Goal: Transaction & Acquisition: Purchase product/service

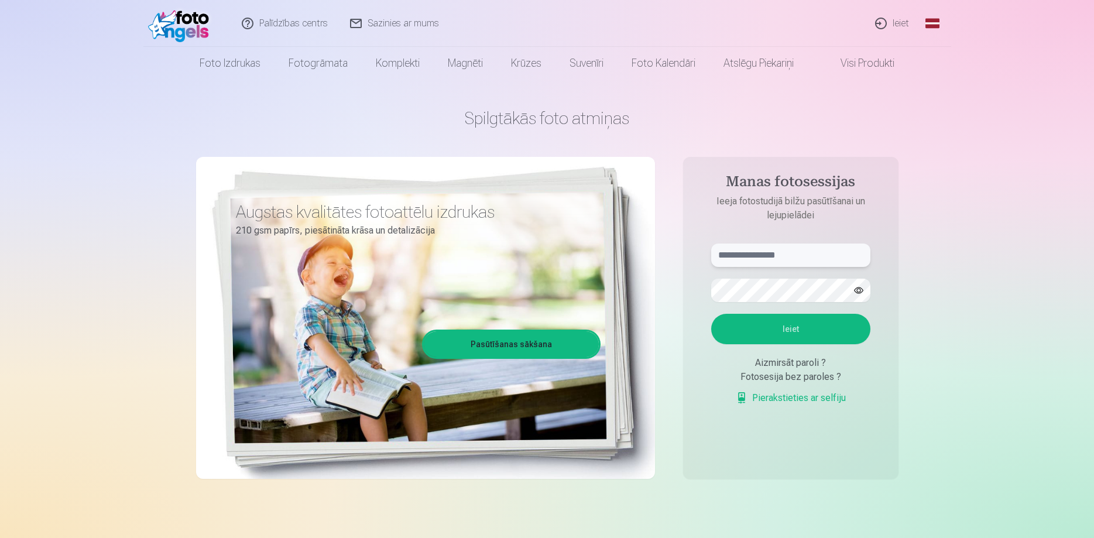
click at [801, 256] on input "text" at bounding box center [790, 255] width 159 height 23
type input "**********"
click at [816, 322] on button "Ieiet" at bounding box center [790, 329] width 159 height 30
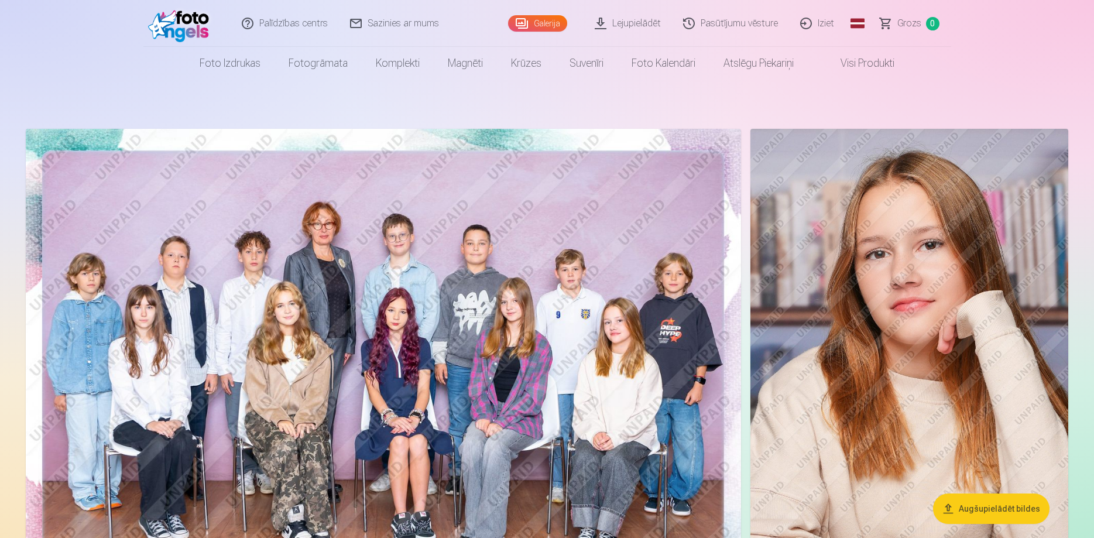
click at [856, 21] on link "Global" at bounding box center [857, 23] width 23 height 47
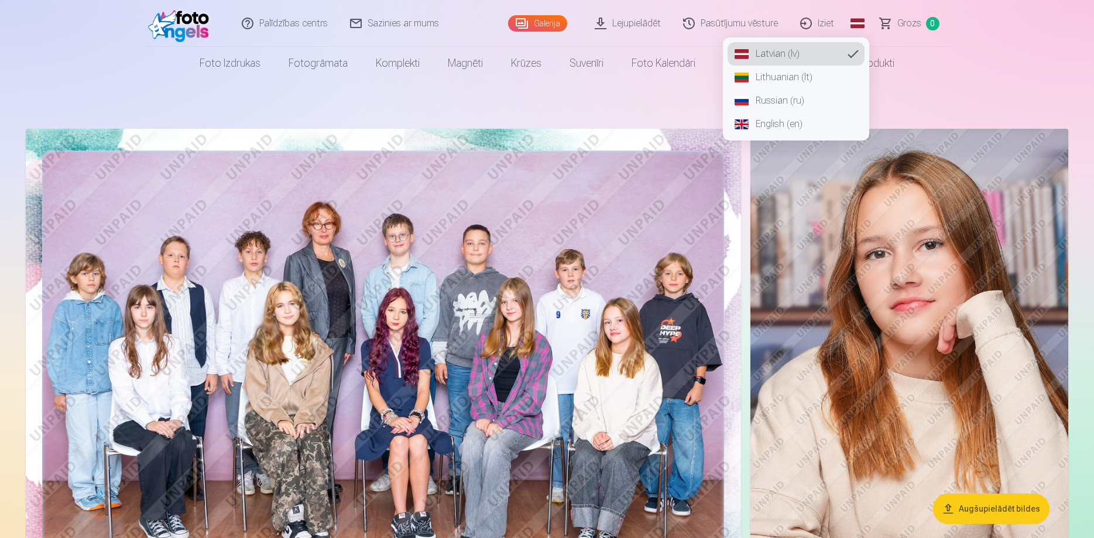
click at [797, 101] on link "Russian (ru)" at bounding box center [796, 100] width 137 height 23
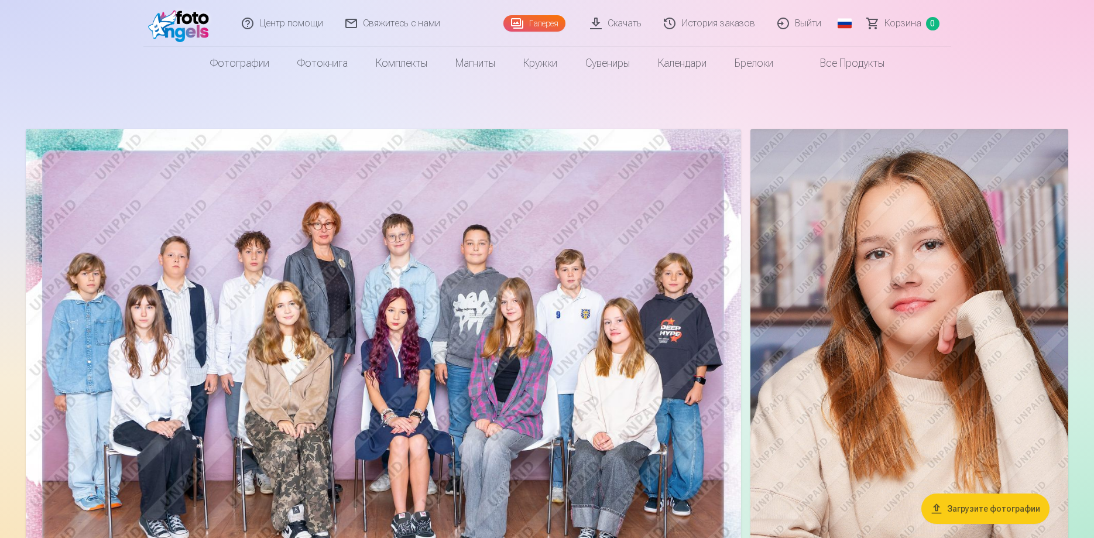
click at [559, 28] on link "Галерея" at bounding box center [535, 23] width 62 height 16
click at [622, 246] on img at bounding box center [384, 367] width 716 height 477
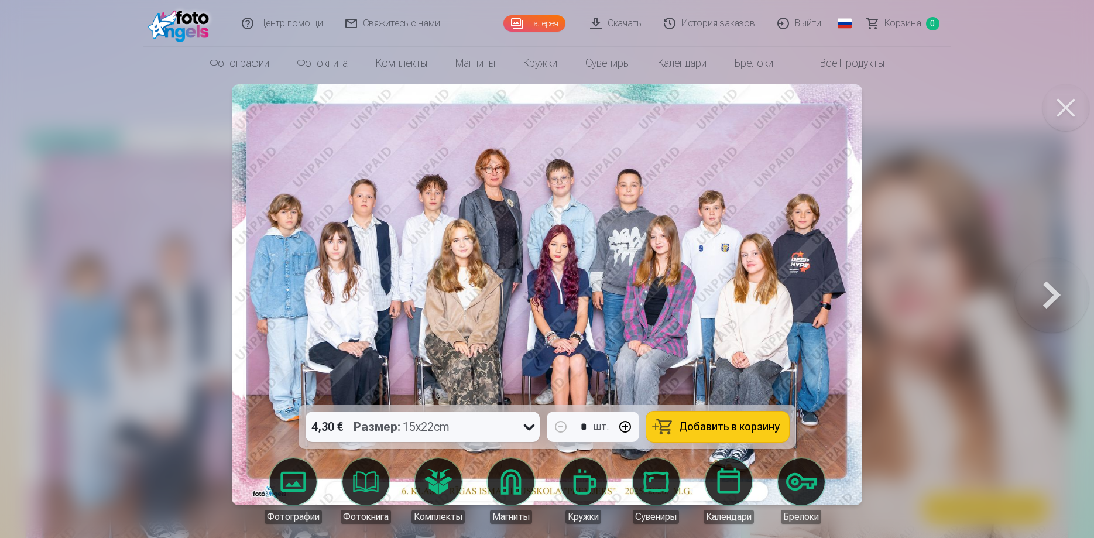
click at [959, 265] on div at bounding box center [547, 269] width 1094 height 538
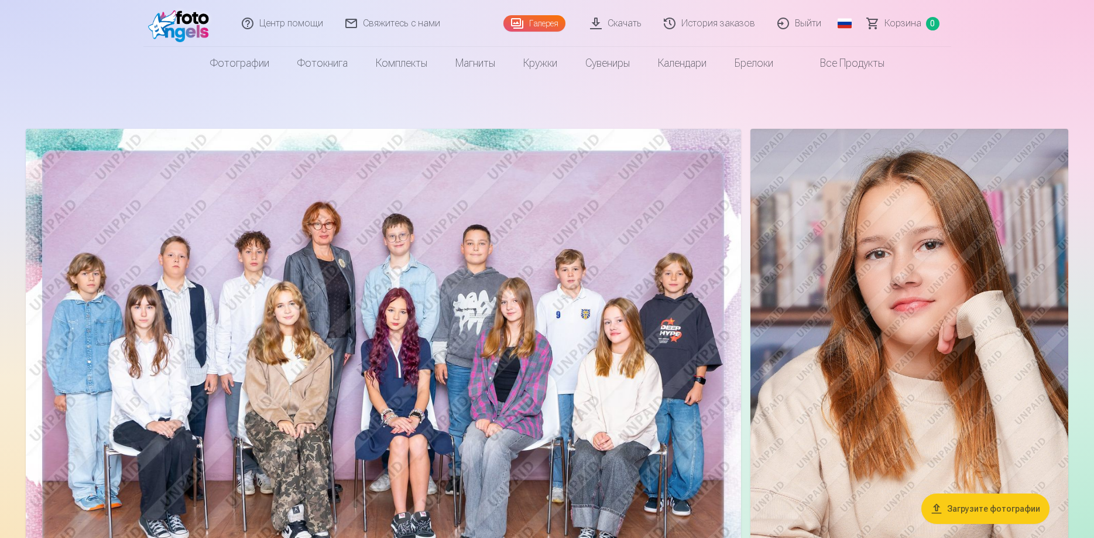
click at [598, 306] on img at bounding box center [384, 367] width 716 height 477
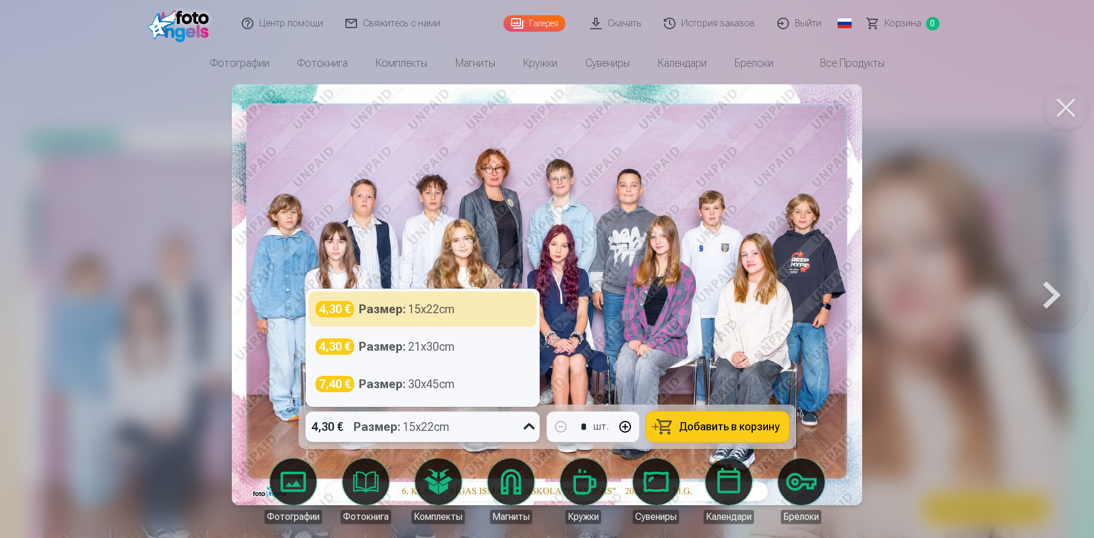
click at [529, 426] on icon at bounding box center [529, 427] width 19 height 19
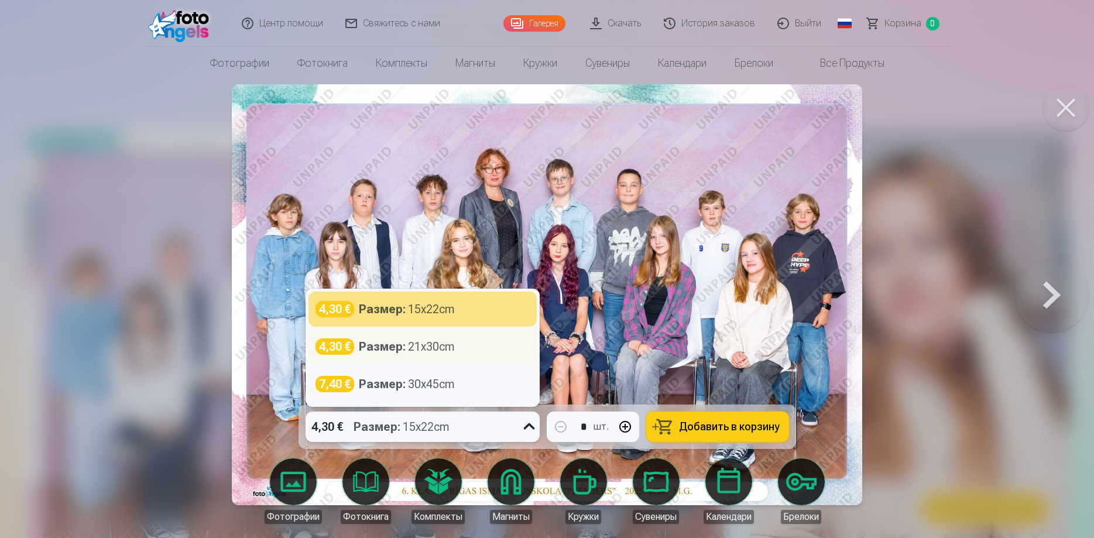
click at [430, 352] on div "Размер : 21x30cm" at bounding box center [407, 346] width 96 height 16
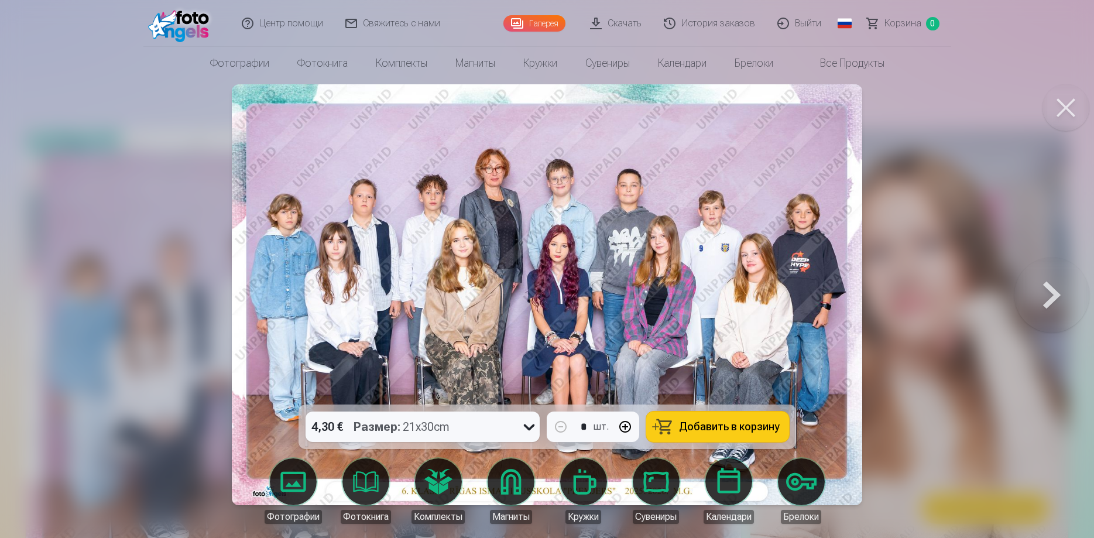
click at [706, 430] on span "Добавить в корзину" at bounding box center [729, 427] width 101 height 11
click at [947, 293] on div at bounding box center [547, 269] width 1094 height 538
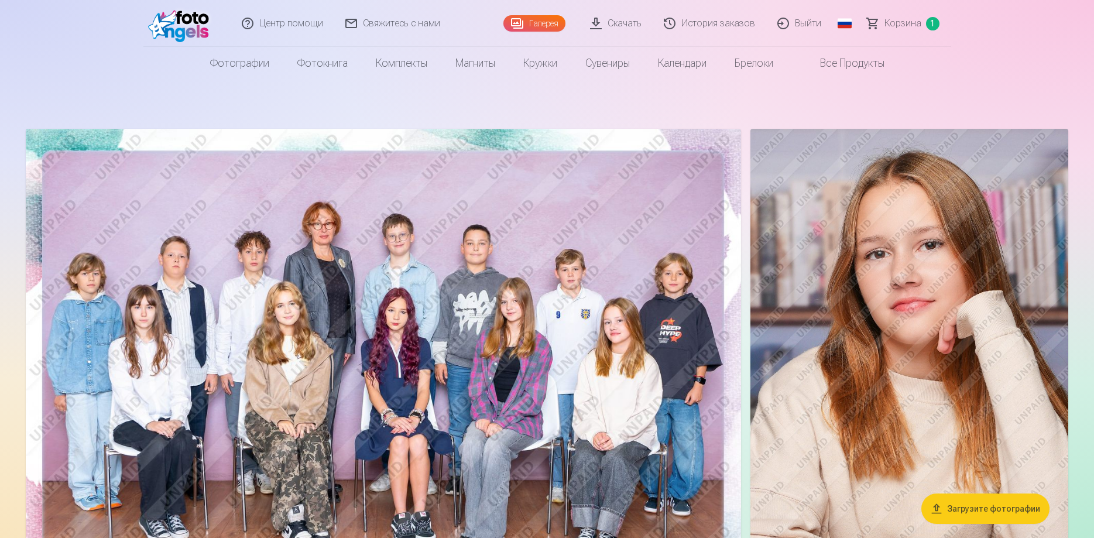
click at [668, 306] on img at bounding box center [384, 367] width 716 height 477
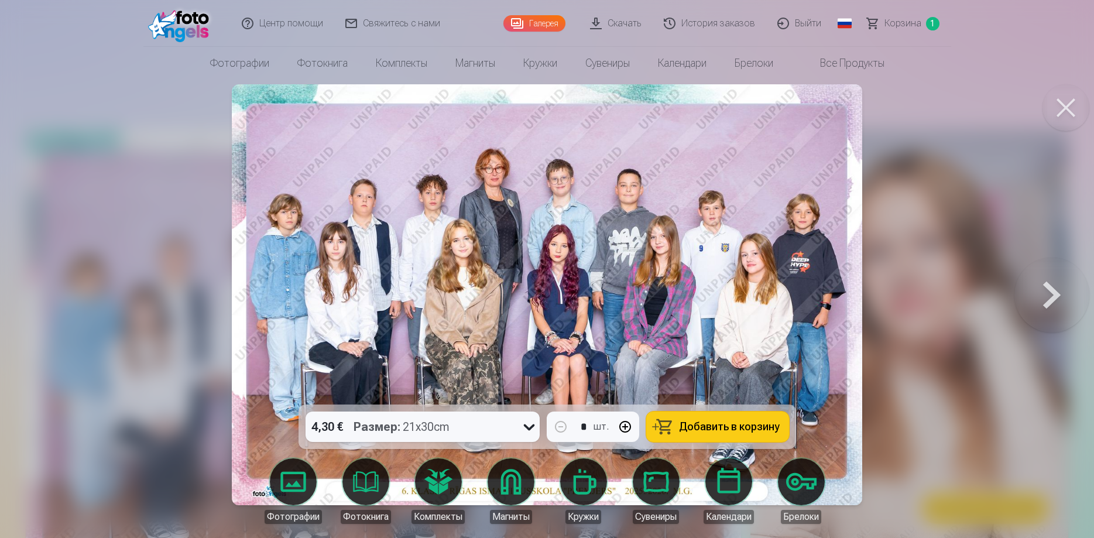
click at [963, 336] on div at bounding box center [547, 269] width 1094 height 538
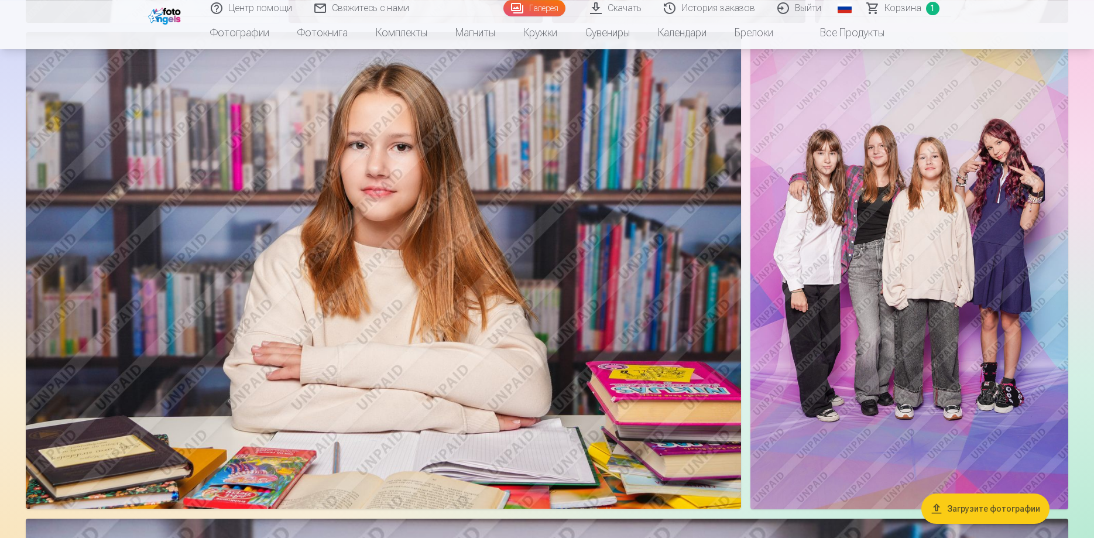
scroll to position [1463, 0]
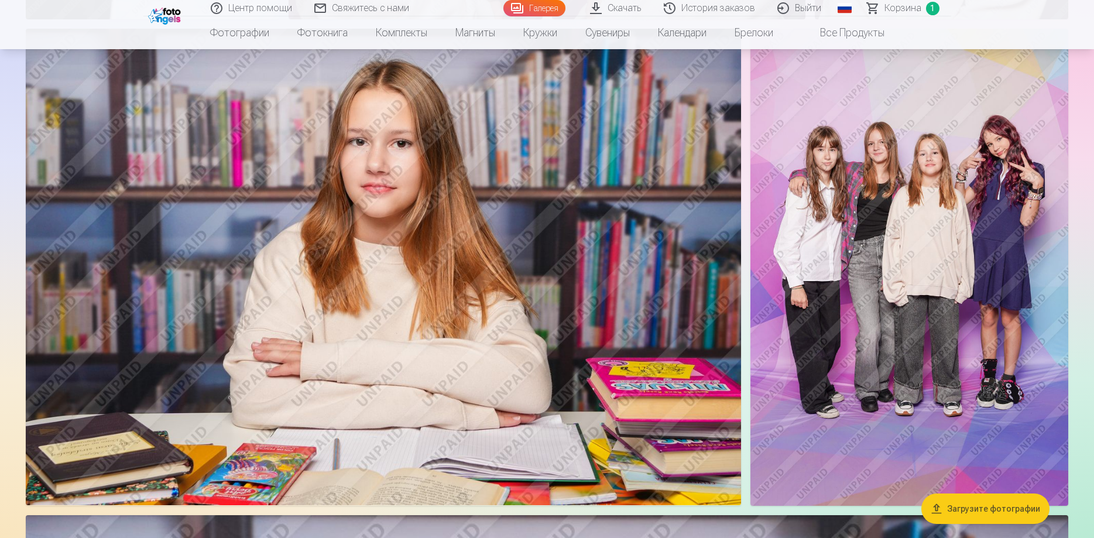
click at [938, 408] on img at bounding box center [910, 267] width 318 height 477
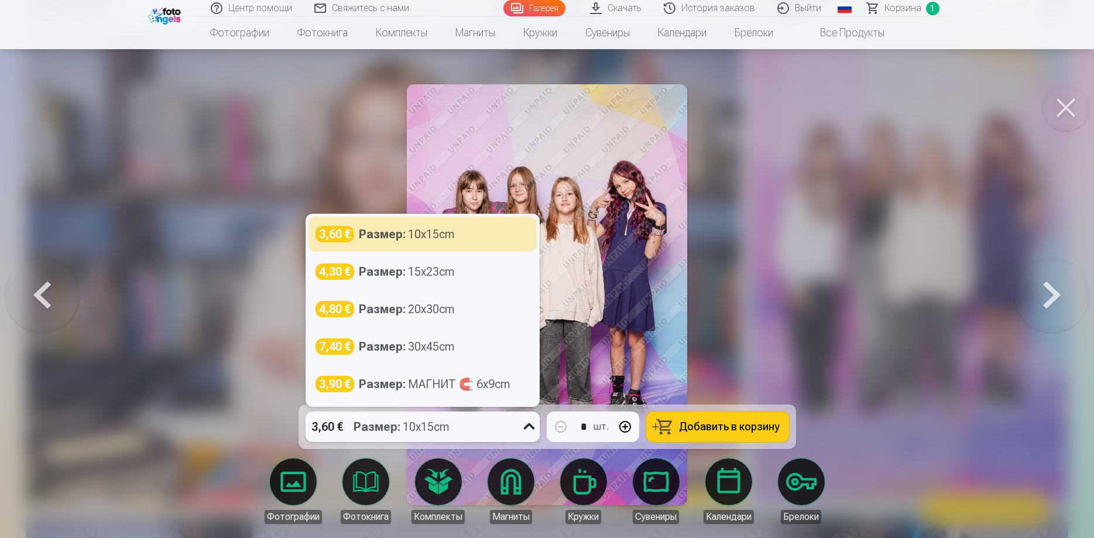
click at [526, 423] on icon at bounding box center [529, 427] width 19 height 19
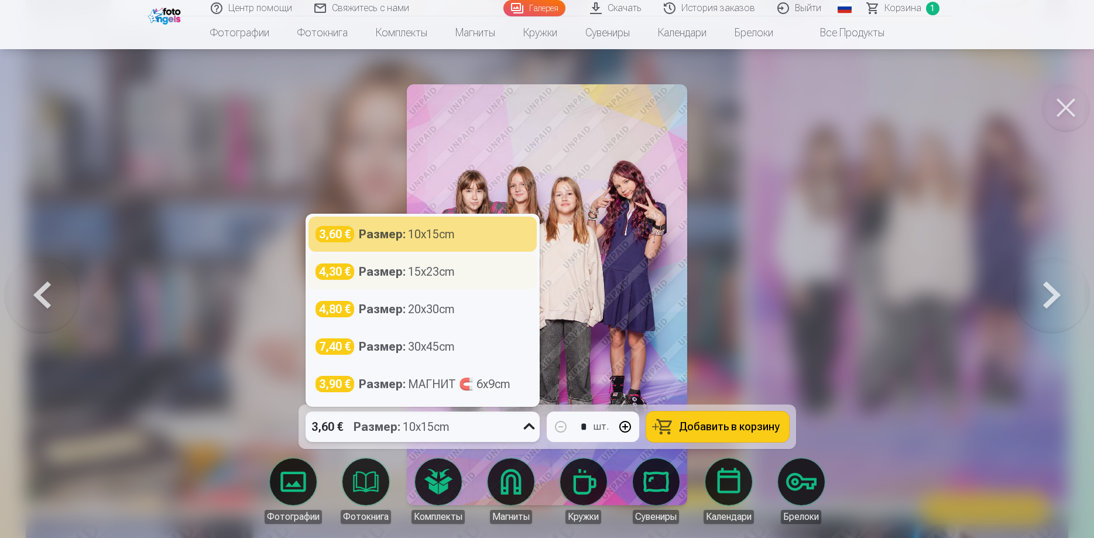
click at [446, 275] on div "Размер : 15x23cm" at bounding box center [407, 272] width 96 height 16
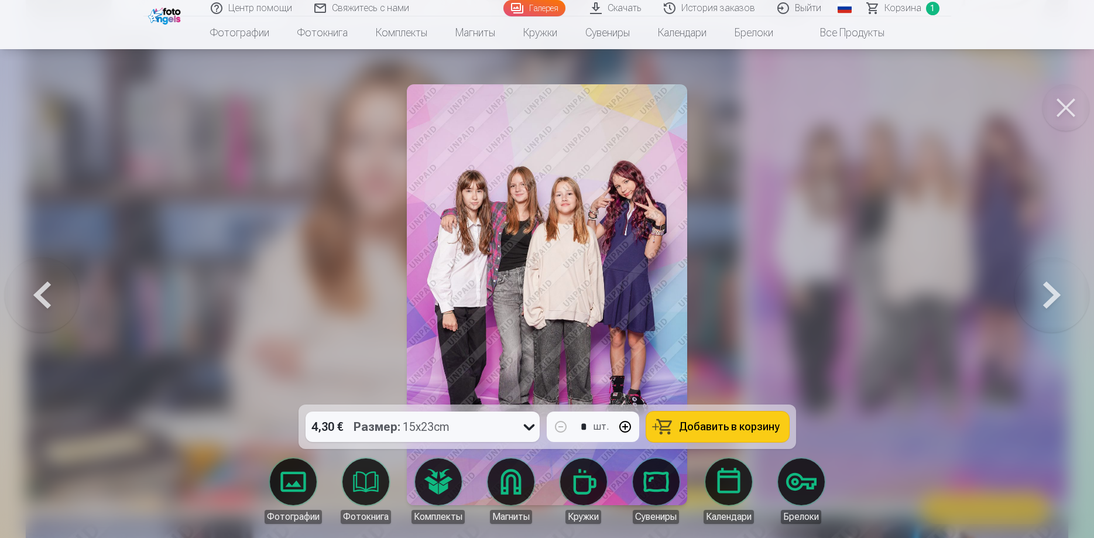
click at [687, 417] on button "Добавить в корзину" at bounding box center [717, 427] width 143 height 30
click at [758, 330] on div at bounding box center [547, 269] width 1094 height 538
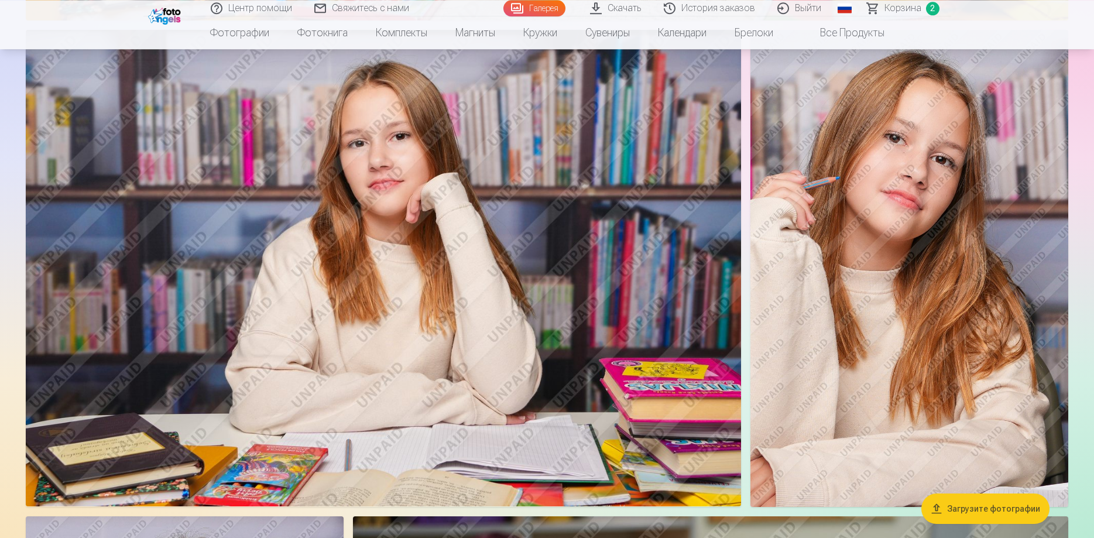
scroll to position [2658, 0]
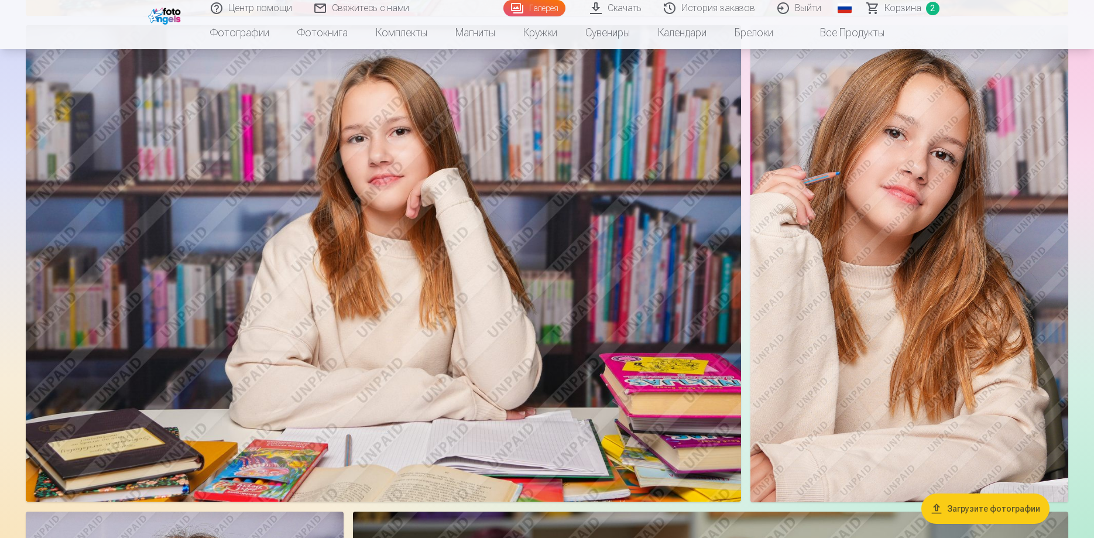
click at [869, 320] on img at bounding box center [910, 263] width 318 height 477
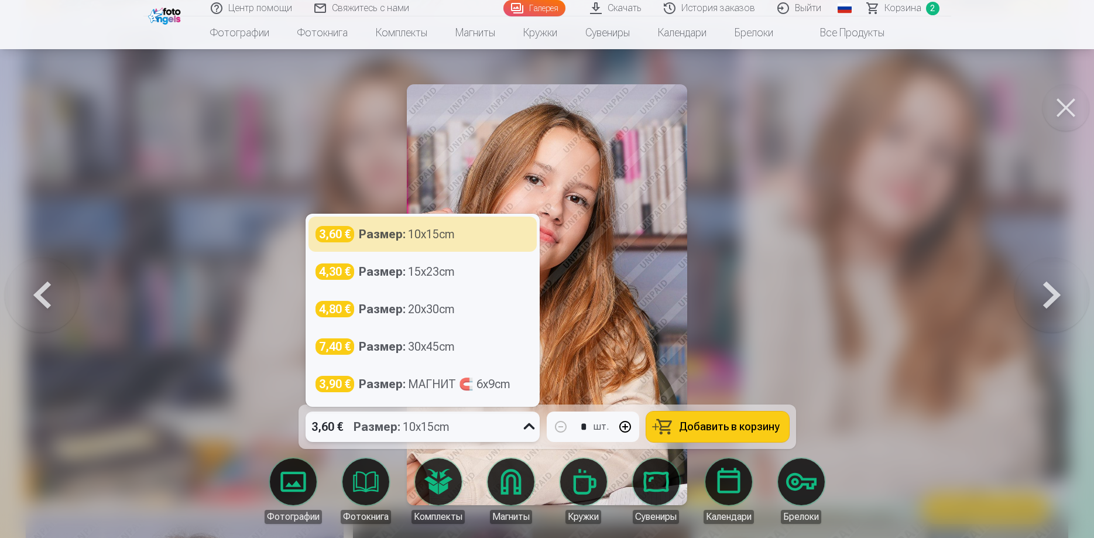
click at [498, 423] on div "3,60 € Размер : 10x15cm" at bounding box center [412, 427] width 212 height 30
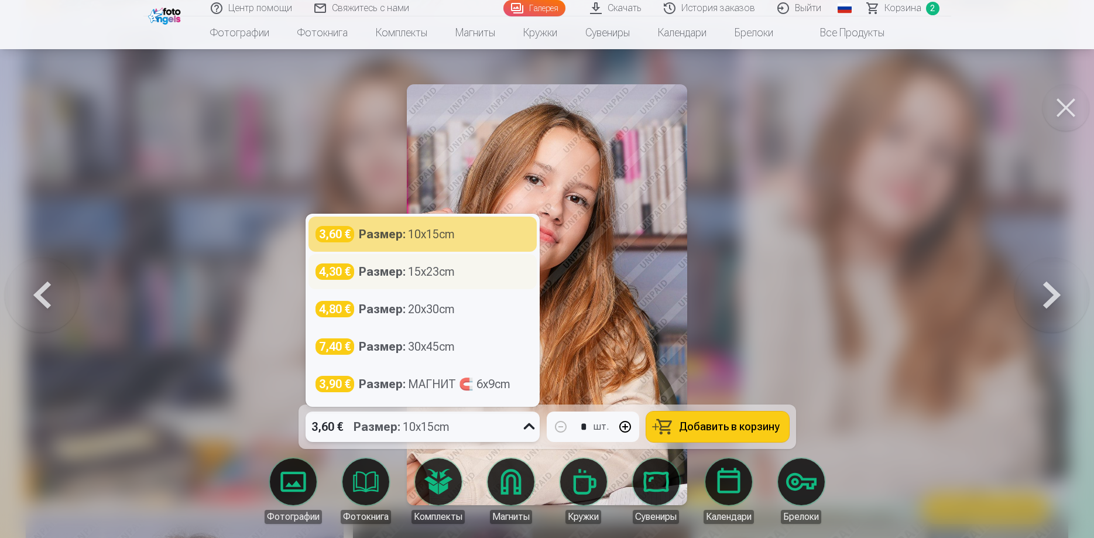
click at [445, 278] on div "Размер : 15x23cm" at bounding box center [407, 272] width 96 height 16
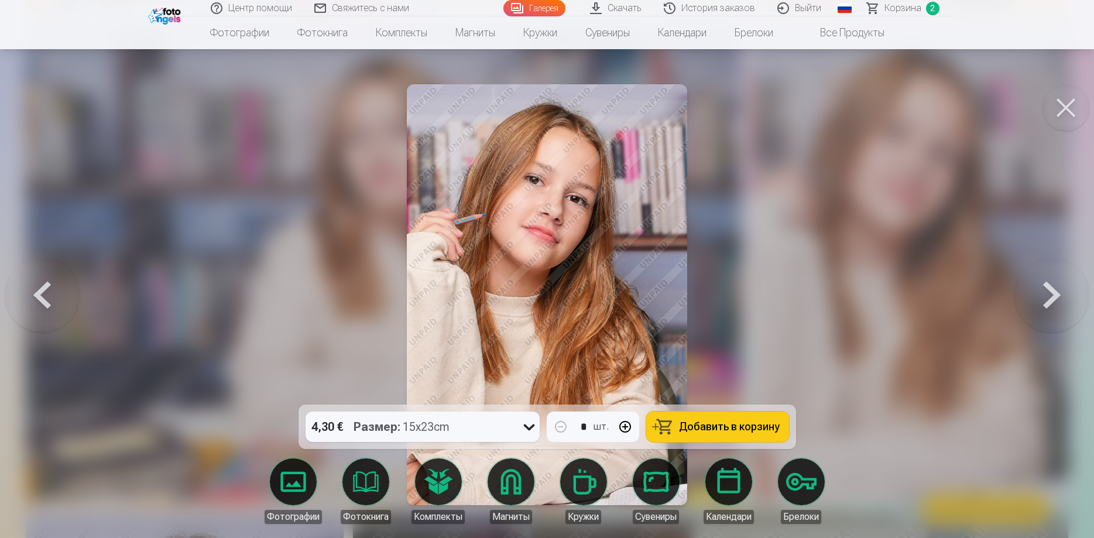
click at [697, 430] on span "Добавить в корзину" at bounding box center [729, 427] width 101 height 11
click at [860, 265] on div at bounding box center [547, 269] width 1094 height 538
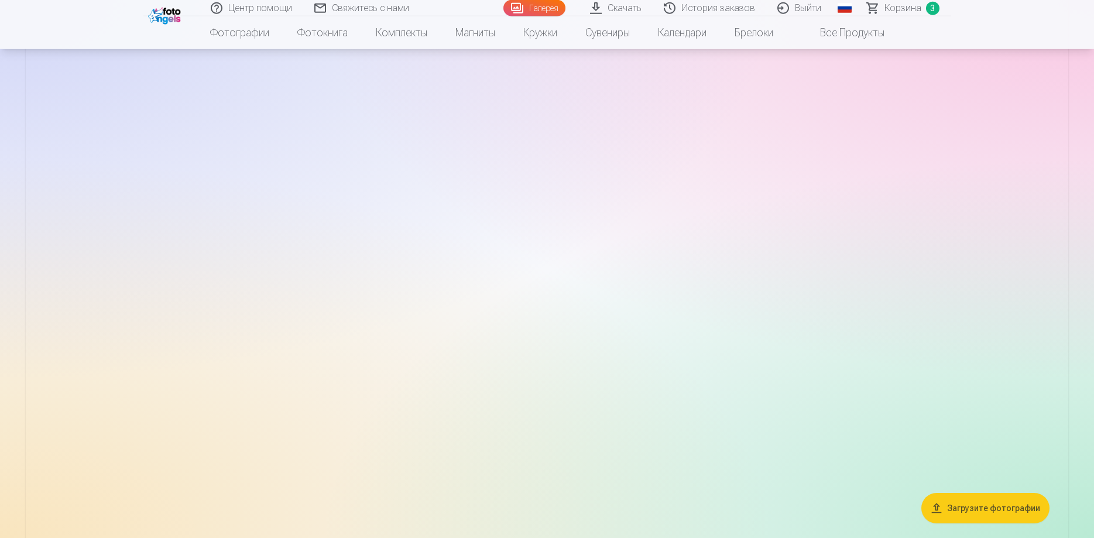
scroll to position [4330, 0]
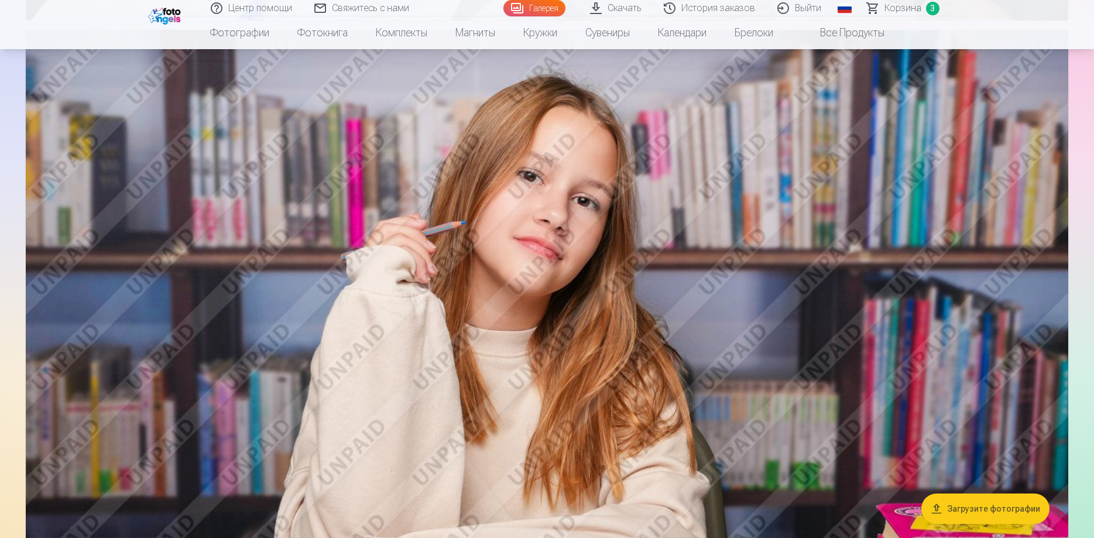
click at [705, 259] on img at bounding box center [547, 377] width 1043 height 695
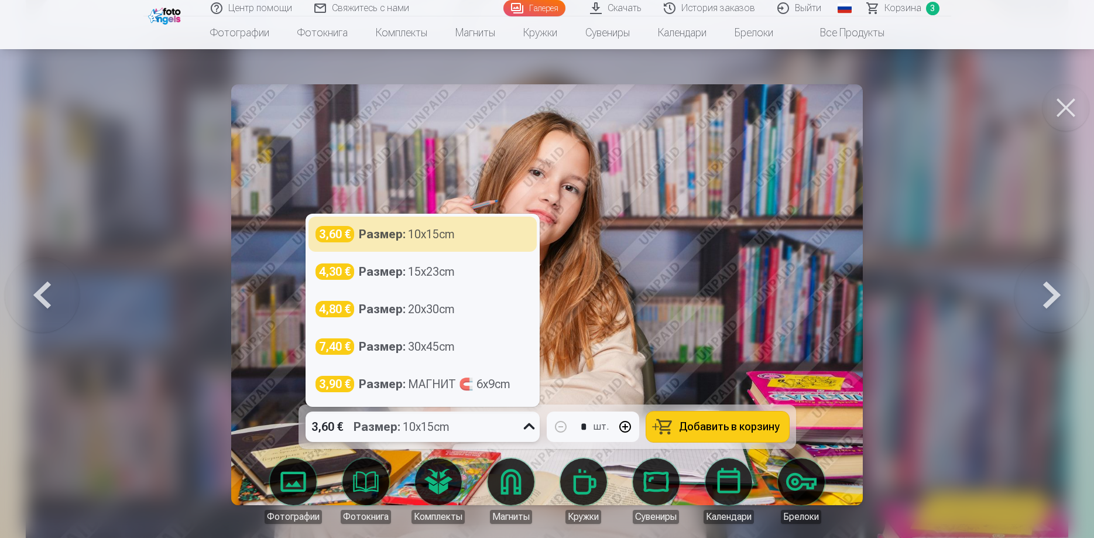
click at [498, 431] on div "3,60 € Размер : 10x15cm" at bounding box center [412, 427] width 212 height 30
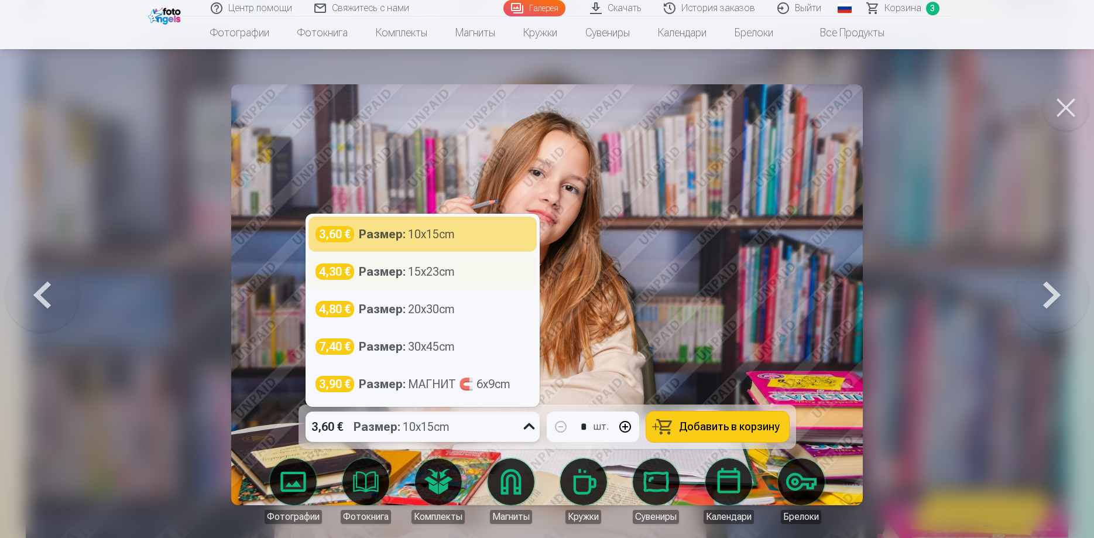
click at [457, 271] on div "4,30 € Размер : 15x23cm" at bounding box center [423, 272] width 214 height 16
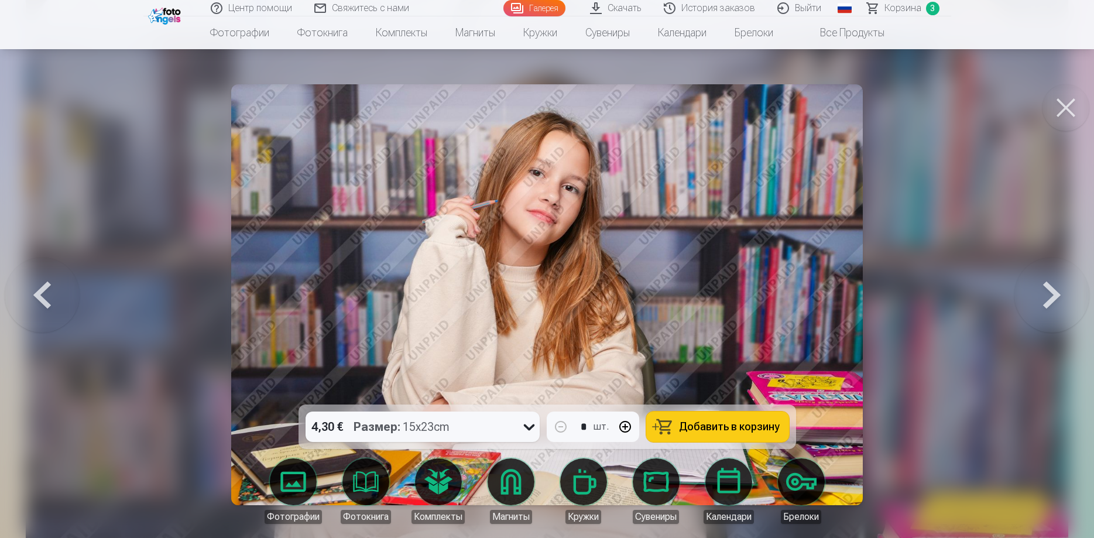
click at [740, 413] on button "Добавить в корзину" at bounding box center [717, 427] width 143 height 30
click at [968, 220] on div at bounding box center [547, 269] width 1094 height 538
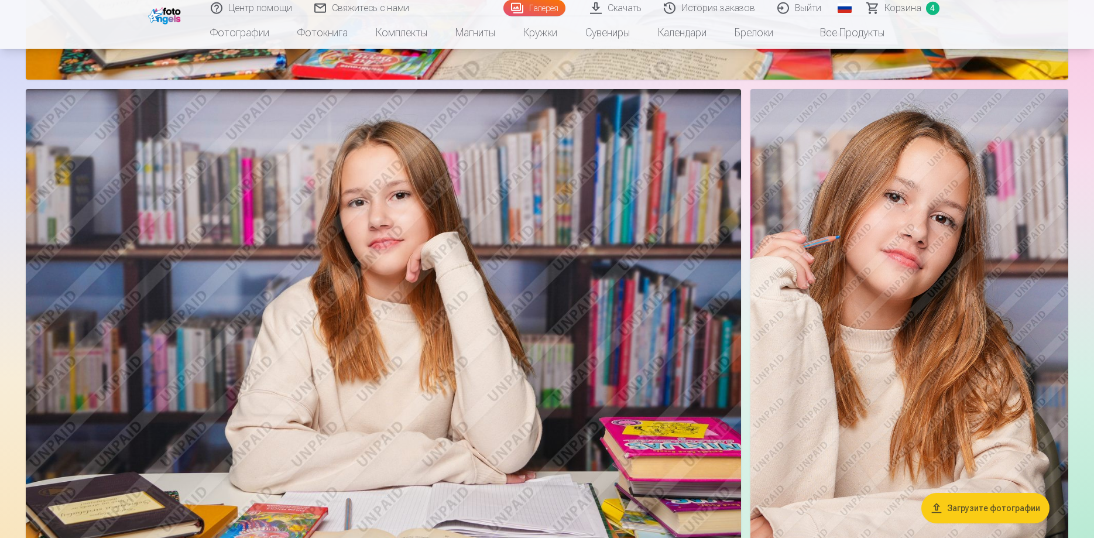
scroll to position [2598, 0]
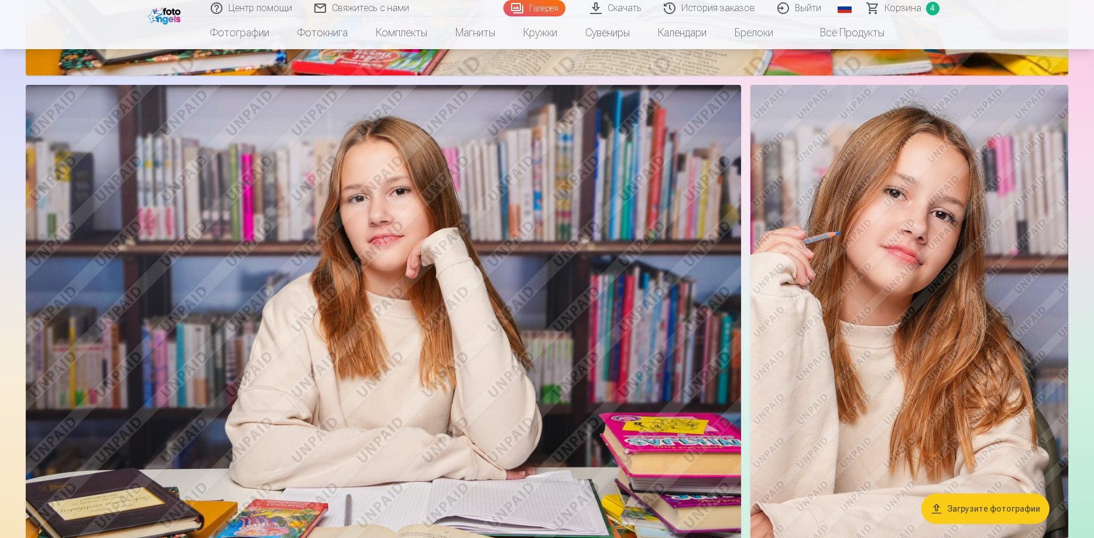
click at [692, 329] on img at bounding box center [384, 323] width 716 height 477
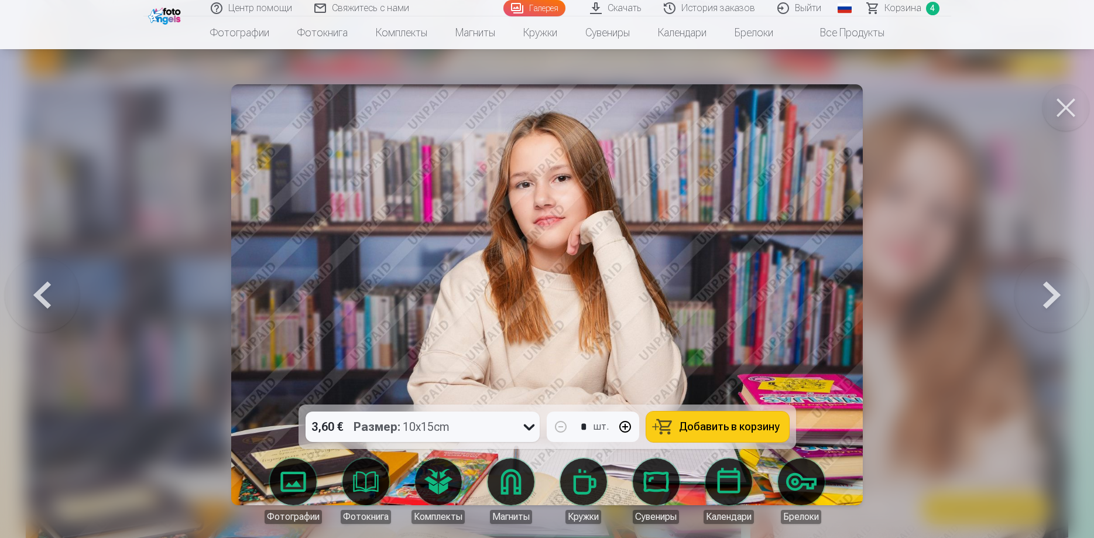
click at [1054, 114] on button at bounding box center [1066, 107] width 47 height 47
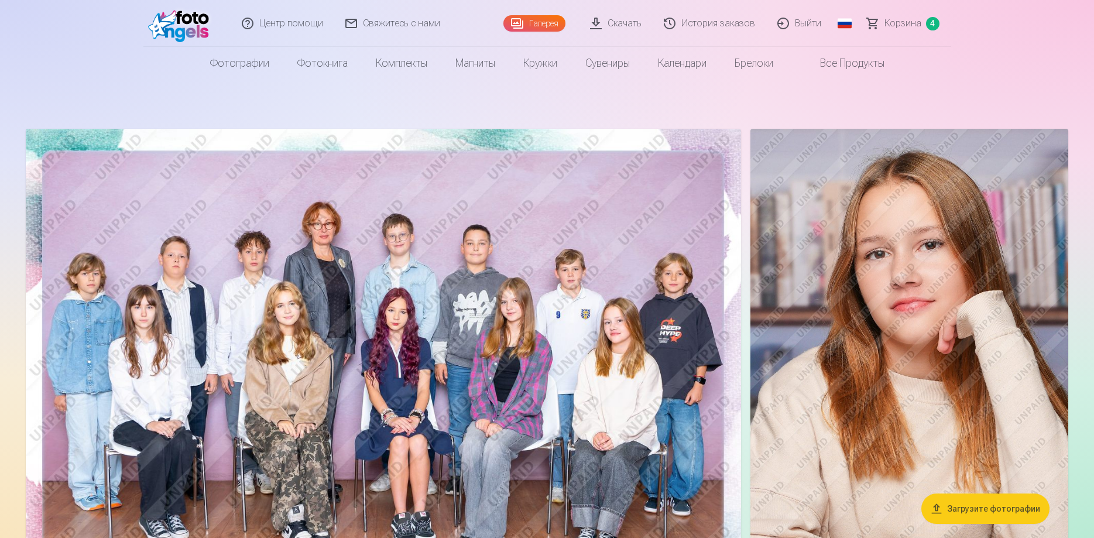
click at [908, 19] on span "Корзина" at bounding box center [903, 23] width 37 height 14
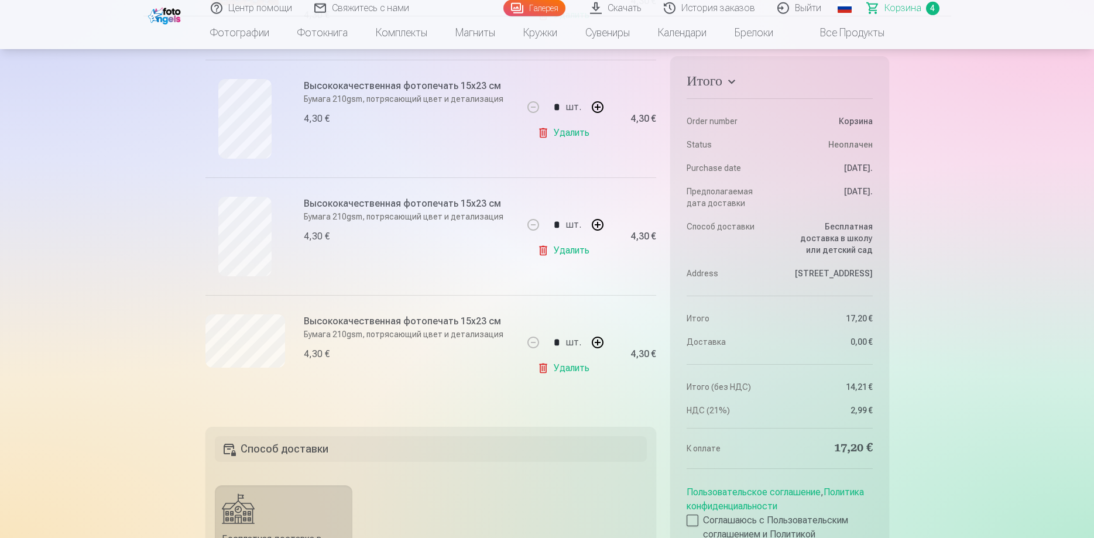
scroll to position [358, 0]
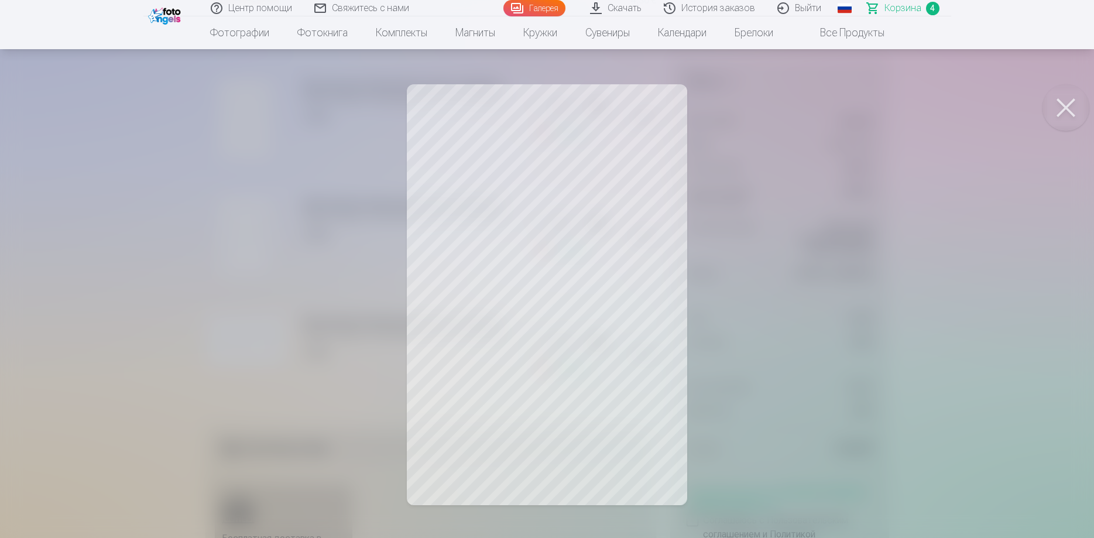
click at [1065, 115] on button at bounding box center [1066, 107] width 47 height 47
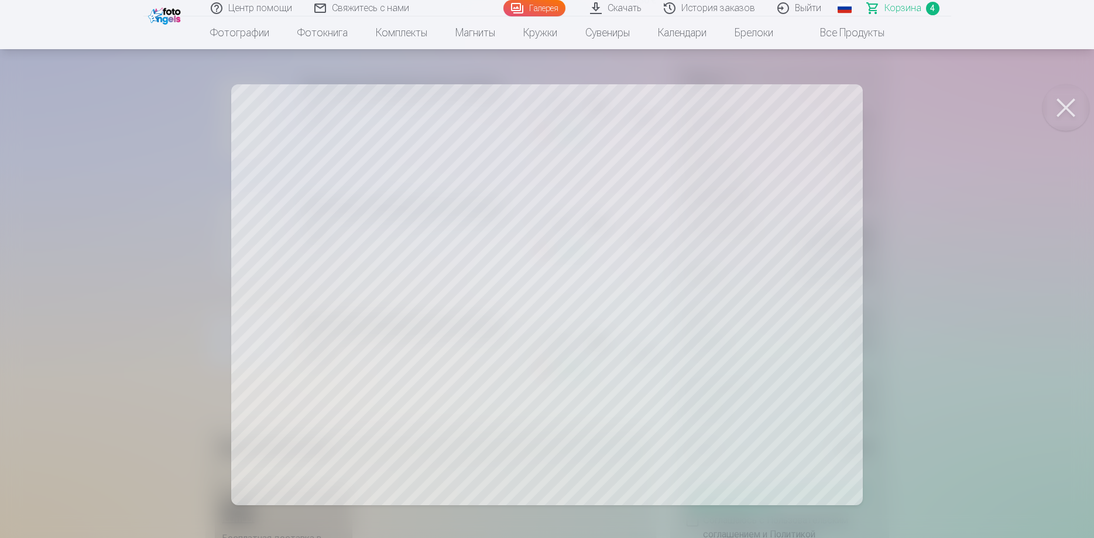
click at [1062, 109] on button at bounding box center [1066, 107] width 47 height 47
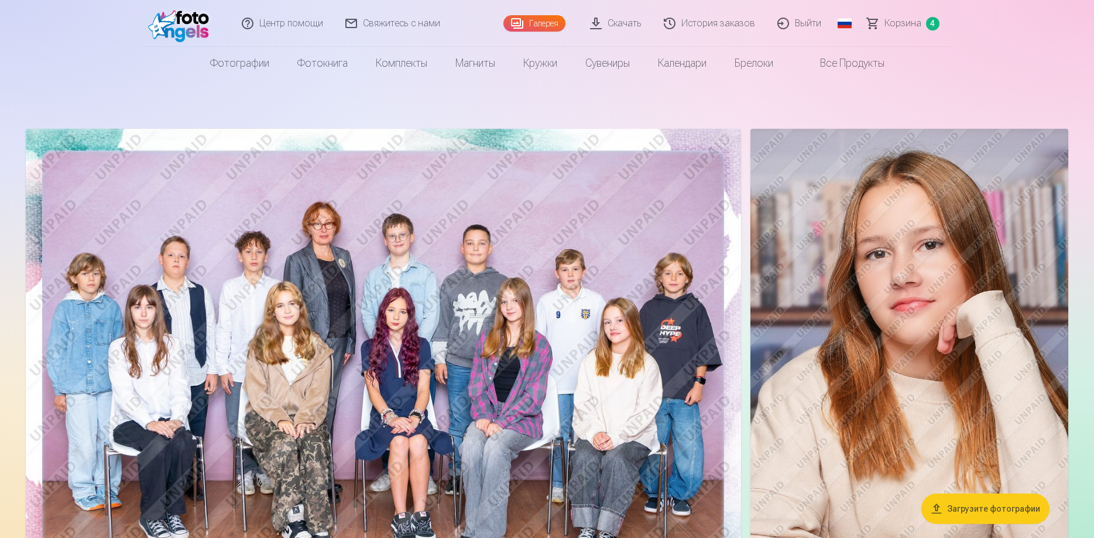
click at [893, 21] on span "Корзина" at bounding box center [903, 23] width 37 height 14
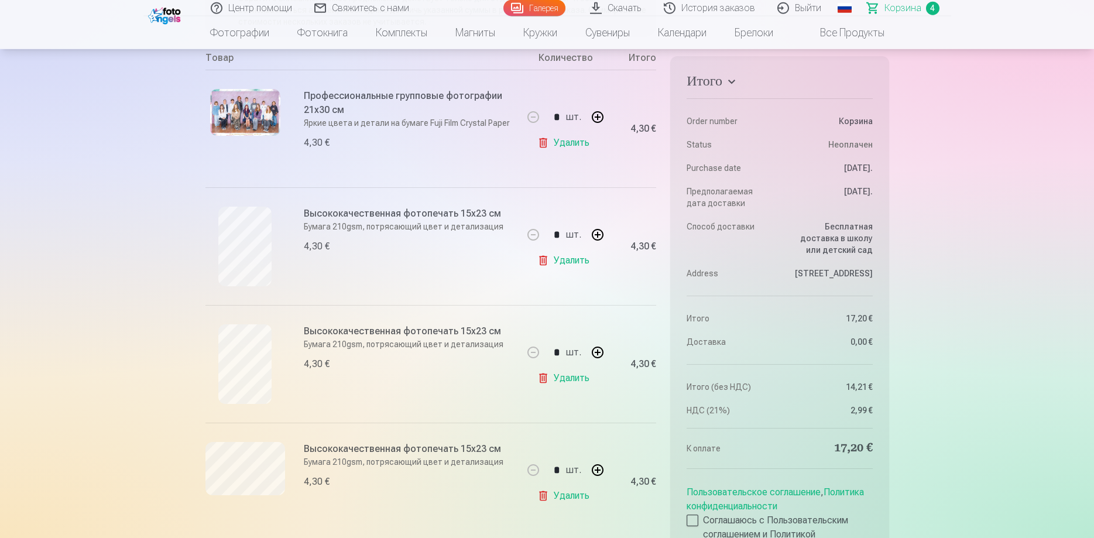
scroll to position [239, 0]
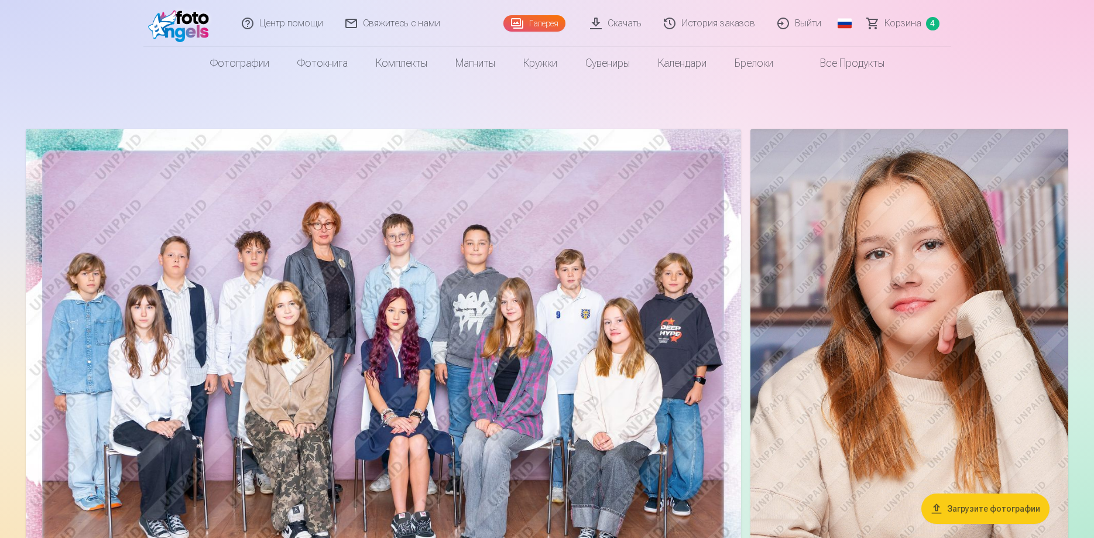
click at [376, 283] on img at bounding box center [384, 367] width 716 height 477
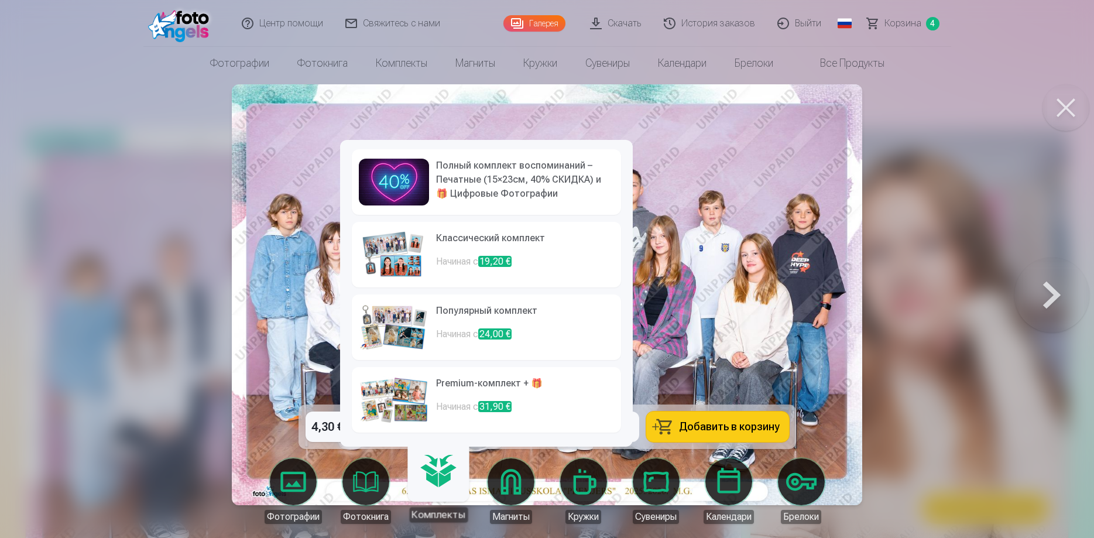
click at [447, 244] on h6 "Классический комплект" at bounding box center [525, 242] width 178 height 23
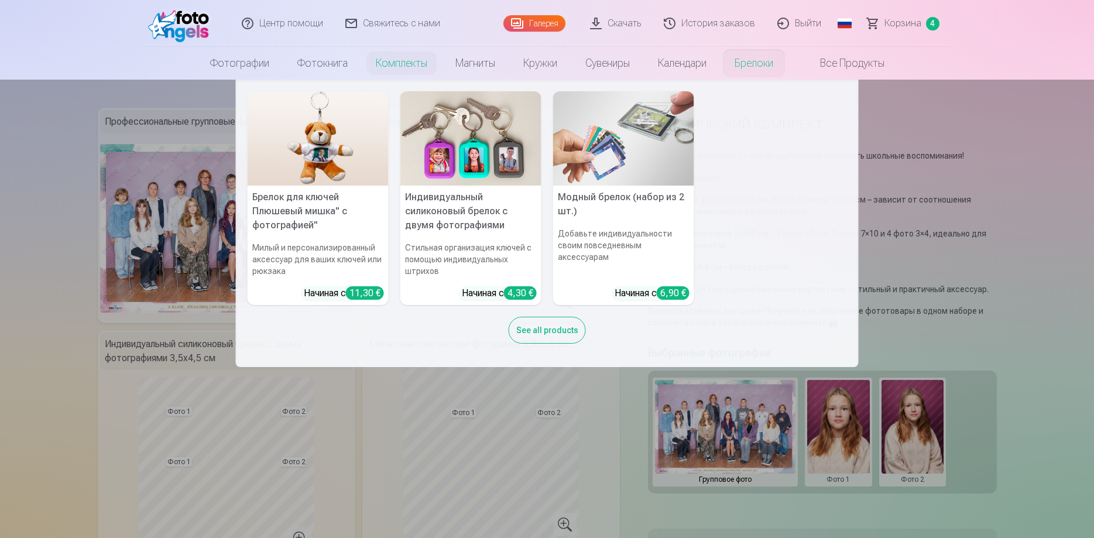
click at [761, 61] on link "Брелоки" at bounding box center [754, 63] width 67 height 33
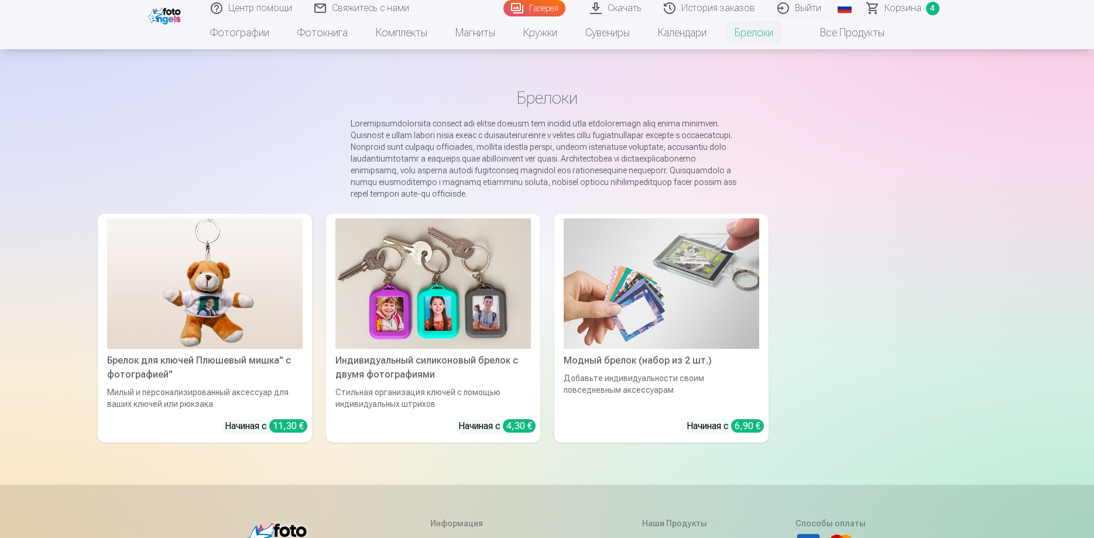
scroll to position [60, 0]
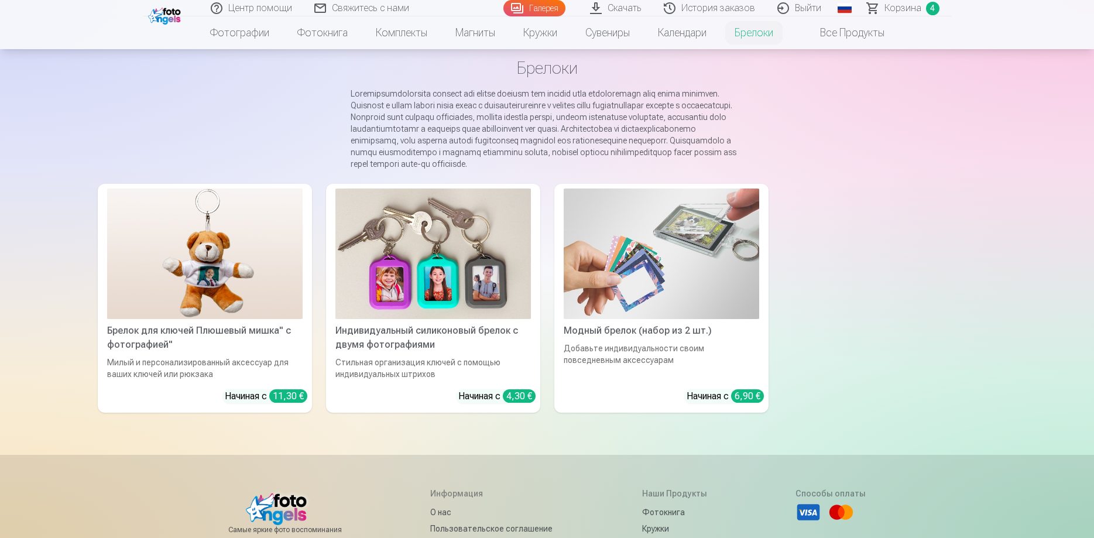
click at [625, 300] on img at bounding box center [662, 254] width 196 height 131
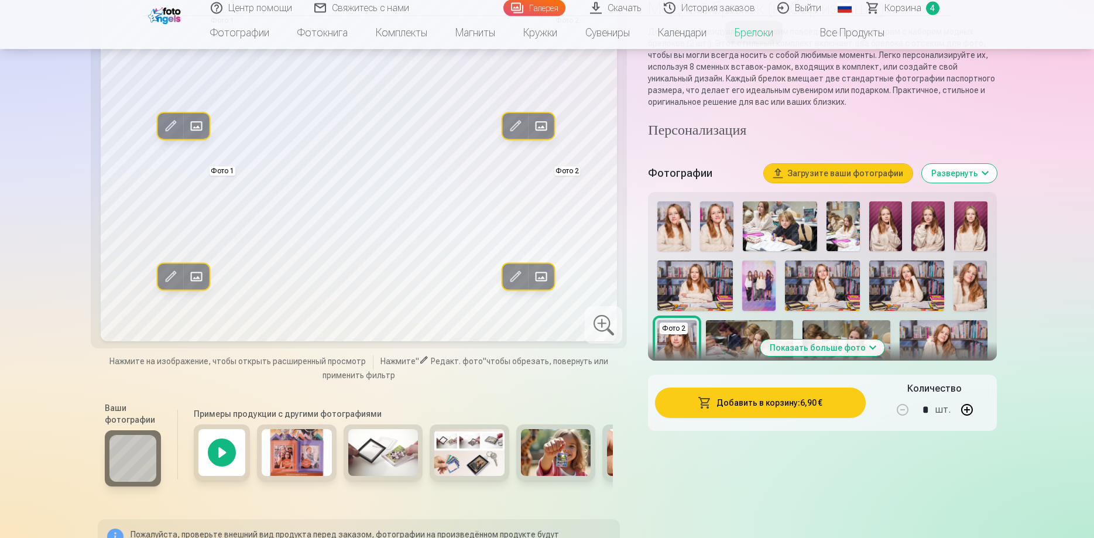
scroll to position [119, 0]
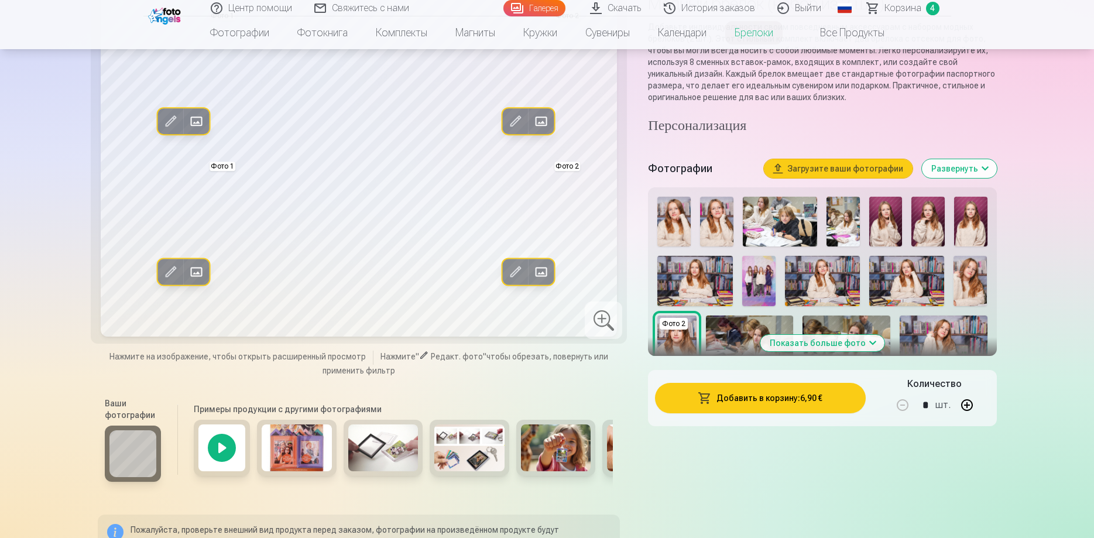
click at [575, 453] on img at bounding box center [556, 448] width 70 height 47
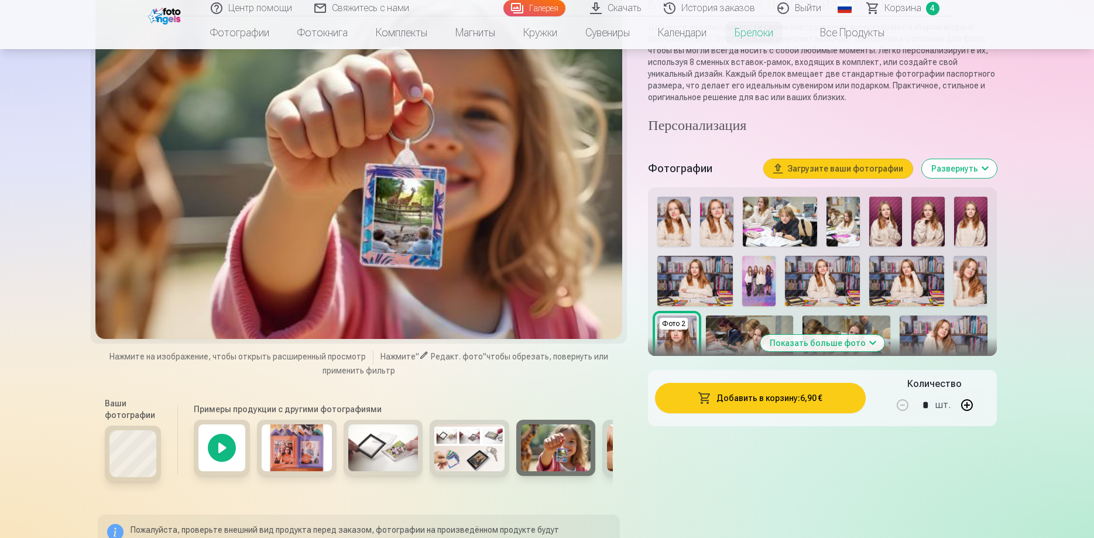
scroll to position [90, 0]
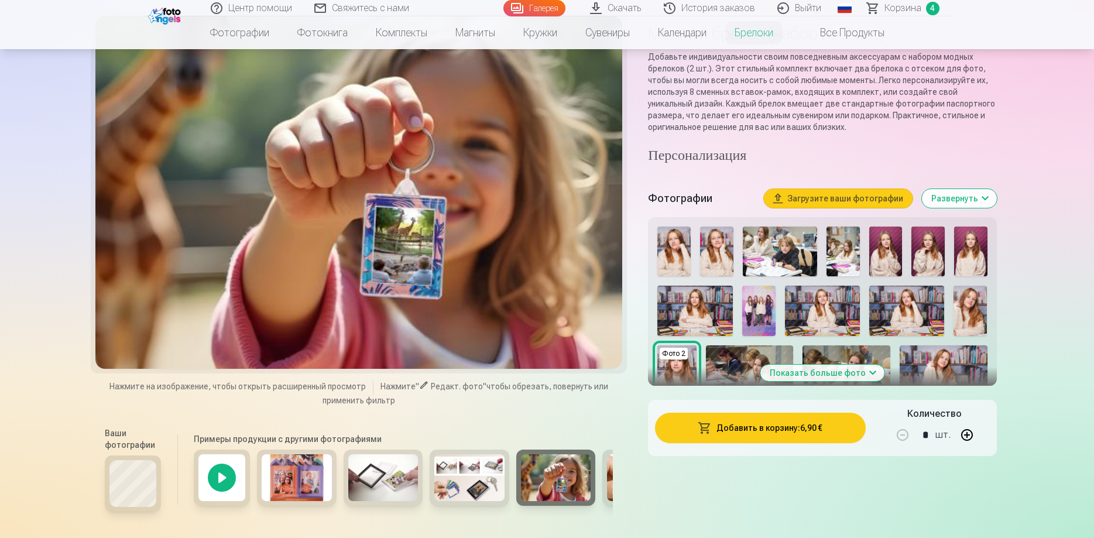
click at [469, 470] on img at bounding box center [470, 477] width 70 height 47
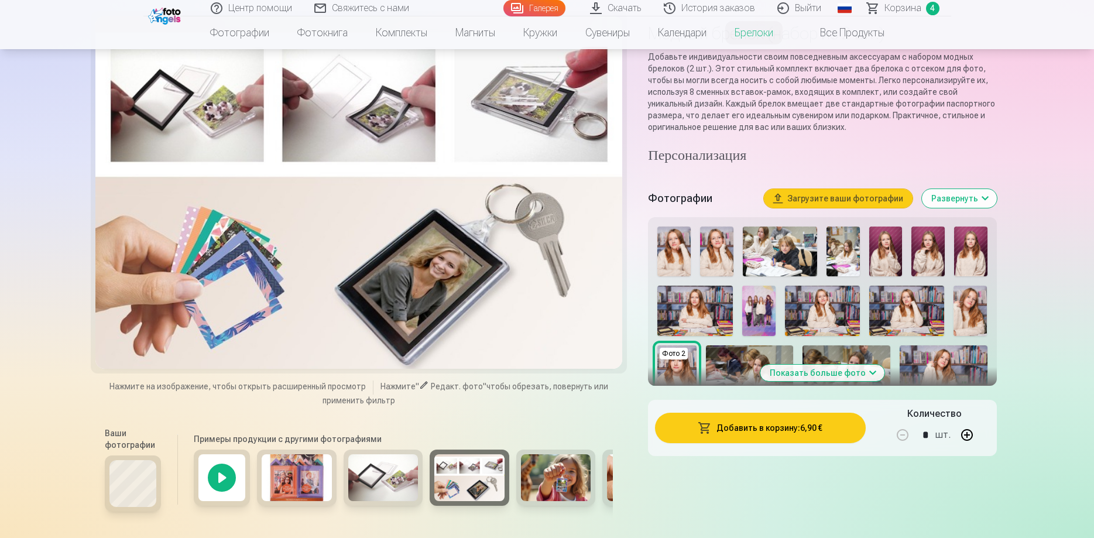
click at [981, 306] on img at bounding box center [970, 311] width 33 height 50
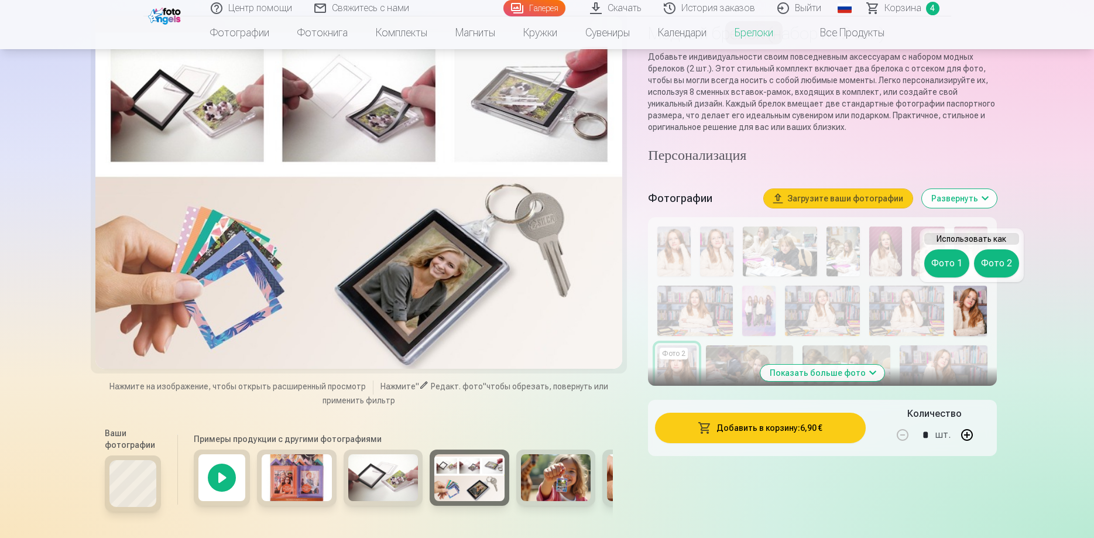
click at [957, 262] on button "Фото 1" at bounding box center [947, 263] width 45 height 28
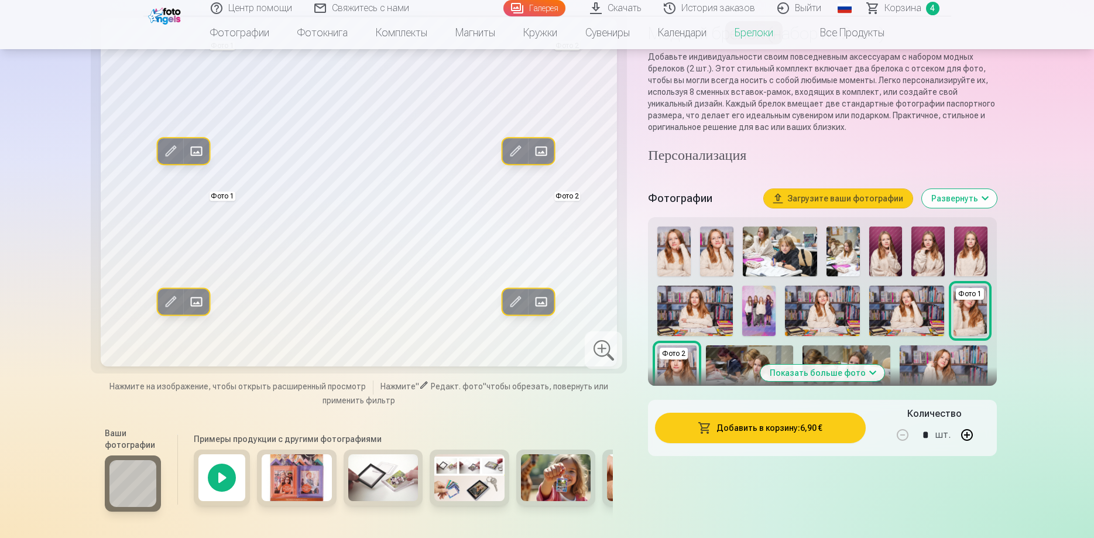
click at [680, 250] on img at bounding box center [674, 252] width 33 height 50
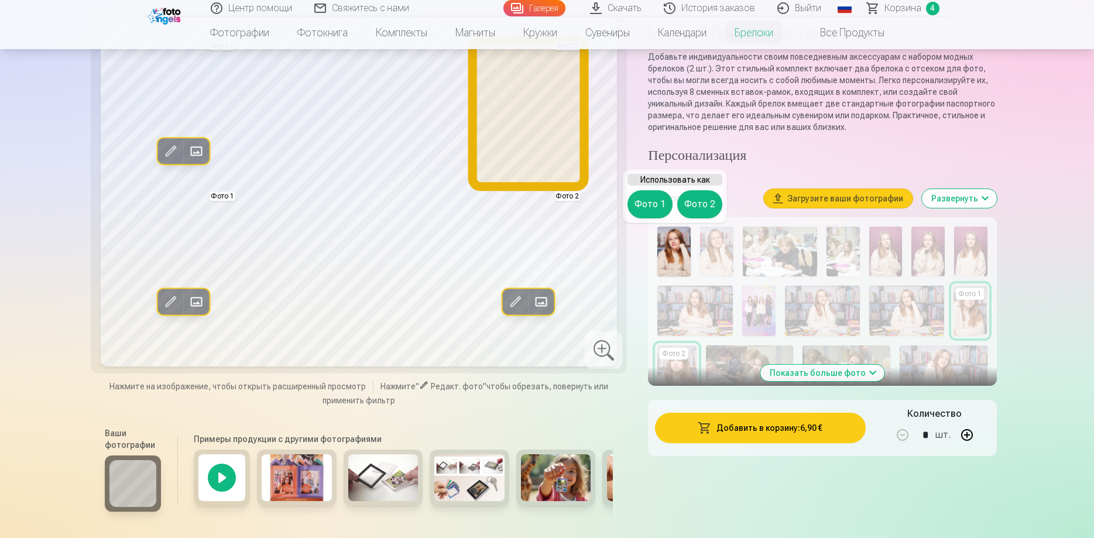
click at [698, 203] on button "Фото 2" at bounding box center [700, 204] width 45 height 28
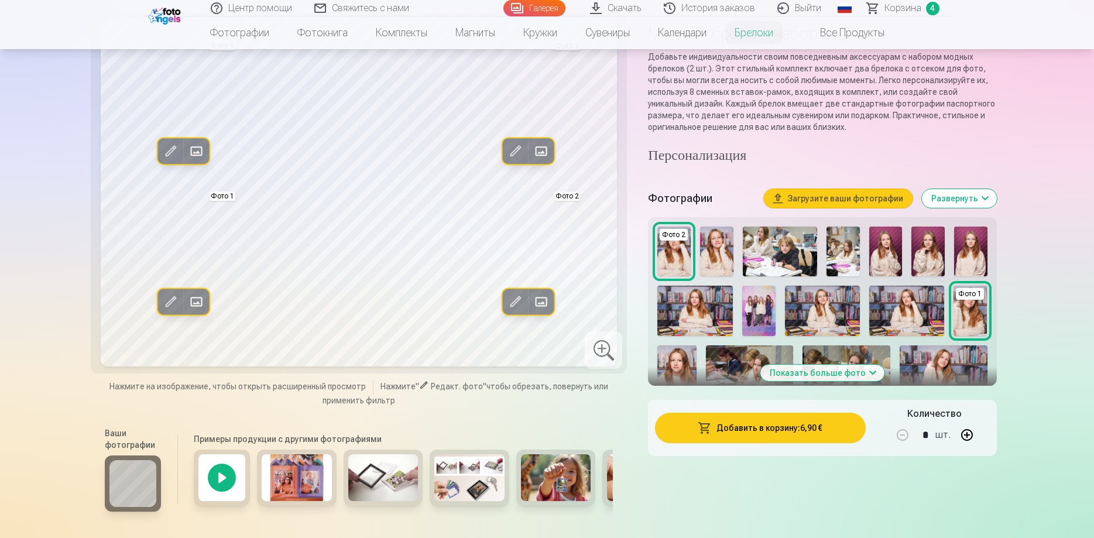
click at [868, 374] on button "Показать больше фото" at bounding box center [823, 373] width 124 height 16
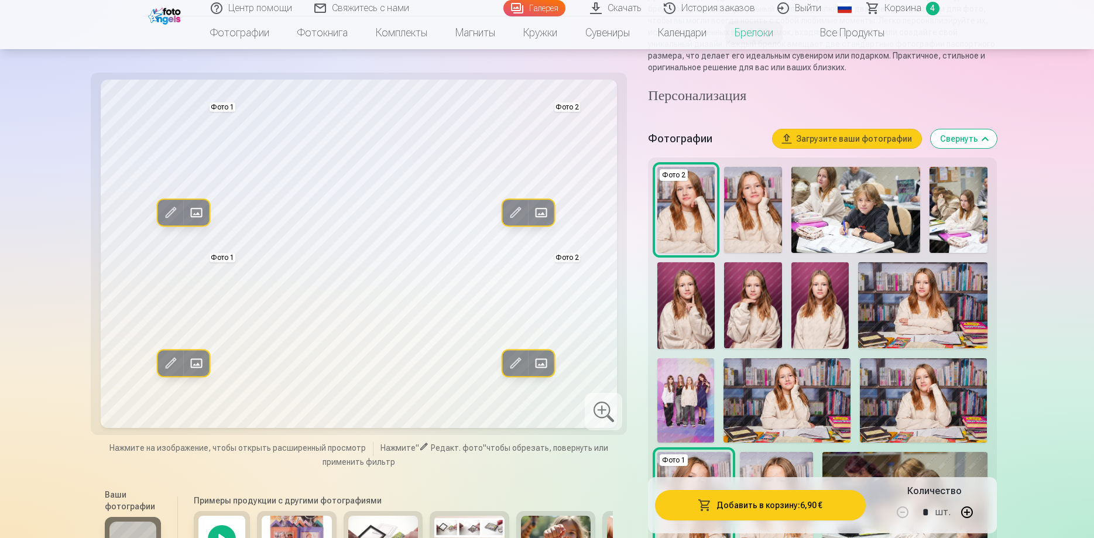
scroll to position [179, 0]
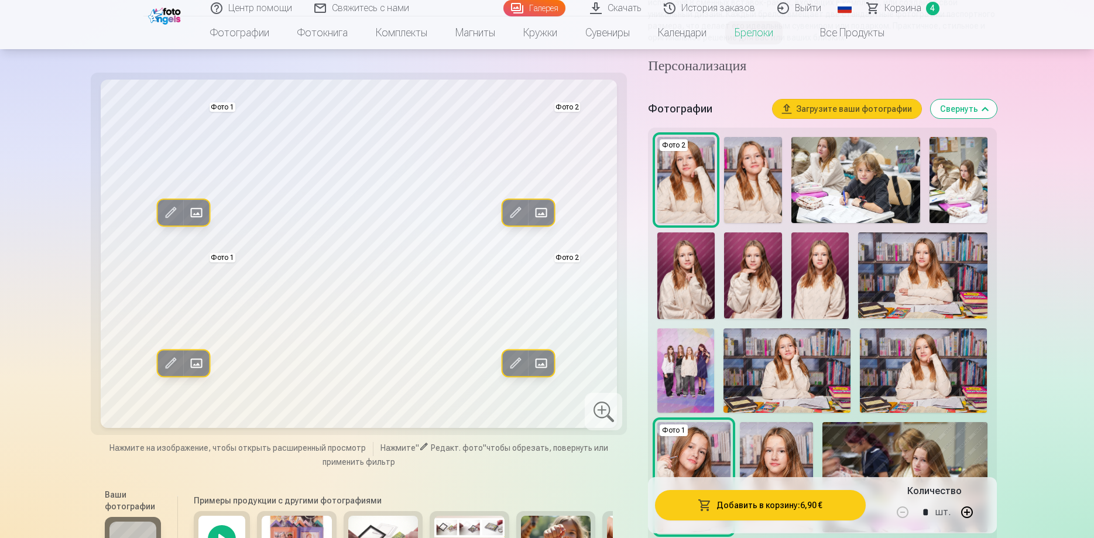
click at [697, 370] on img at bounding box center [686, 371] width 57 height 85
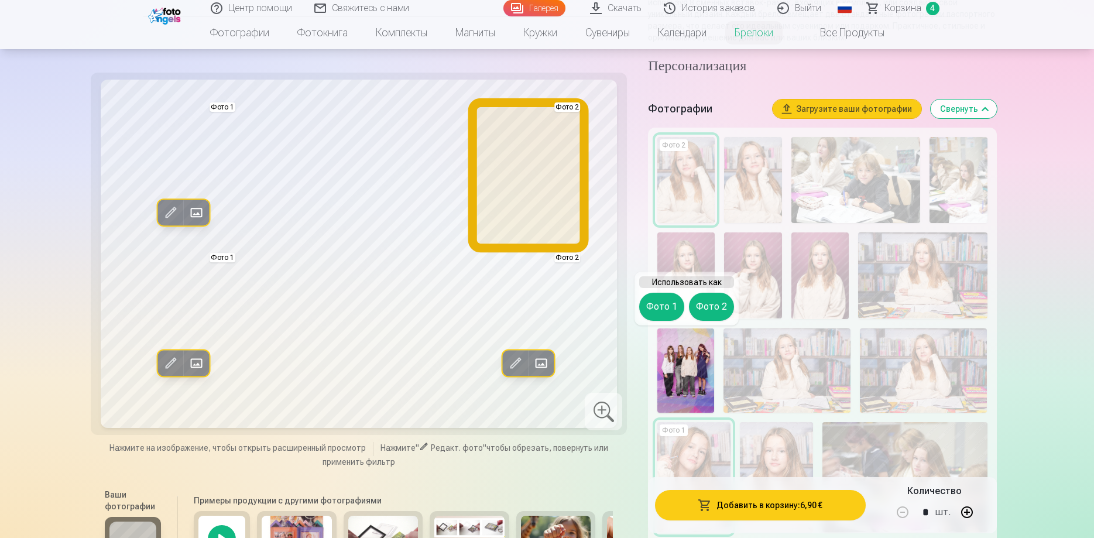
click at [709, 303] on button "Фото 2" at bounding box center [711, 307] width 45 height 28
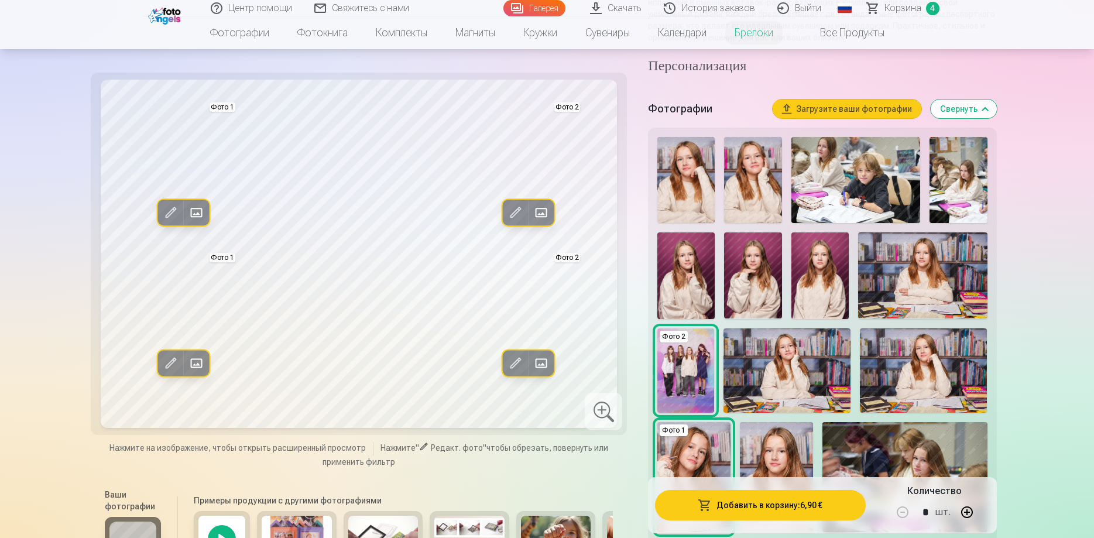
click at [514, 367] on span at bounding box center [515, 363] width 19 height 19
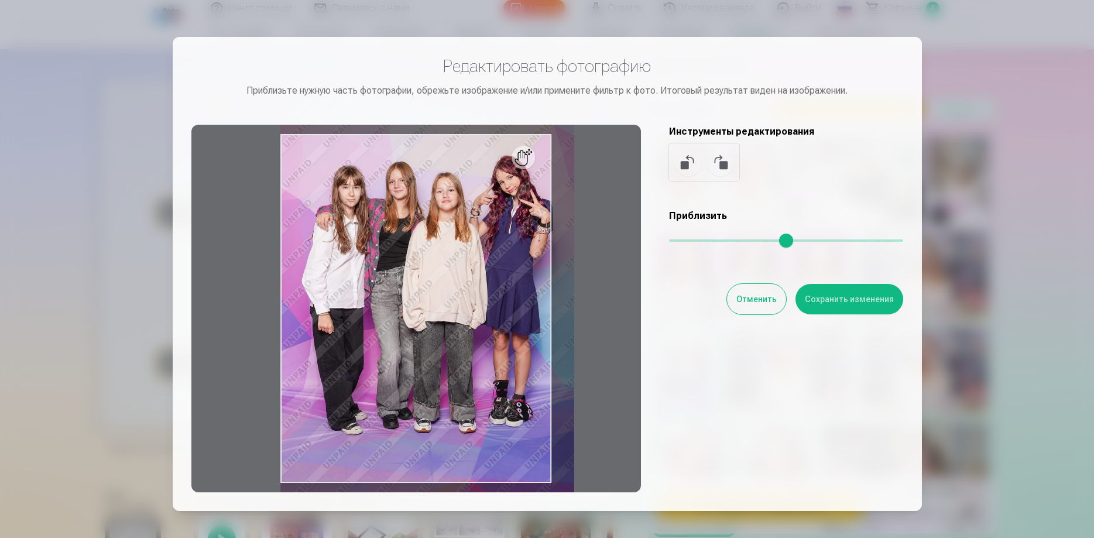
click at [678, 242] on input "range" at bounding box center [786, 241] width 234 height 2
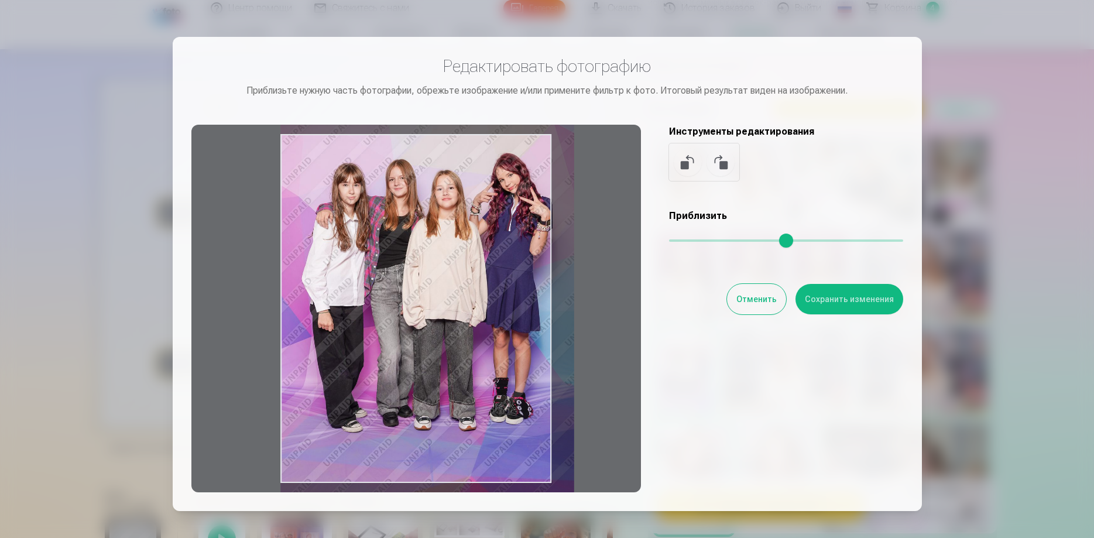
type input "****"
drag, startPoint x: 514, startPoint y: 283, endPoint x: 535, endPoint y: 282, distance: 20.6
click at [535, 282] on div at bounding box center [416, 309] width 450 height 368
click at [759, 293] on button "Отменить" at bounding box center [756, 299] width 59 height 30
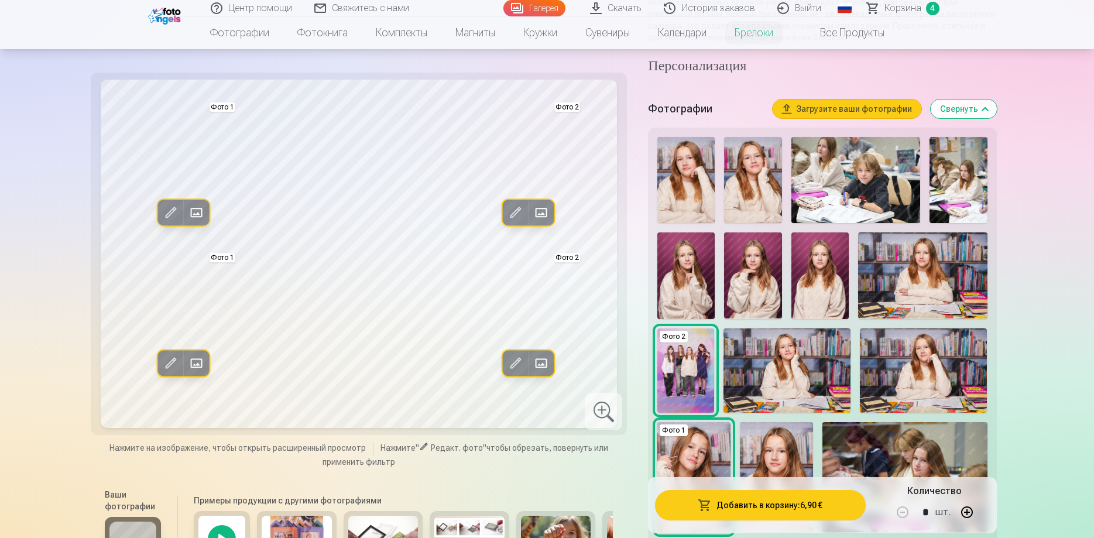
click at [685, 176] on img at bounding box center [686, 180] width 57 height 86
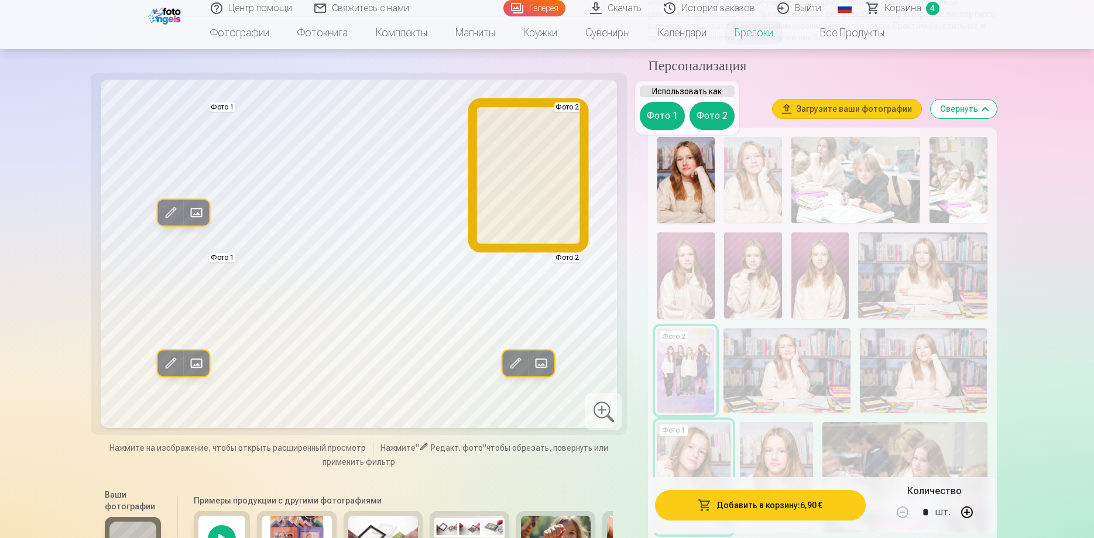
click at [703, 116] on button "Фото 2" at bounding box center [712, 116] width 45 height 28
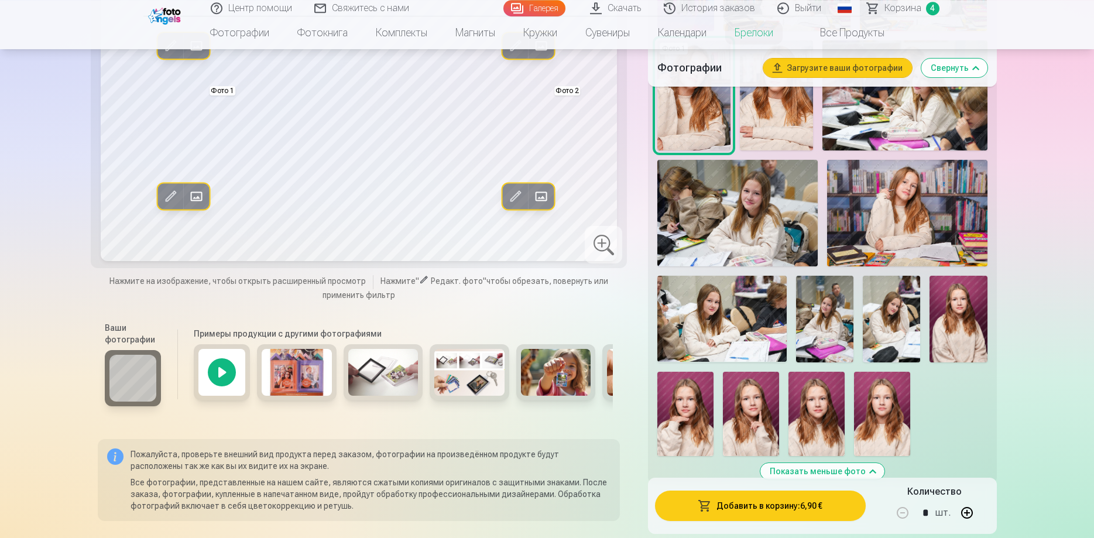
scroll to position [464, 0]
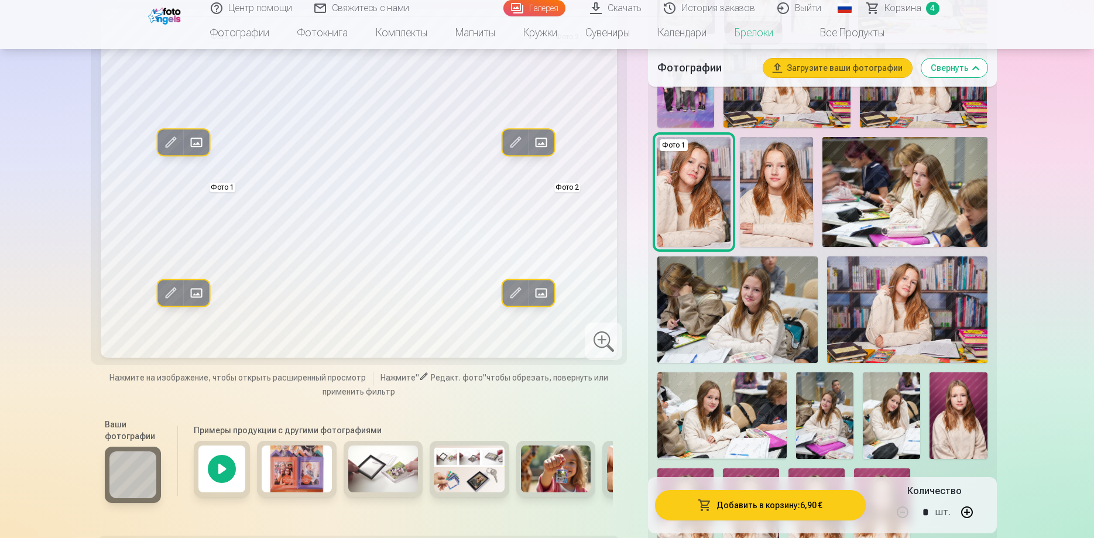
click at [795, 196] on img at bounding box center [776, 192] width 73 height 110
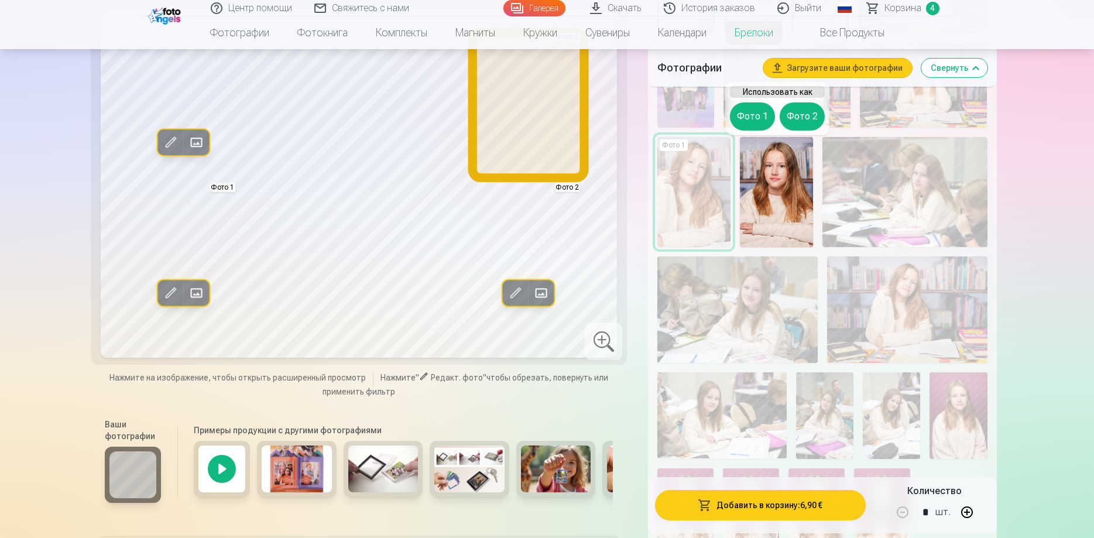
click at [801, 116] on button "Фото 2" at bounding box center [802, 116] width 45 height 28
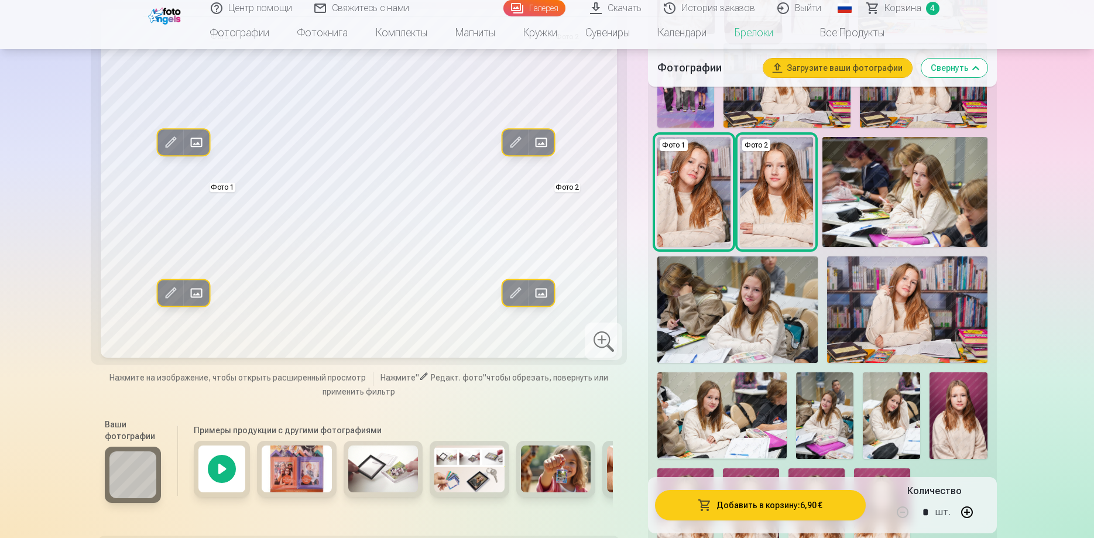
click at [876, 279] on img at bounding box center [907, 309] width 160 height 107
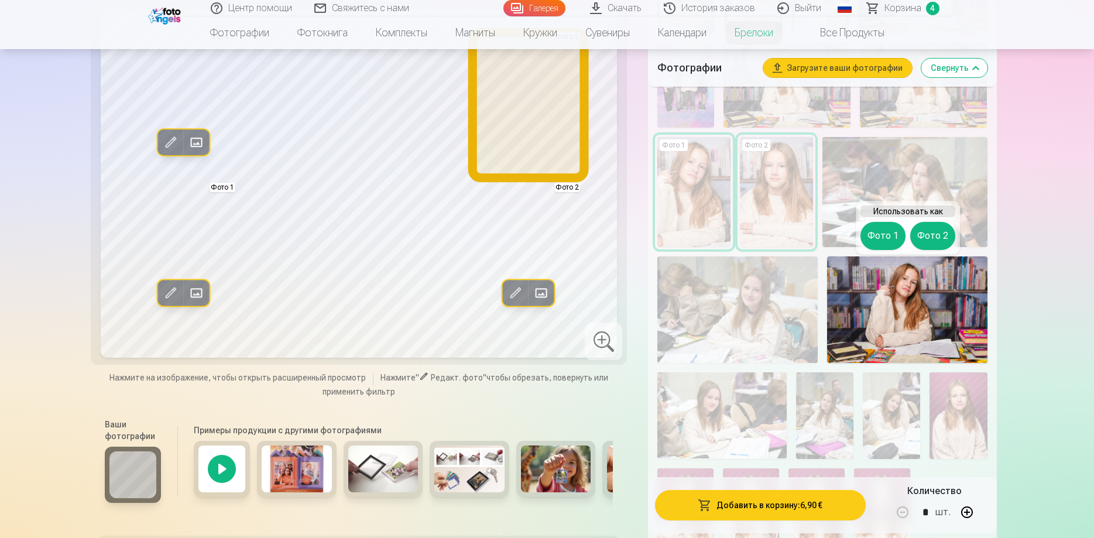
click at [930, 228] on button "Фото 2" at bounding box center [933, 236] width 45 height 28
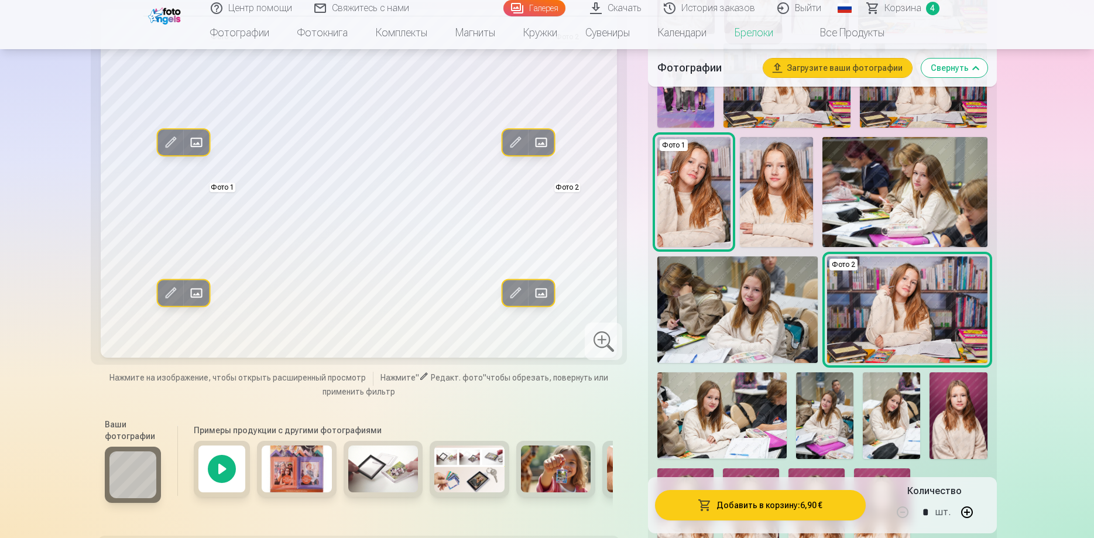
click at [735, 504] on button "Добавить в корзину : 6,90 €" at bounding box center [760, 505] width 210 height 30
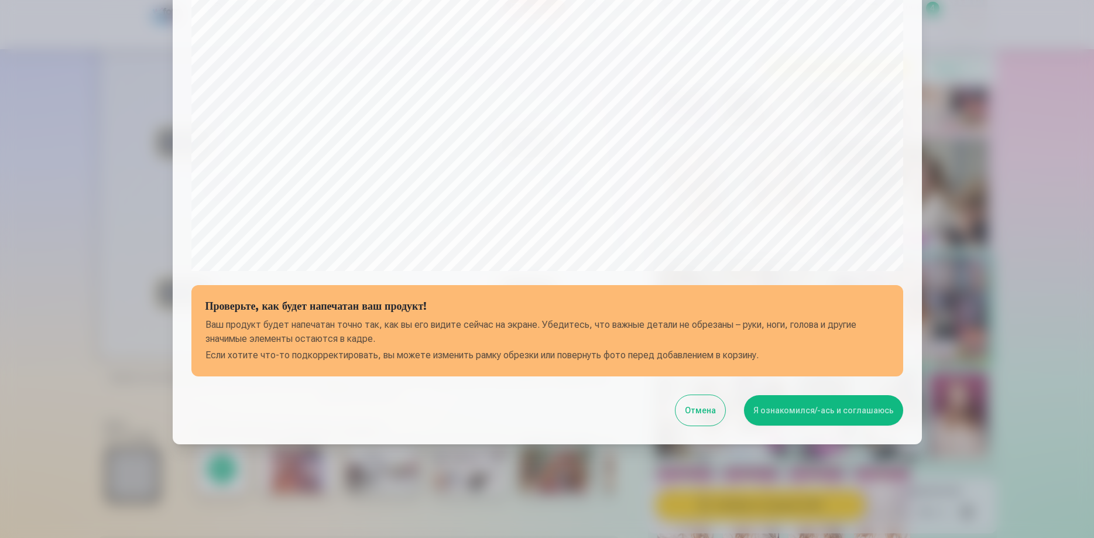
scroll to position [268, 0]
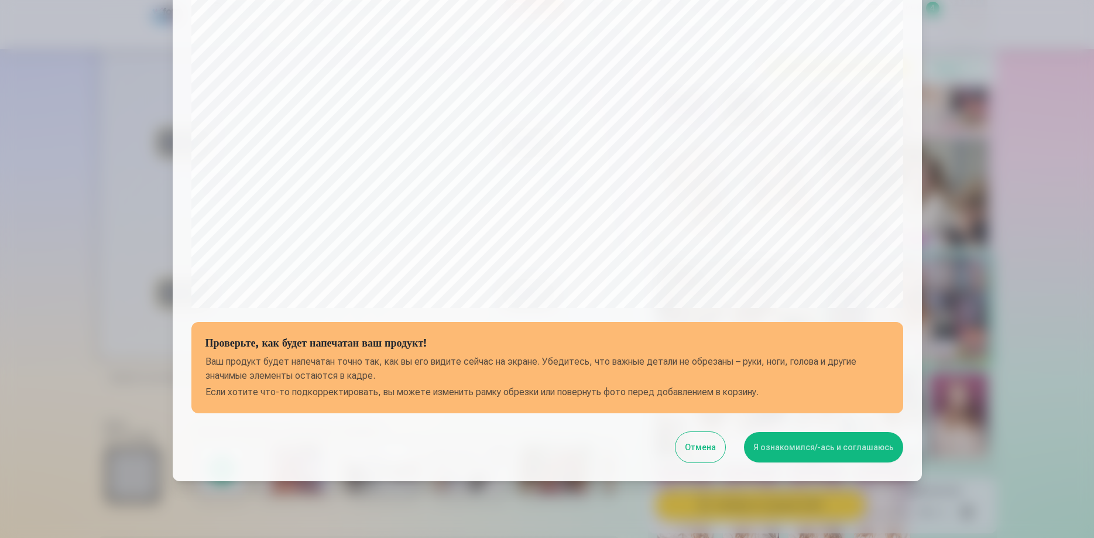
click at [841, 450] on button "Я ознакомился/-ась и соглашаюсь" at bounding box center [823, 447] width 159 height 30
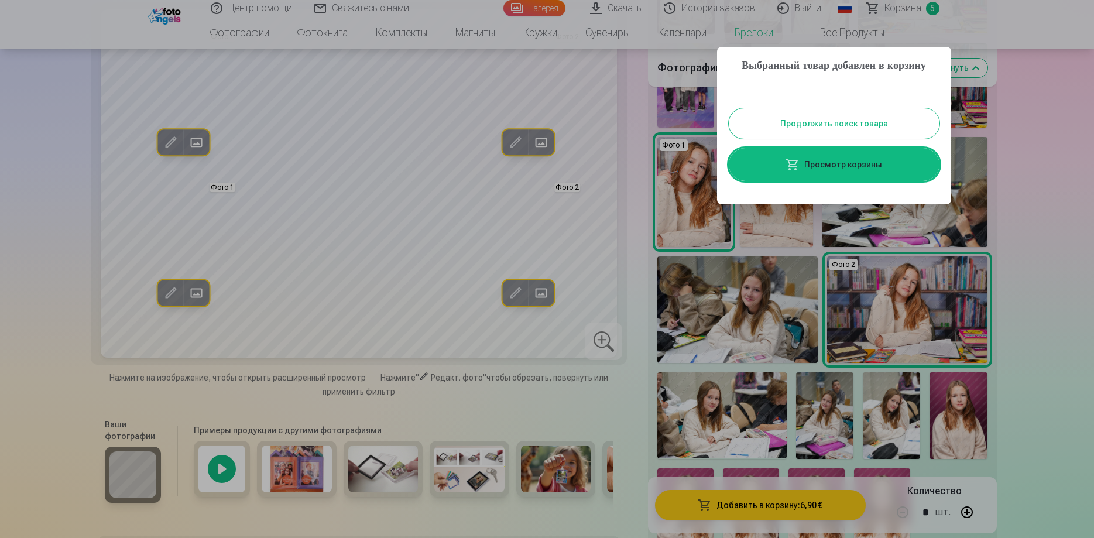
click at [864, 181] on link "Просмотр корзины" at bounding box center [834, 164] width 211 height 33
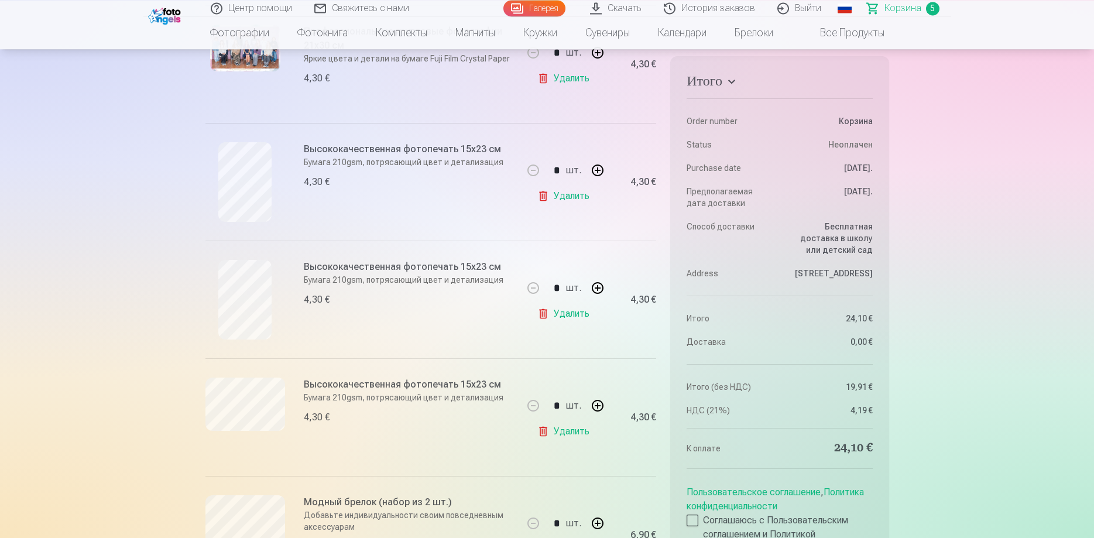
scroll to position [299, 0]
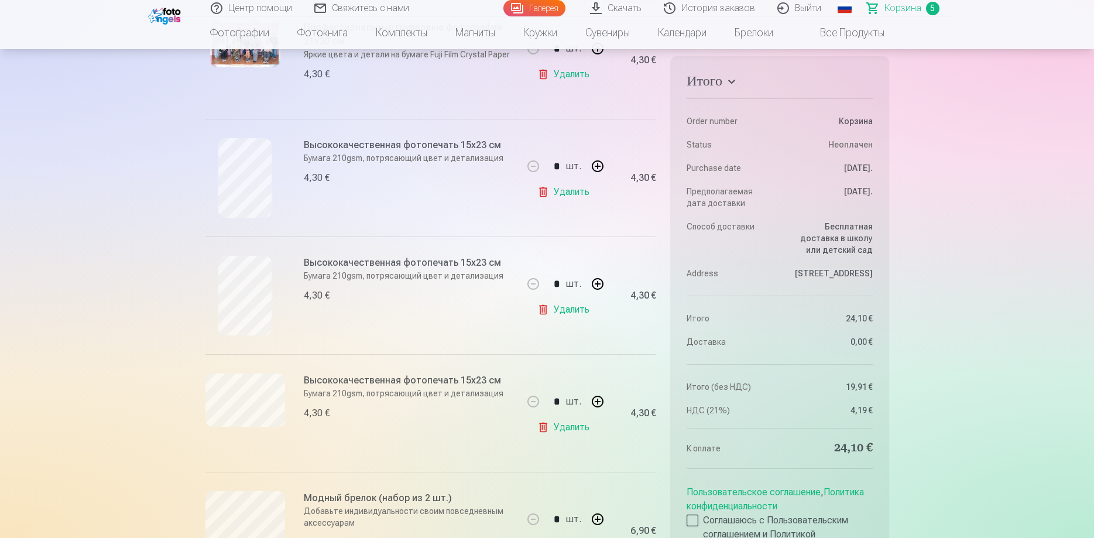
click at [599, 288] on button "button" at bounding box center [598, 284] width 28 height 28
type input "*"
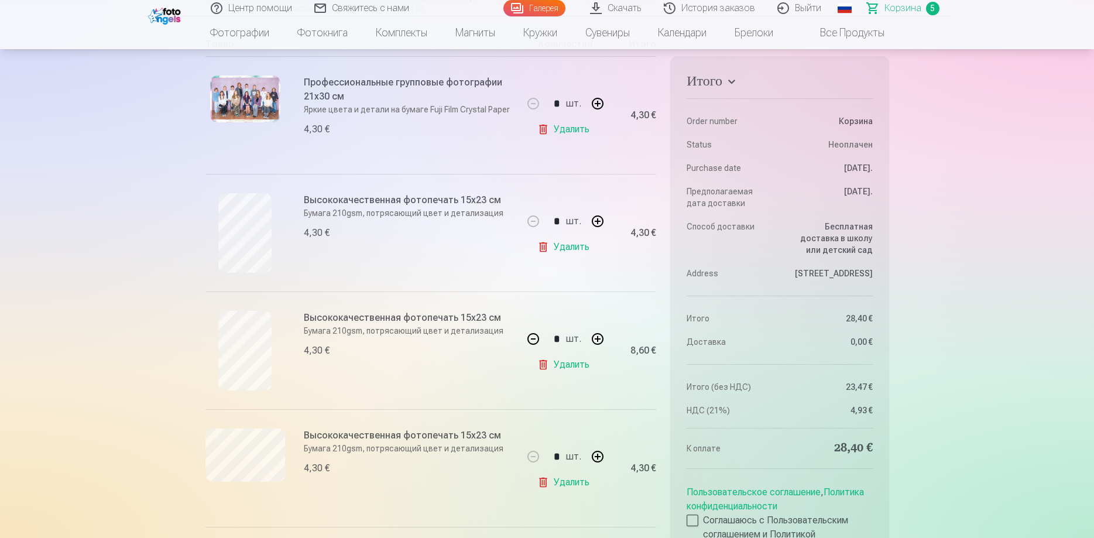
scroll to position [239, 0]
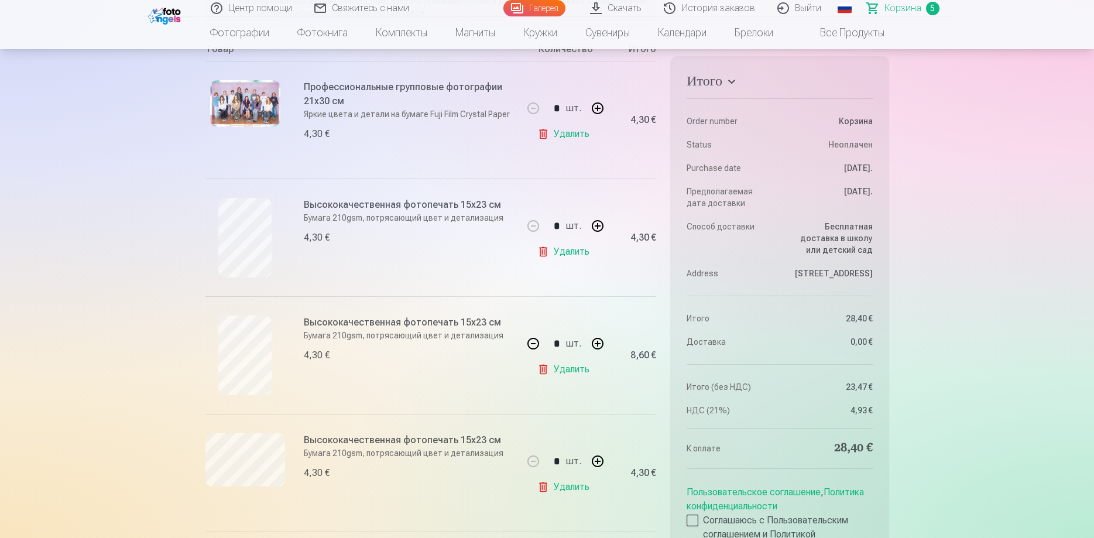
click at [572, 138] on link "Удалить" at bounding box center [566, 133] width 57 height 23
type input "*"
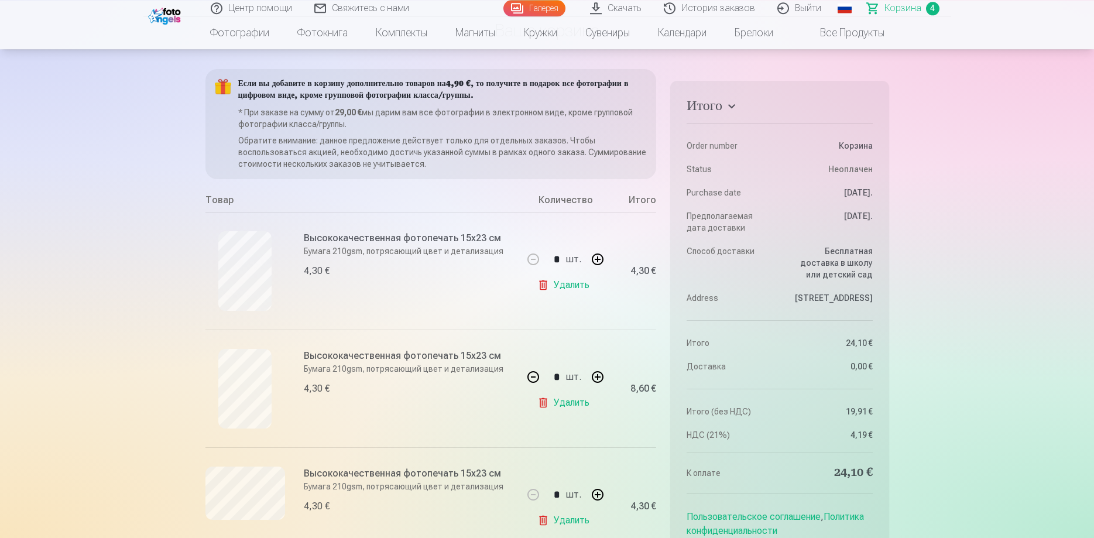
scroll to position [0, 0]
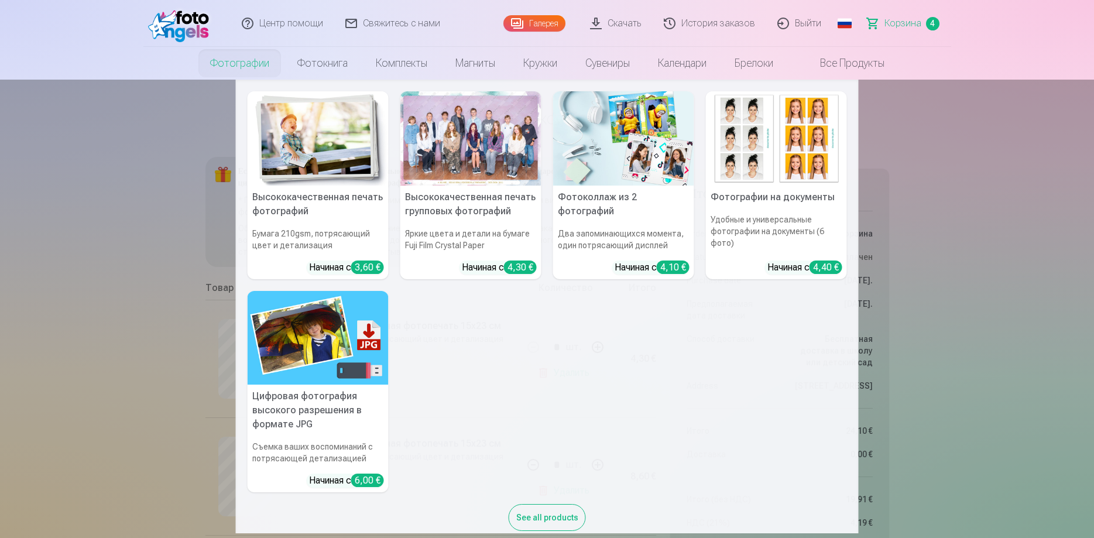
click at [438, 153] on div at bounding box center [471, 138] width 141 height 94
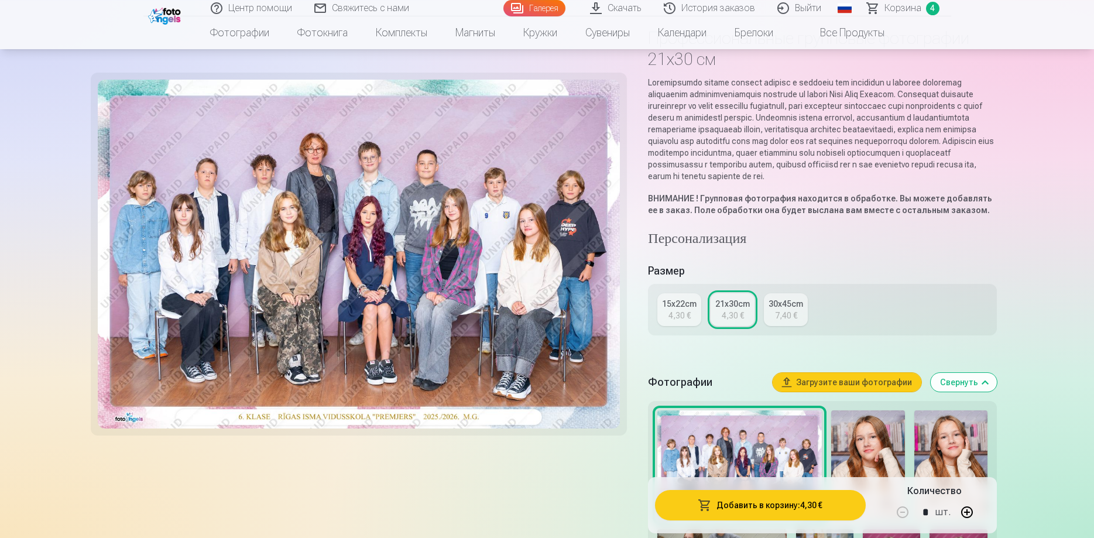
scroll to position [90, 0]
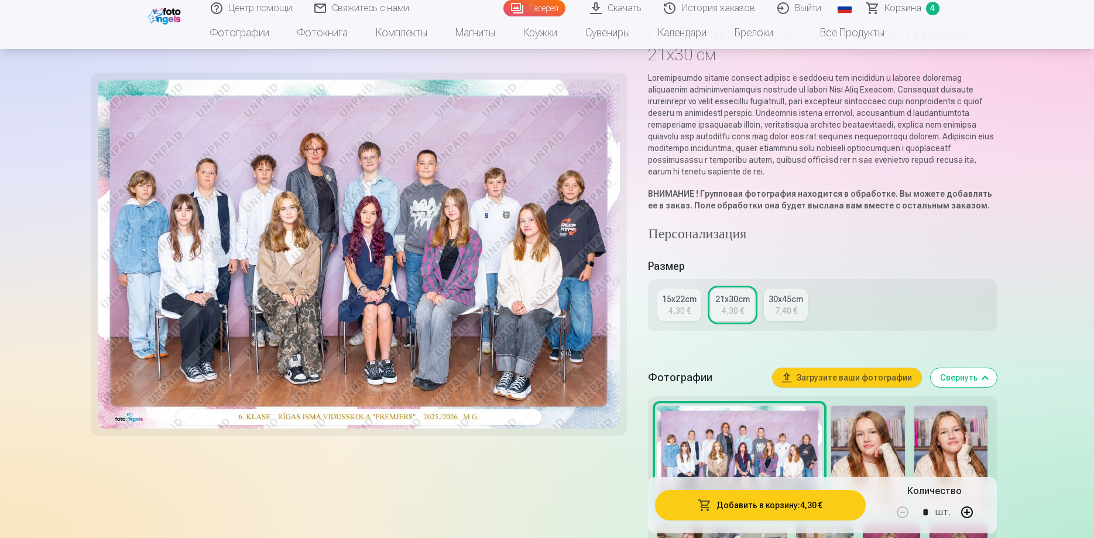
click at [799, 513] on button "Добавить в корзину : 4,30 €" at bounding box center [760, 505] width 210 height 30
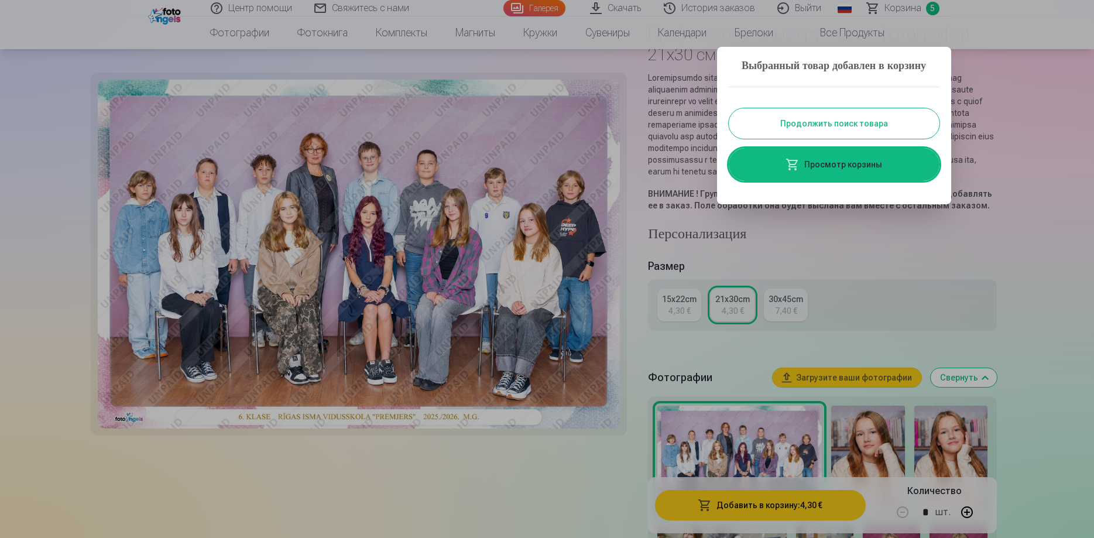
click at [873, 139] on button "Продолжить поиск товара" at bounding box center [834, 123] width 211 height 30
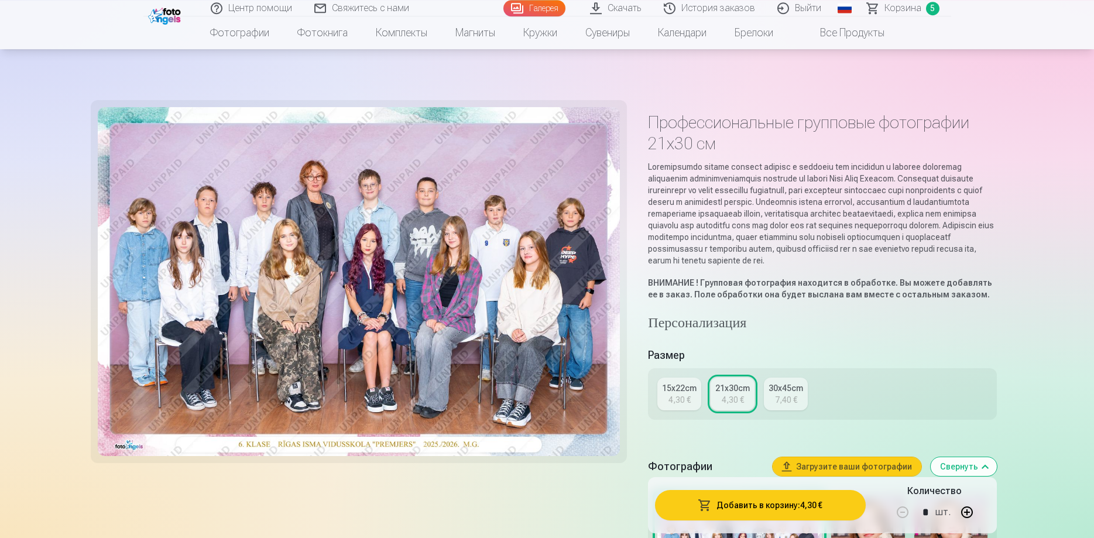
scroll to position [0, 0]
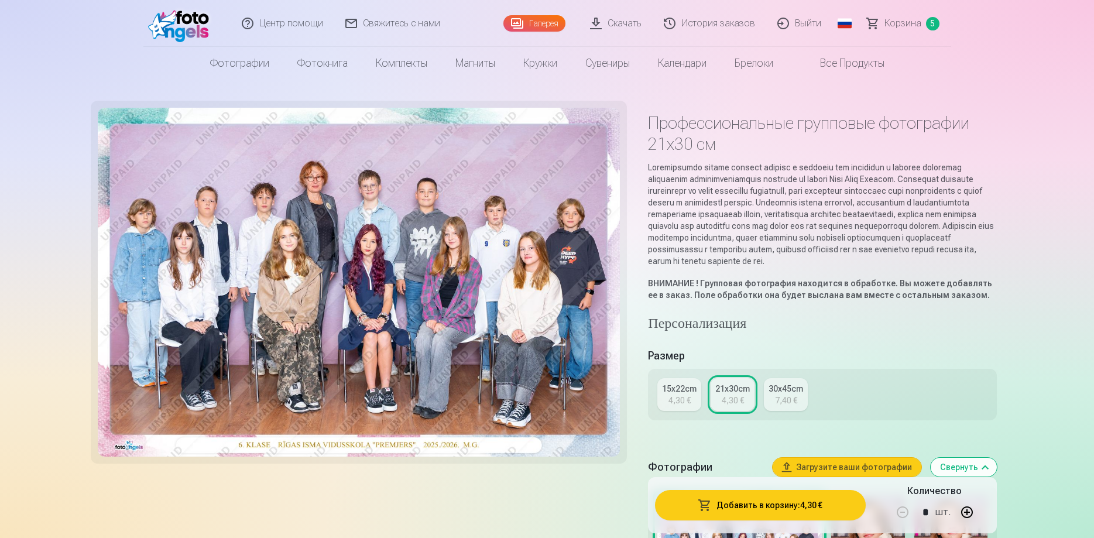
click at [189, 30] on img at bounding box center [181, 23] width 67 height 37
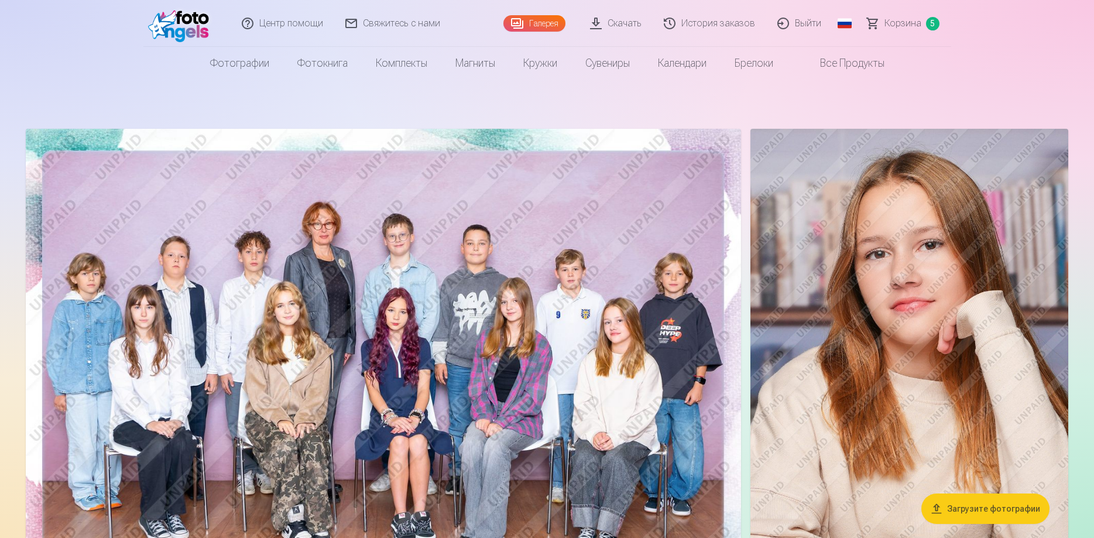
click at [906, 22] on span "Корзина" at bounding box center [903, 23] width 37 height 14
click at [162, 66] on nav "Фотографии Высококачественная печать фотографий Бумага 210gsm, потрясающий цвет…" at bounding box center [547, 63] width 1094 height 33
click at [912, 25] on span "Корзина" at bounding box center [903, 23] width 37 height 14
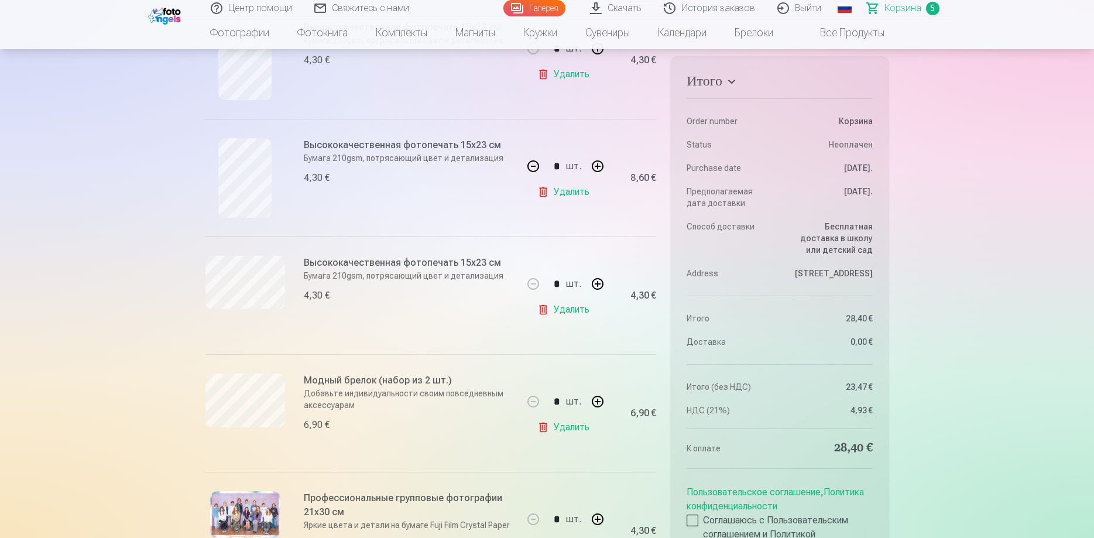
scroll to position [269, 0]
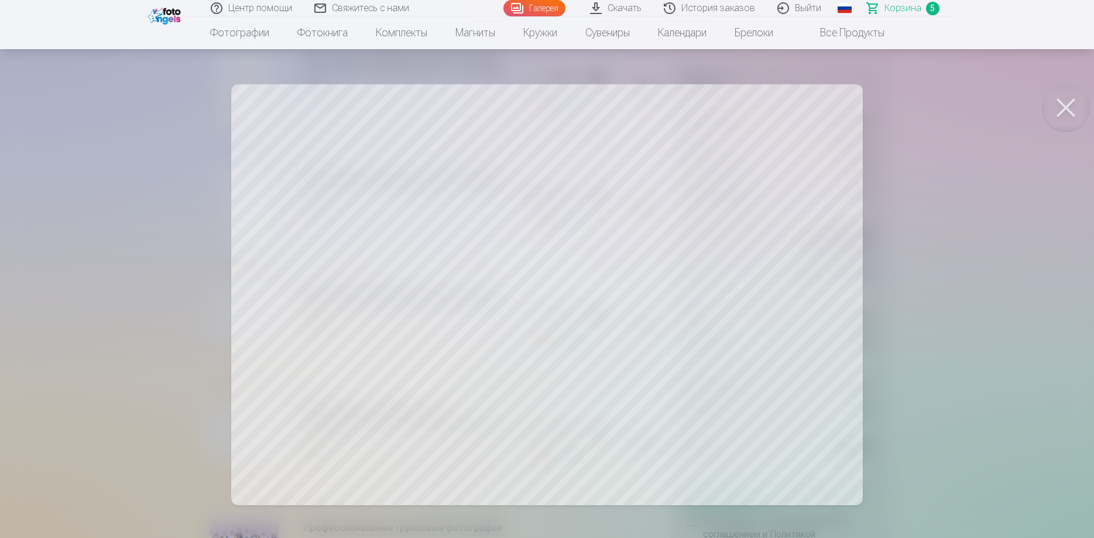
click at [707, 306] on div at bounding box center [547, 269] width 1094 height 538
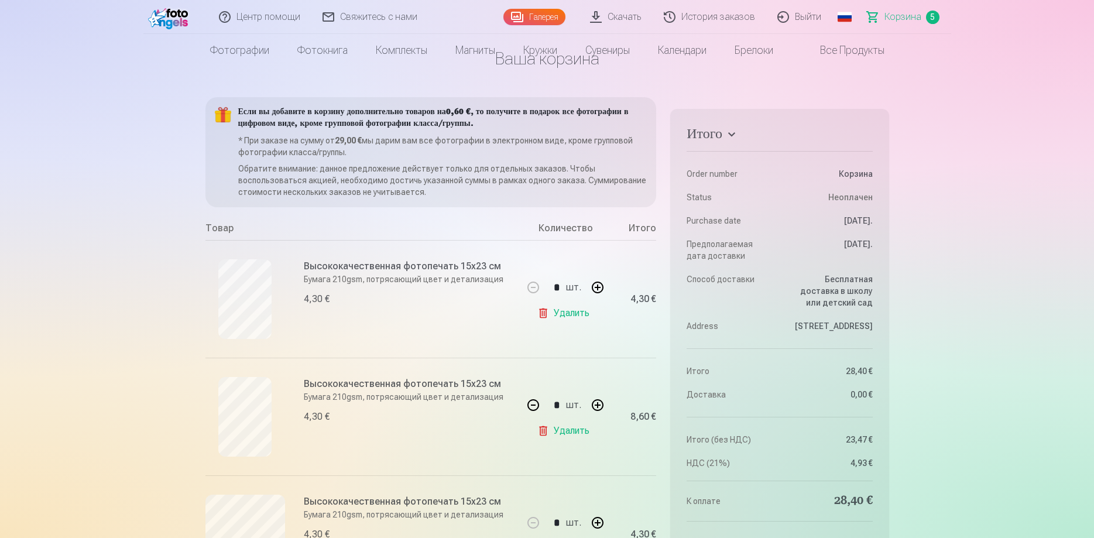
scroll to position [0, 0]
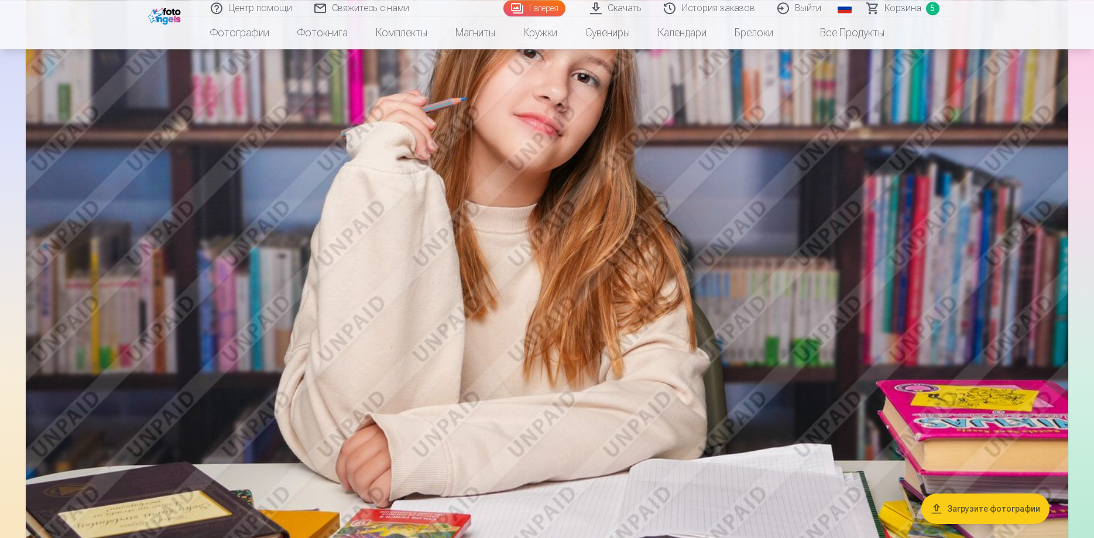
scroll to position [4480, 0]
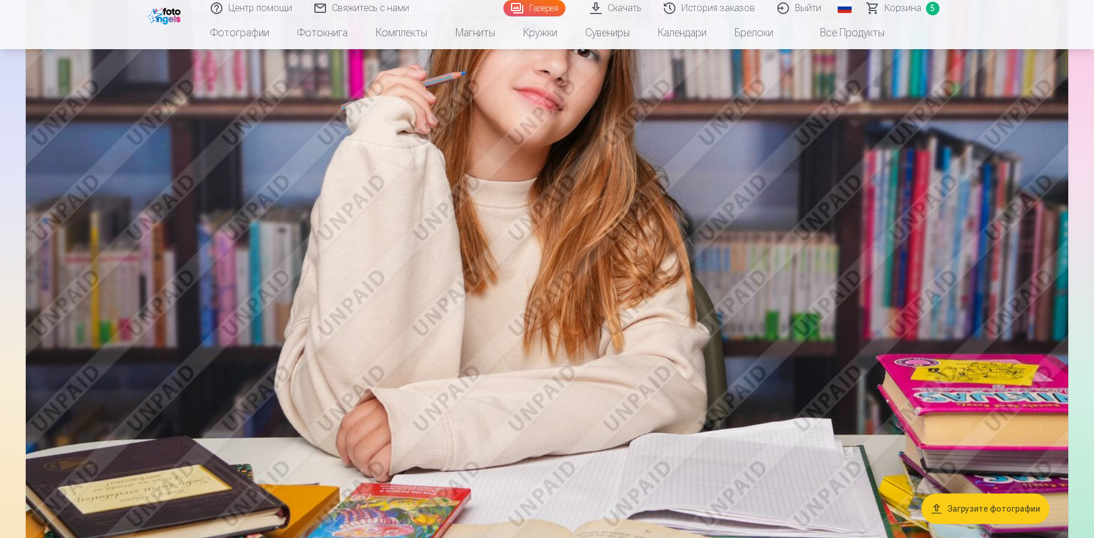
click at [369, 179] on img at bounding box center [547, 228] width 1043 height 695
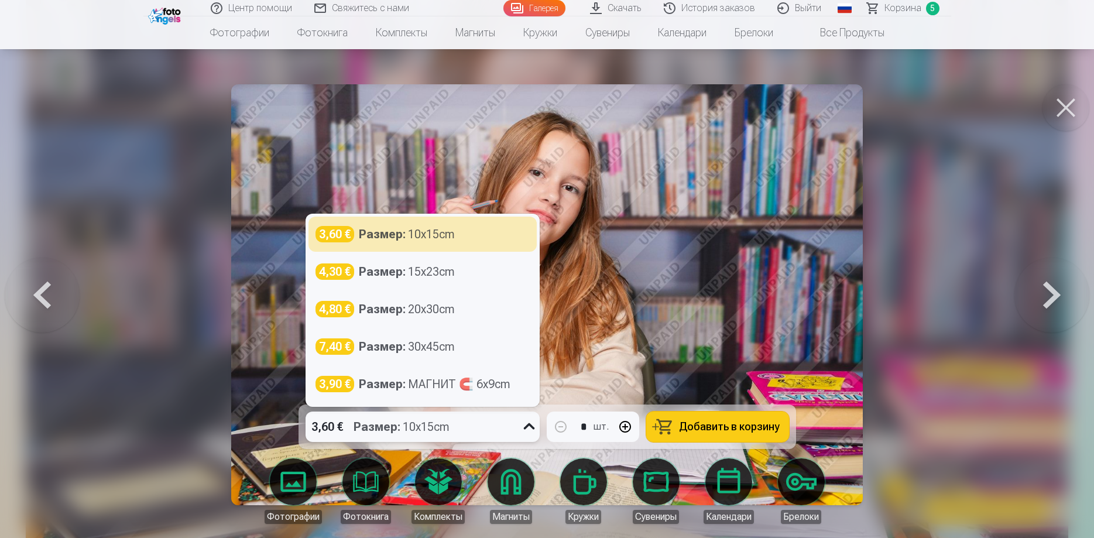
click at [533, 427] on icon at bounding box center [529, 426] width 11 height 6
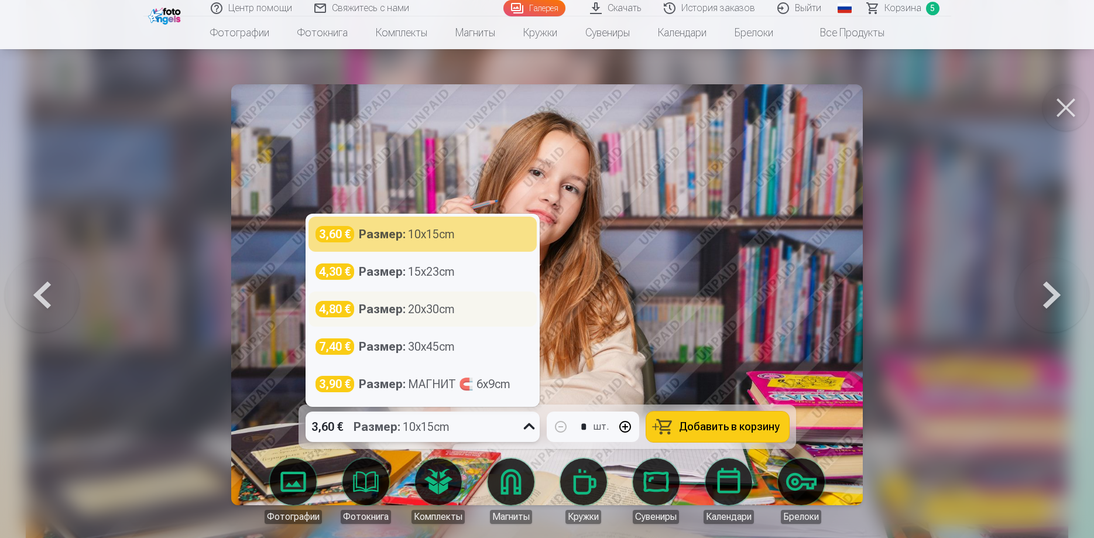
click at [432, 311] on div "Размер : 20x30cm" at bounding box center [407, 309] width 96 height 16
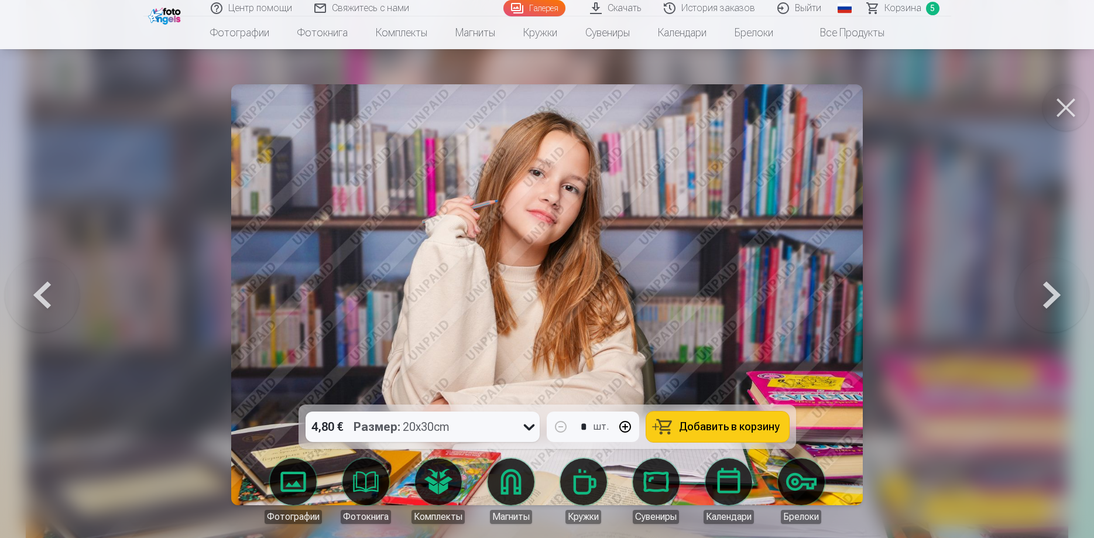
click at [714, 427] on span "Добавить в корзину" at bounding box center [729, 427] width 101 height 11
click at [1060, 104] on button at bounding box center [1066, 107] width 47 height 47
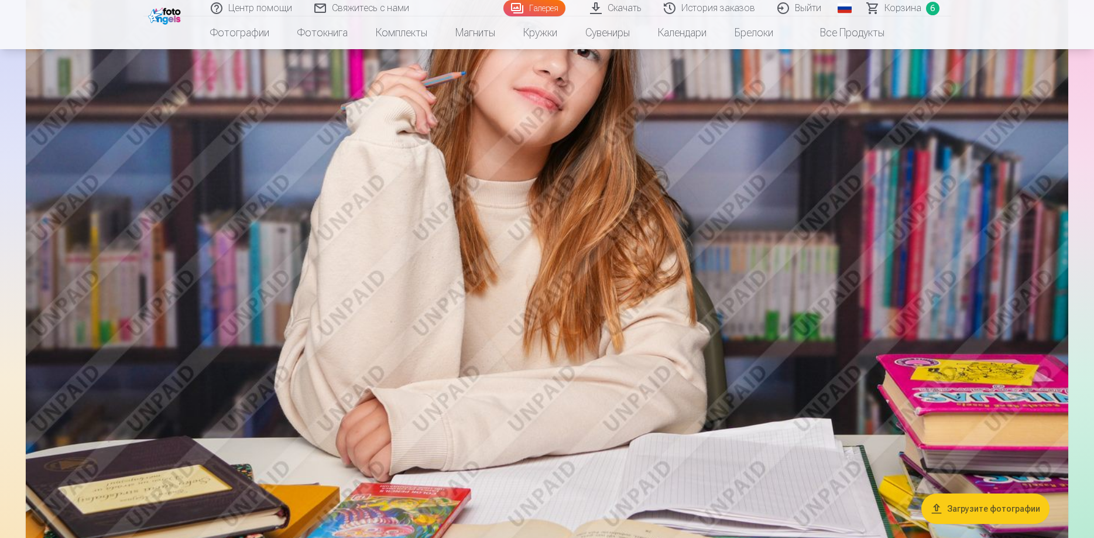
click at [894, 256] on img at bounding box center [547, 228] width 1043 height 695
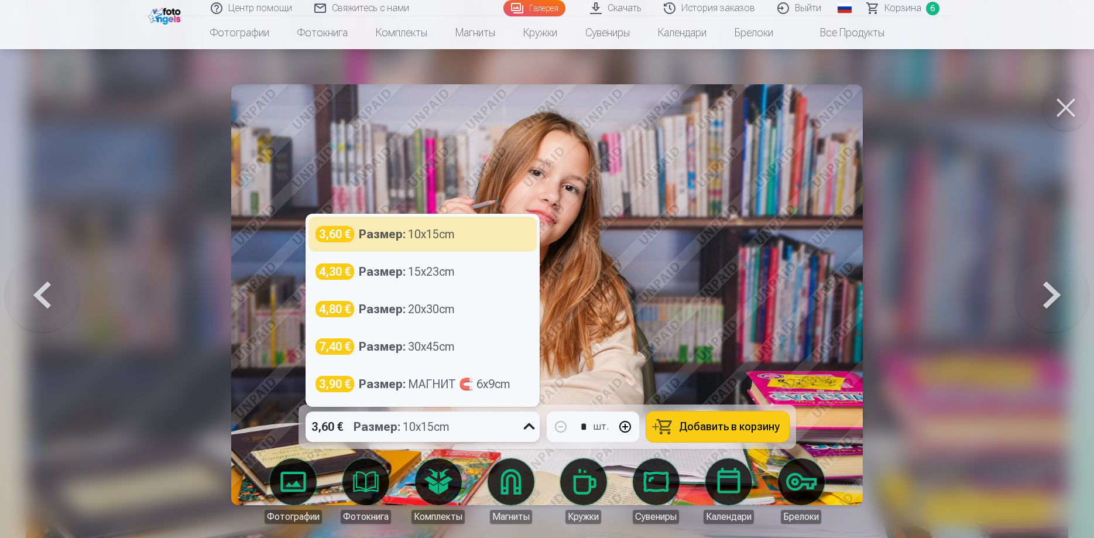
click at [536, 430] on icon at bounding box center [529, 427] width 19 height 19
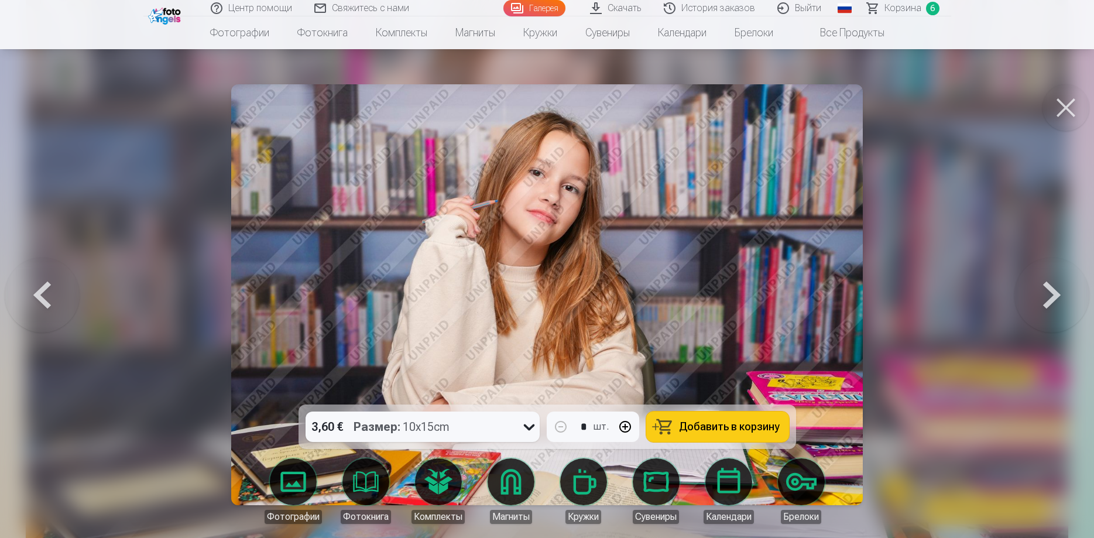
click at [1055, 106] on button at bounding box center [1066, 107] width 47 height 47
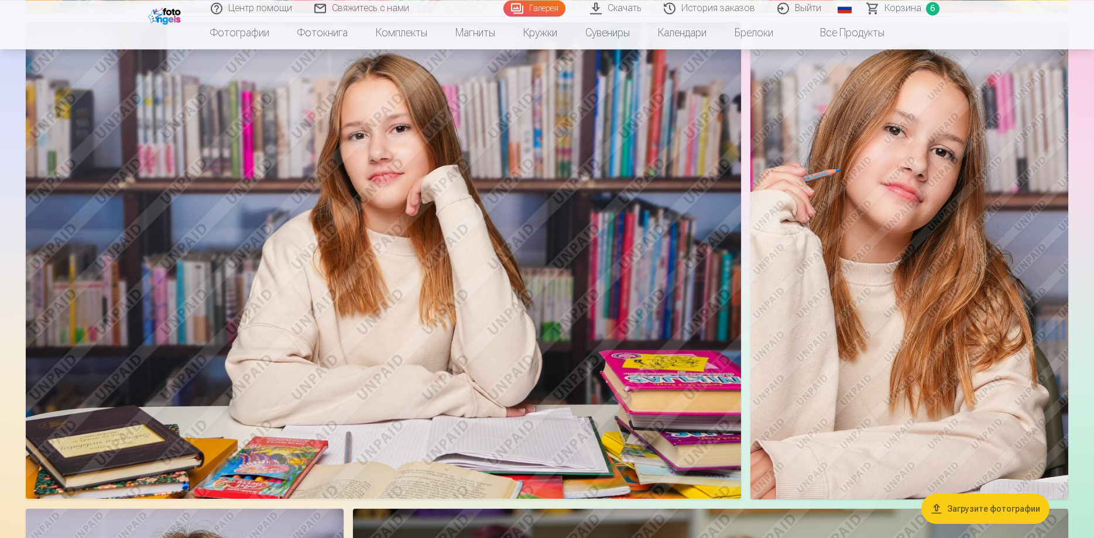
scroll to position [2688, 0]
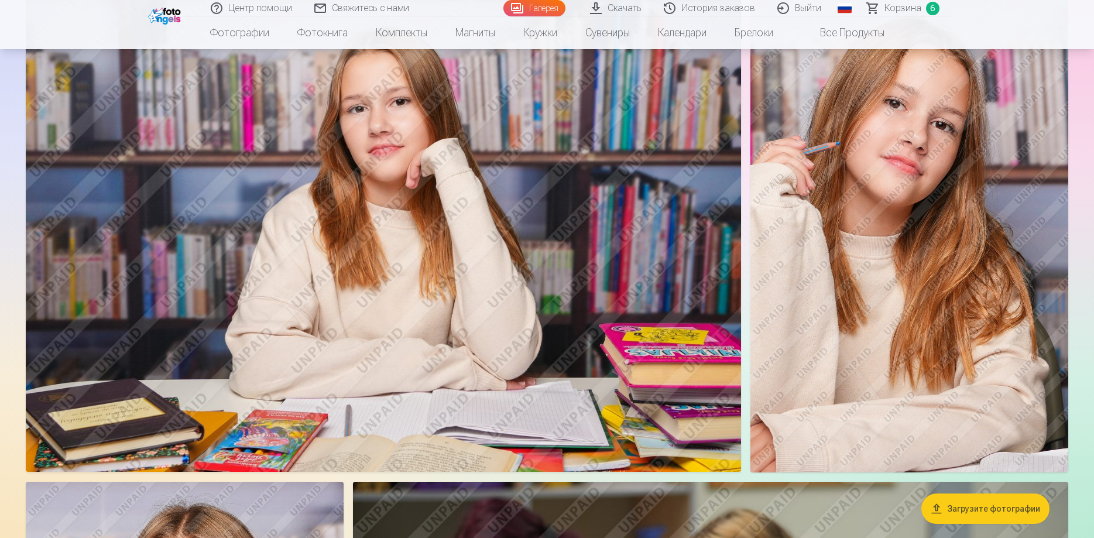
click at [956, 311] on img at bounding box center [910, 233] width 318 height 477
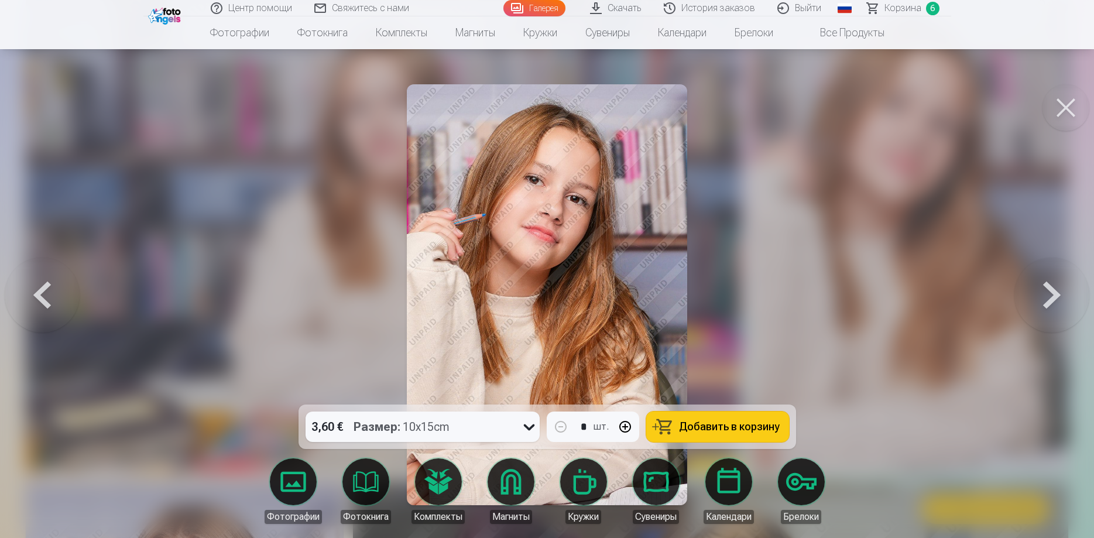
click at [726, 429] on span "Добавить в корзину" at bounding box center [729, 427] width 101 height 11
click at [904, 6] on span "Корзина" at bounding box center [903, 8] width 37 height 14
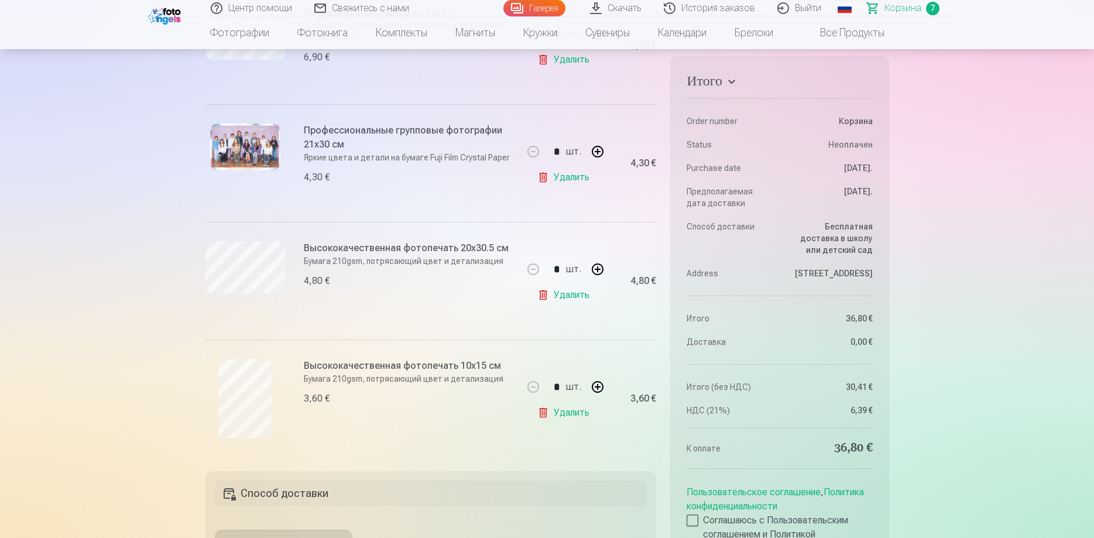
scroll to position [648, 0]
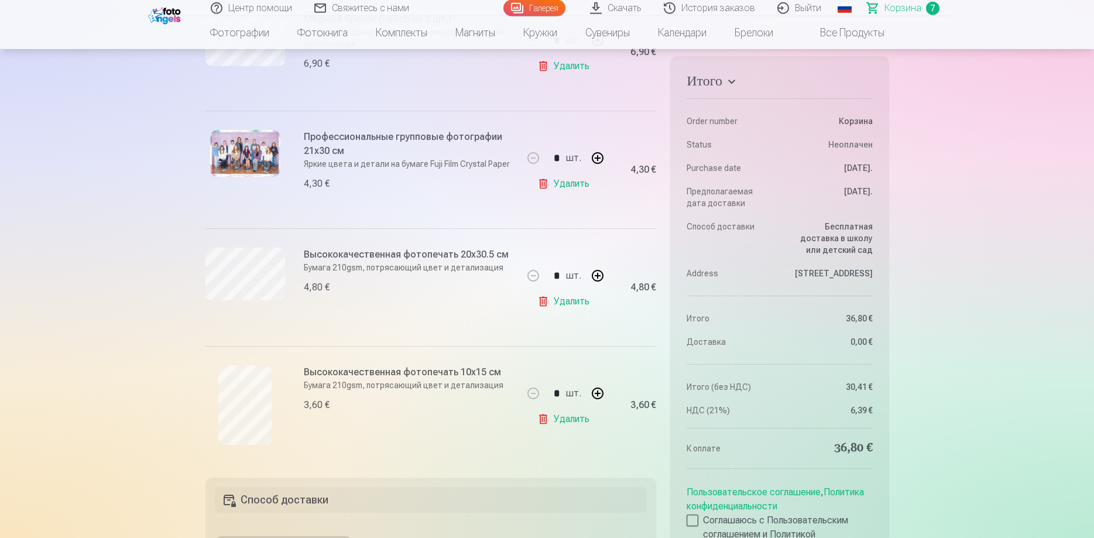
click at [559, 299] on link "Удалить" at bounding box center [566, 301] width 57 height 23
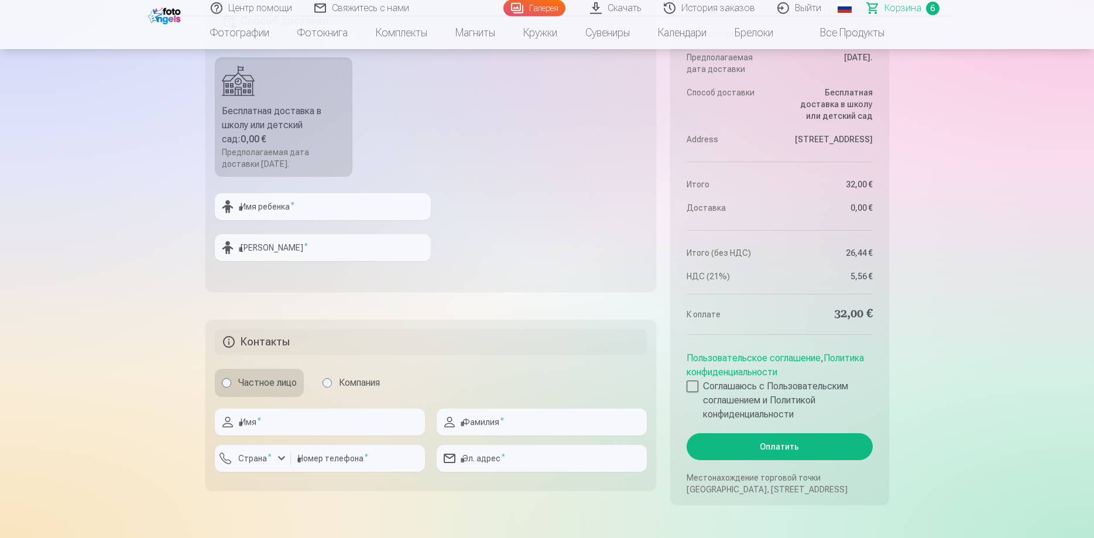
scroll to position [1015, 0]
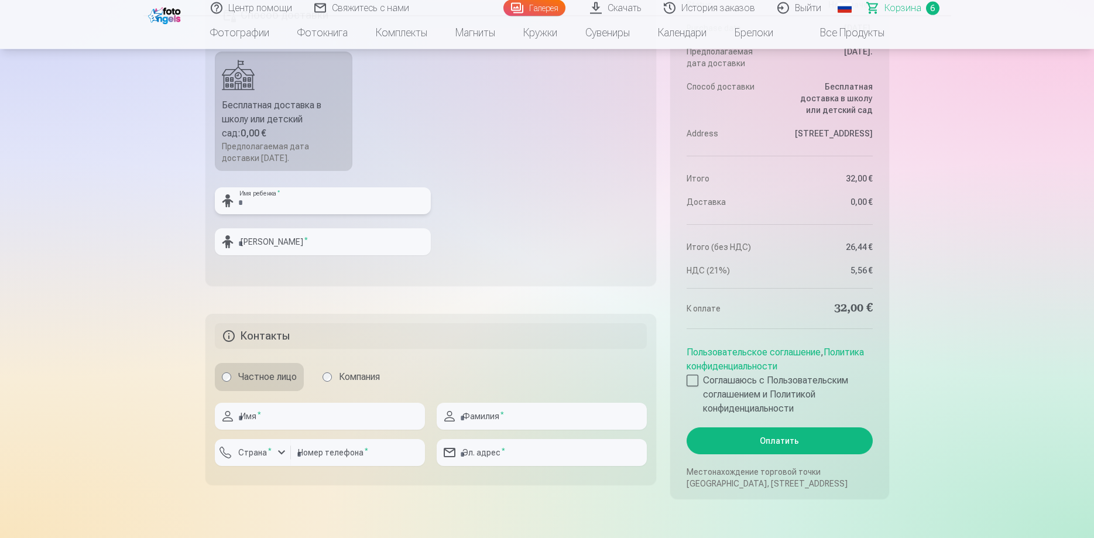
click at [331, 201] on input "text" at bounding box center [323, 200] width 216 height 27
type input "*"
type input "*****"
click at [315, 238] on input "text" at bounding box center [323, 241] width 216 height 27
type input "********"
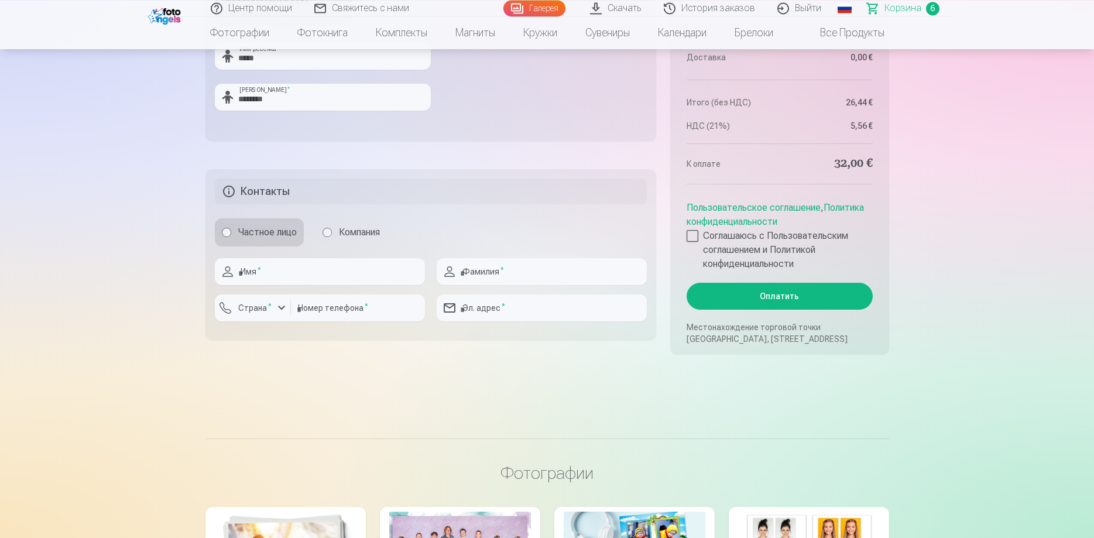
scroll to position [1165, 0]
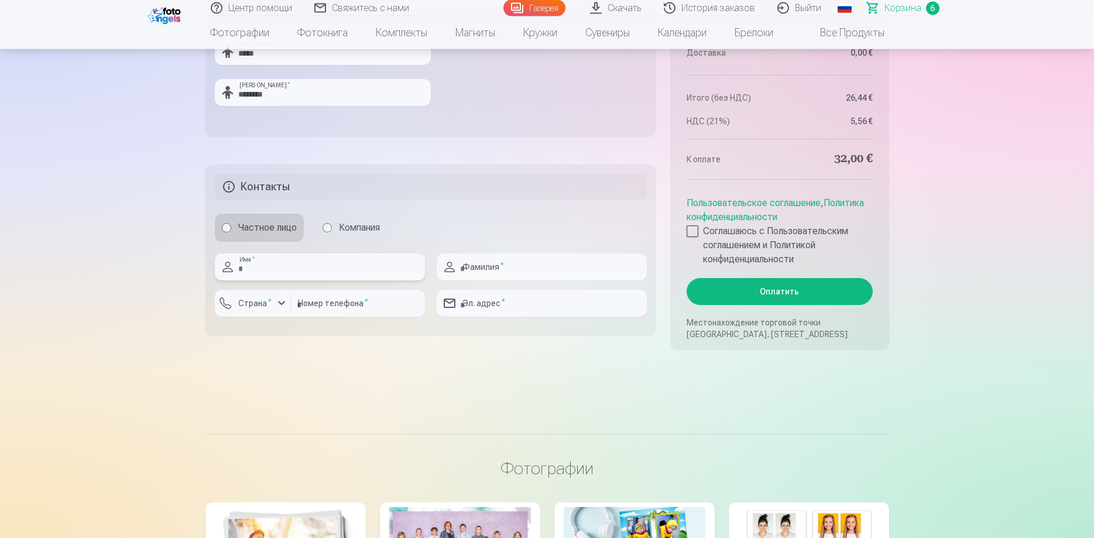
click at [302, 274] on input "text" at bounding box center [320, 267] width 210 height 27
type input "********"
click at [517, 264] on input "text" at bounding box center [542, 267] width 210 height 27
type input "********"
click at [279, 303] on div "button" at bounding box center [282, 303] width 14 height 14
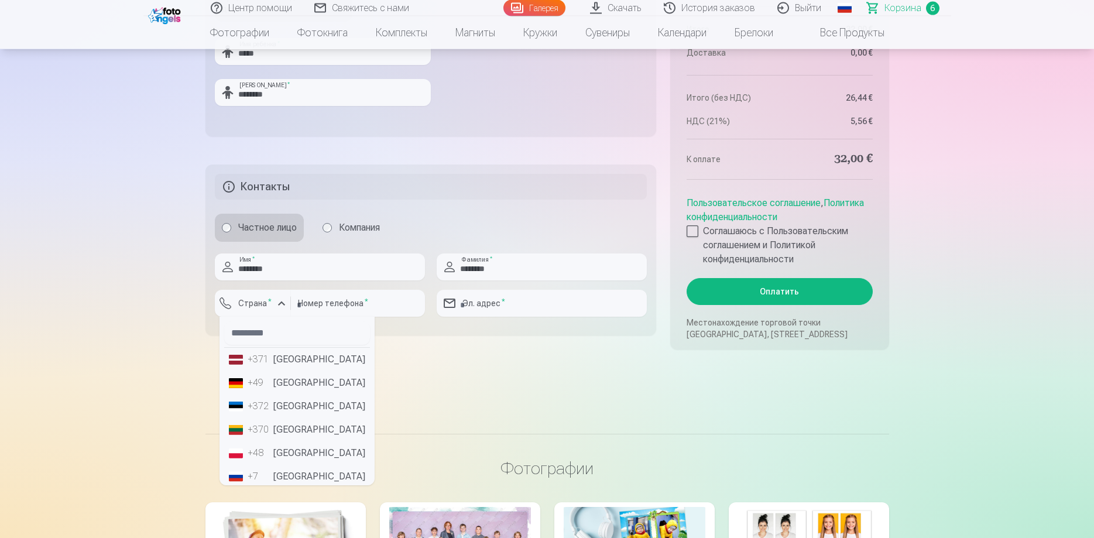
click at [306, 361] on li "+371 Латвия" at bounding box center [297, 359] width 146 height 23
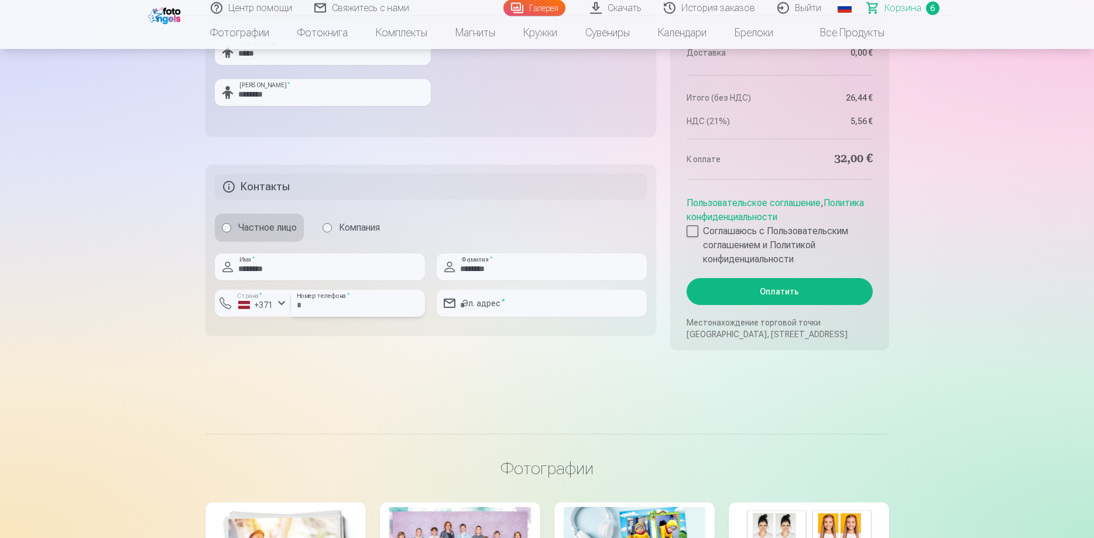
click at [361, 311] on input "number" at bounding box center [358, 303] width 134 height 27
type input "********"
click at [485, 306] on input "email" at bounding box center [542, 303] width 210 height 27
type input "**********"
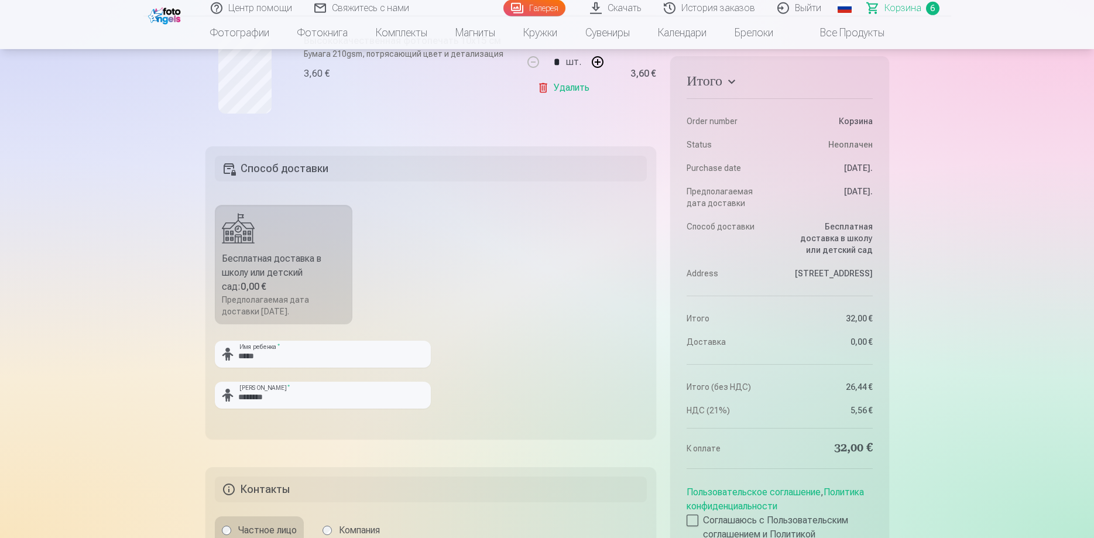
scroll to position [866, 0]
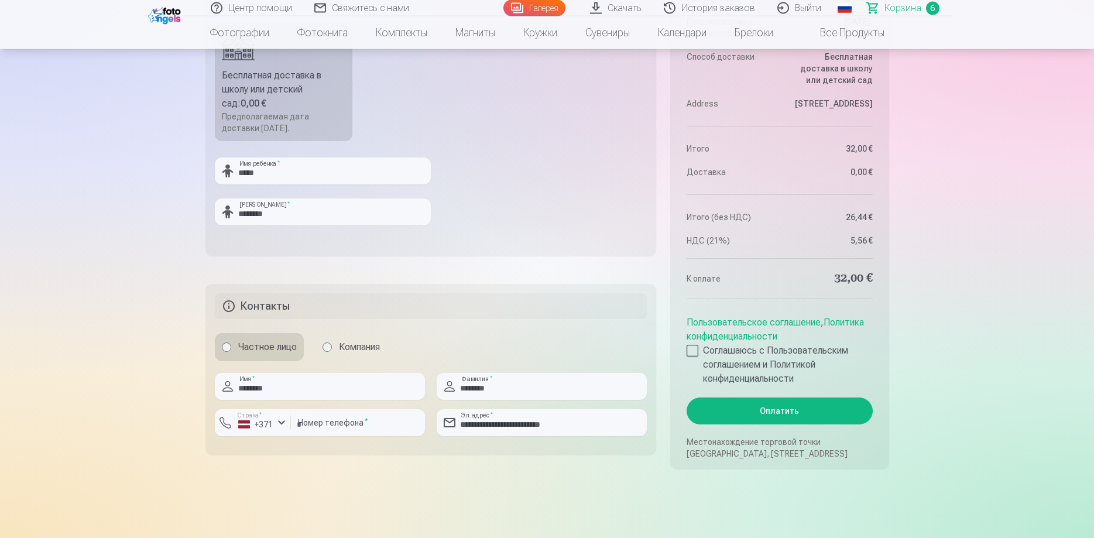
scroll to position [1075, 0]
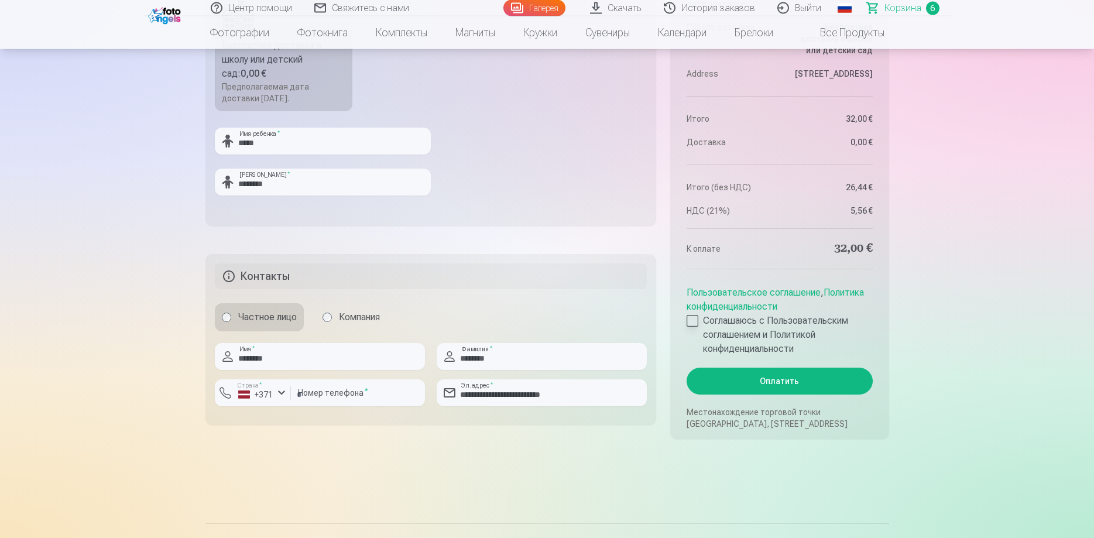
click at [693, 322] on div at bounding box center [693, 321] width 12 height 12
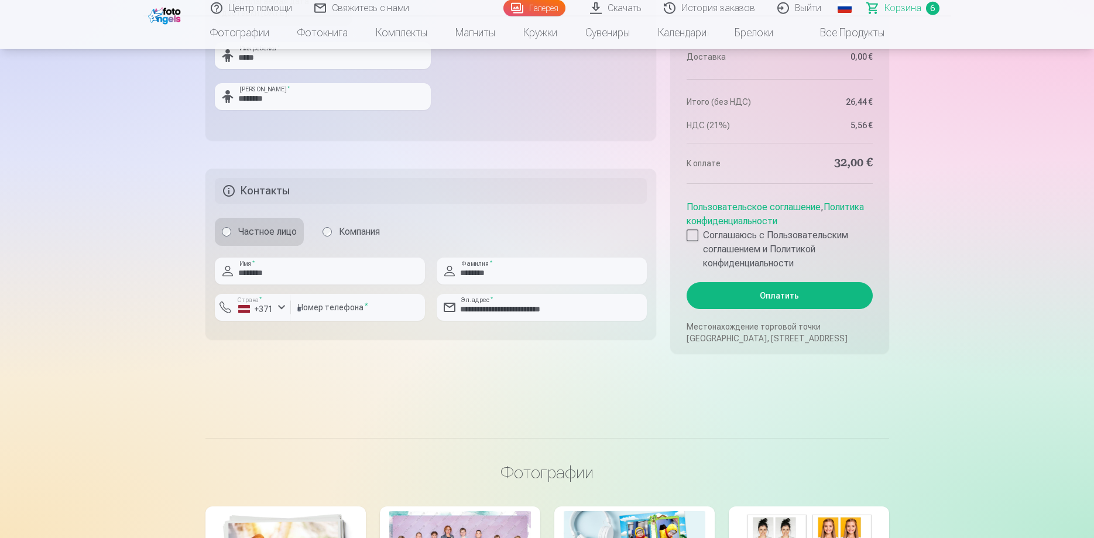
scroll to position [1179, 0]
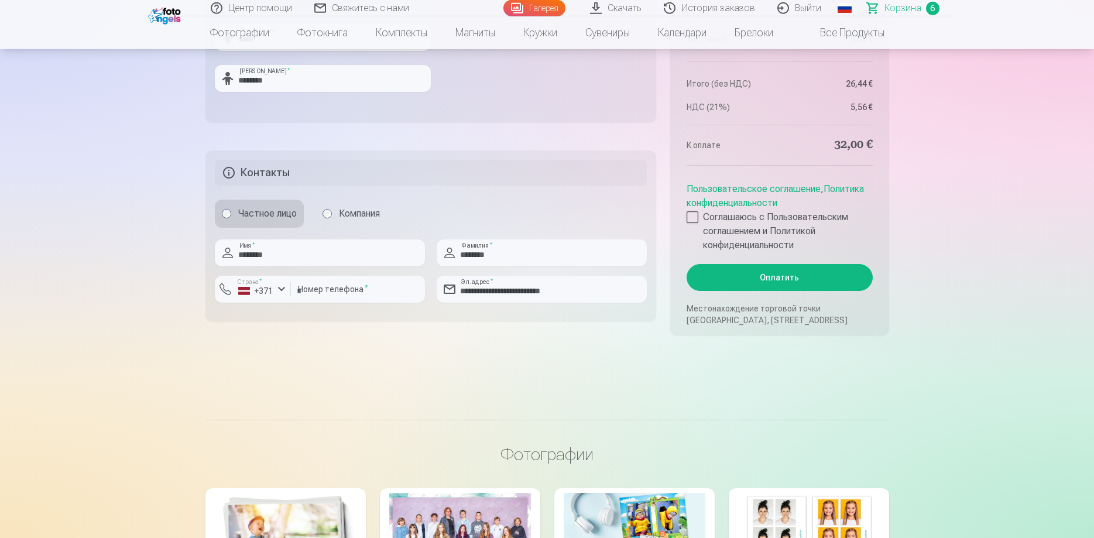
click at [801, 273] on button "Оплатить" at bounding box center [780, 277] width 186 height 27
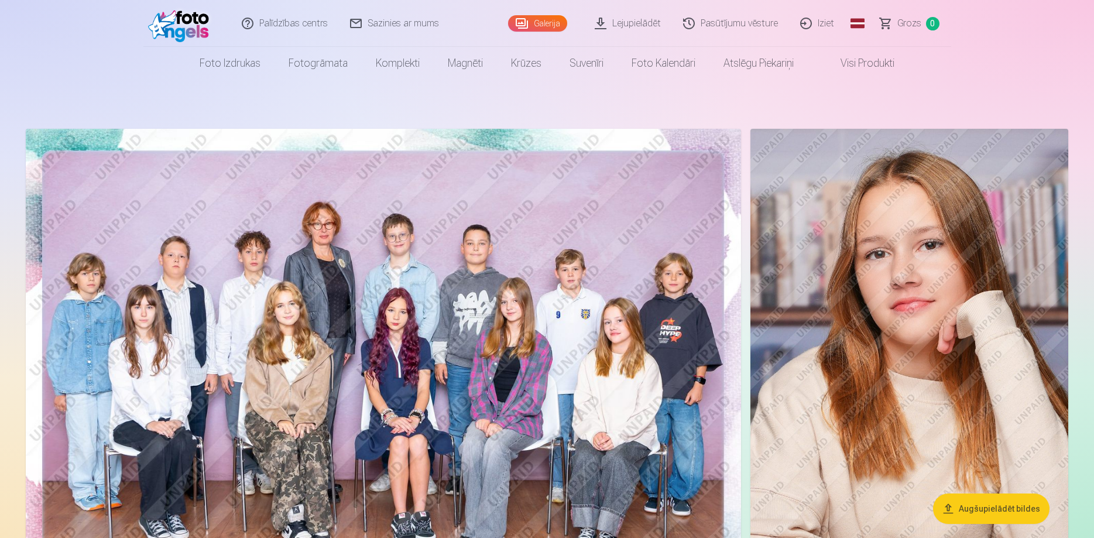
click at [621, 26] on link "Lejupielādēt" at bounding box center [628, 23] width 88 height 47
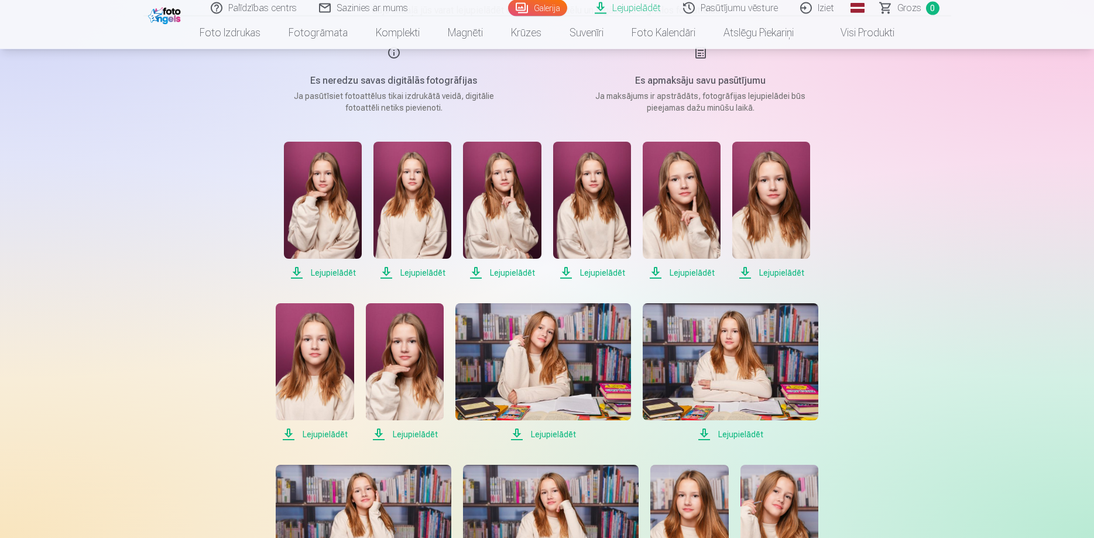
scroll to position [149, 0]
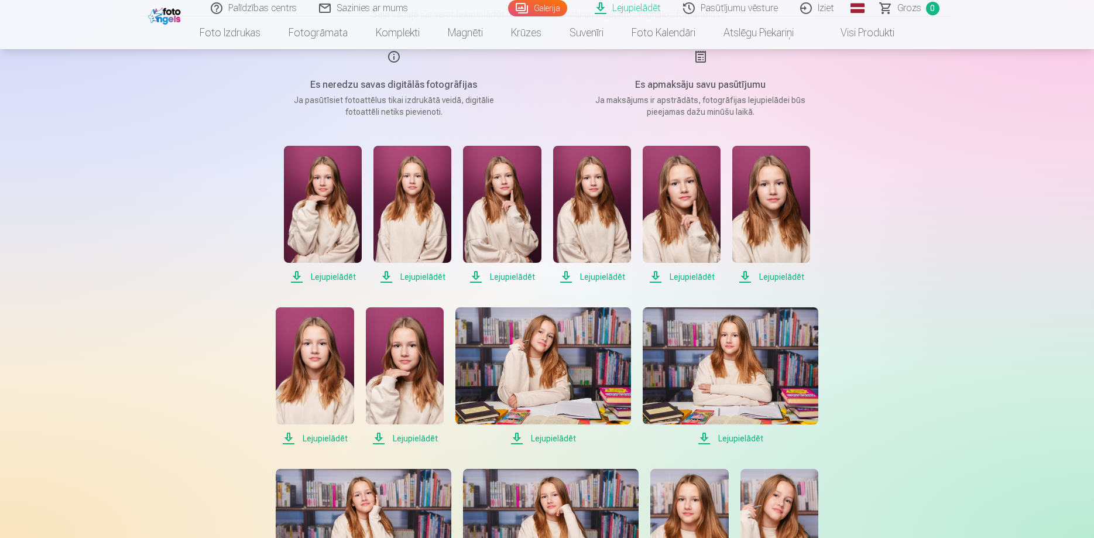
click at [334, 278] on span "Lejupielādēt" at bounding box center [323, 277] width 78 height 14
click at [412, 279] on span "Lejupielādēt" at bounding box center [413, 277] width 78 height 14
click at [509, 276] on span "Lejupielādēt" at bounding box center [502, 277] width 78 height 14
click at [586, 276] on span "Lejupielādēt" at bounding box center [592, 277] width 78 height 14
click at [687, 279] on span "Lejupielādēt" at bounding box center [682, 277] width 78 height 14
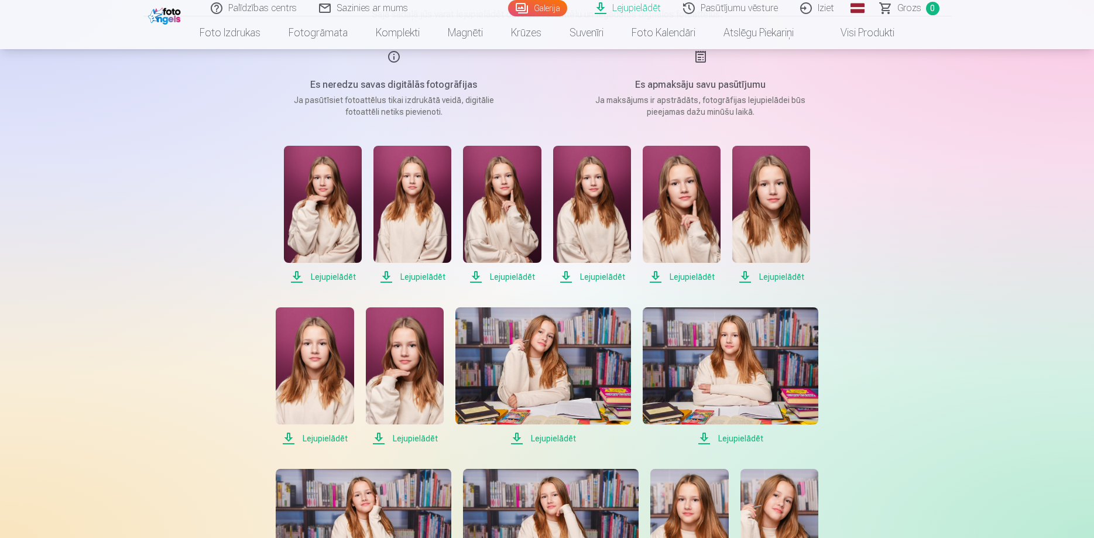
click at [772, 277] on span "Lejupielādēt" at bounding box center [772, 277] width 78 height 14
click at [339, 437] on span "Lejupielādēt" at bounding box center [315, 439] width 78 height 14
click at [412, 437] on span "Lejupielādēt" at bounding box center [405, 439] width 78 height 14
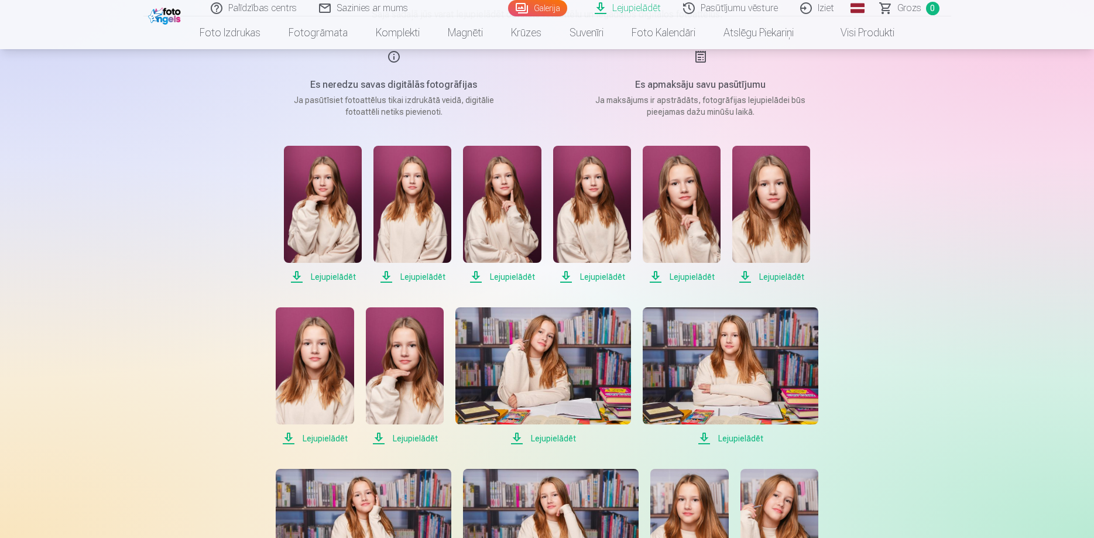
click at [543, 442] on span "Lejupielādēt" at bounding box center [544, 439] width 176 height 14
click at [733, 439] on span "Lejupielādēt" at bounding box center [731, 439] width 176 height 14
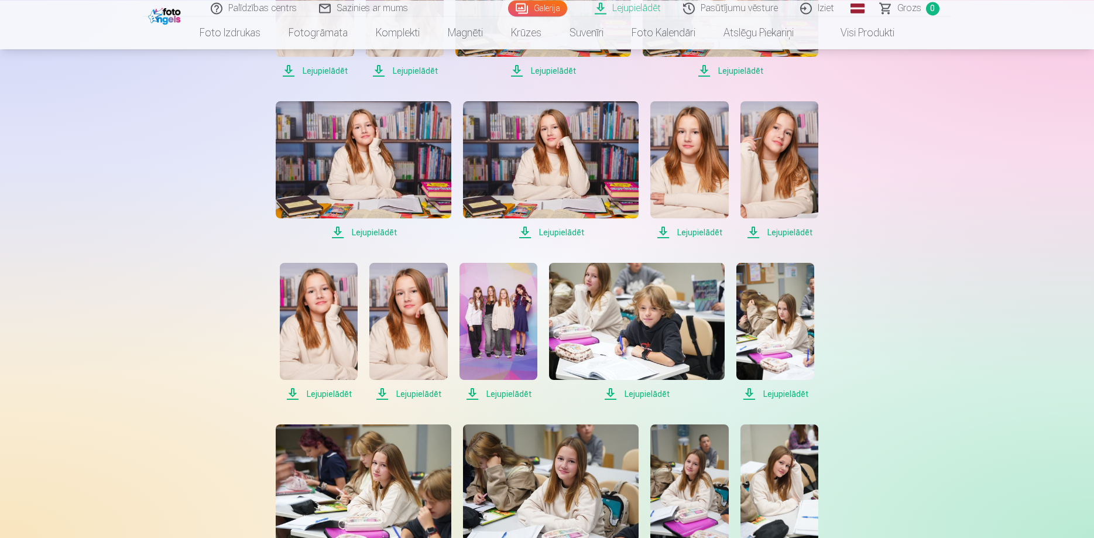
scroll to position [522, 0]
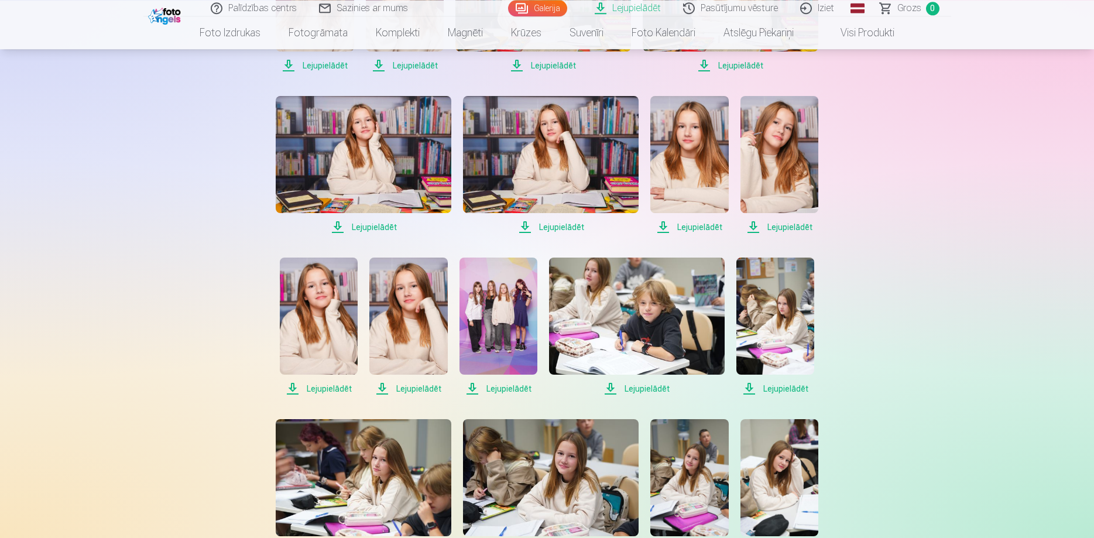
drag, startPoint x: 1092, startPoint y: 112, endPoint x: 1094, endPoint y: 235, distance: 123.0
click at [391, 229] on span "Lejupielādēt" at bounding box center [364, 227] width 176 height 14
click at [549, 227] on span "Lejupielādēt" at bounding box center [551, 227] width 176 height 14
click at [710, 228] on span "Lejupielādēt" at bounding box center [690, 227] width 78 height 14
click at [782, 227] on span "Lejupielādēt" at bounding box center [780, 227] width 78 height 14
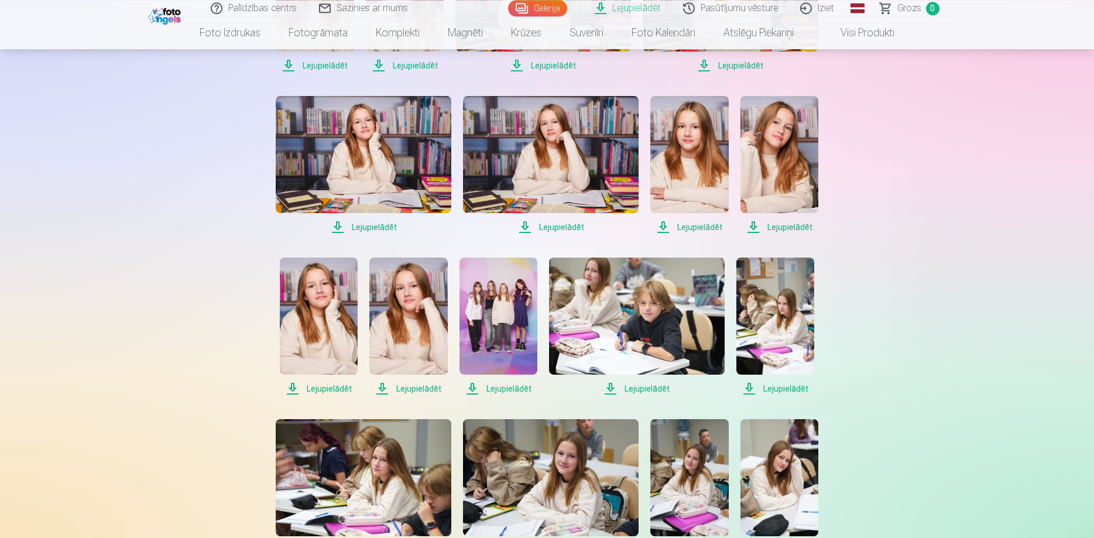
click at [324, 393] on span "Lejupielādēt" at bounding box center [319, 389] width 78 height 14
click at [409, 389] on span "Lejupielādēt" at bounding box center [409, 389] width 78 height 14
click at [499, 393] on span "Lejupielādēt" at bounding box center [499, 389] width 78 height 14
click at [634, 388] on span "Lejupielādēt" at bounding box center [637, 389] width 176 height 14
click at [775, 391] on span "Lejupielādēt" at bounding box center [776, 389] width 78 height 14
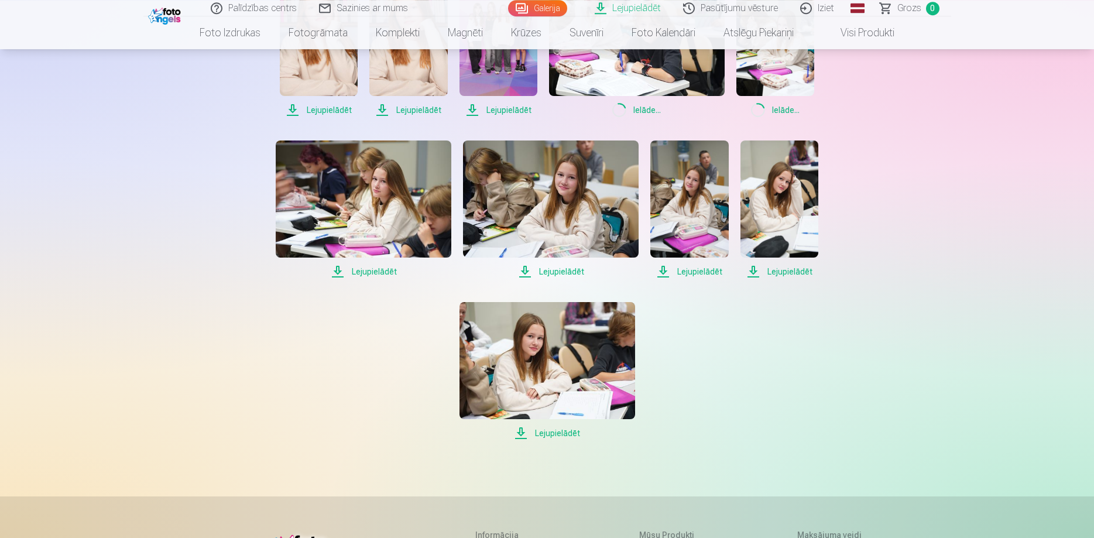
scroll to position [826, 0]
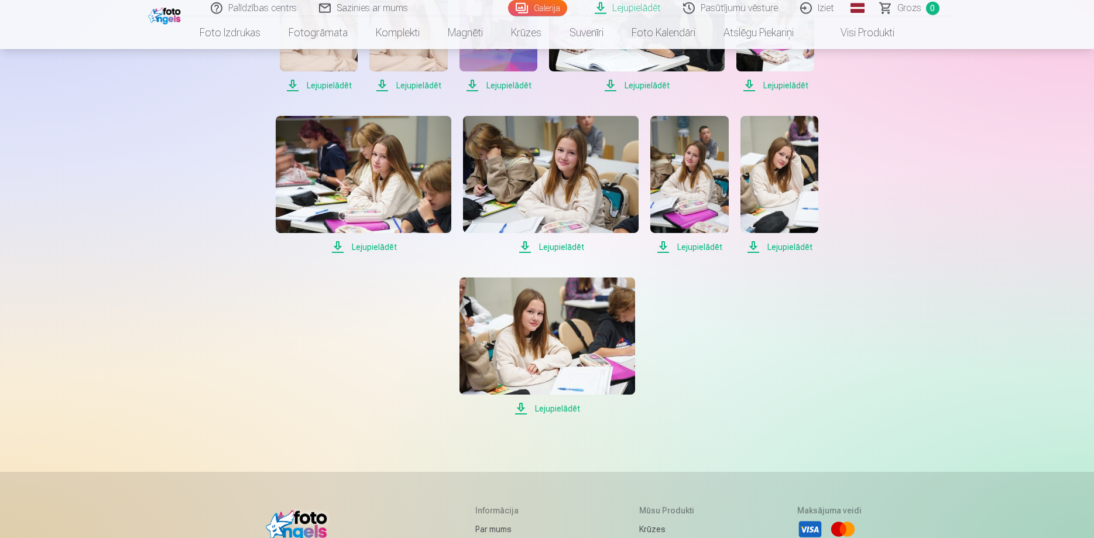
click at [373, 248] on span "Lejupielādēt" at bounding box center [364, 247] width 176 height 14
click at [565, 247] on span "Lejupielādēt" at bounding box center [551, 247] width 176 height 14
click at [696, 248] on span "Lejupielādēt" at bounding box center [690, 247] width 78 height 14
click at [796, 247] on span "Lejupielādēt" at bounding box center [780, 247] width 78 height 14
click at [563, 411] on span "Lejupielādēt" at bounding box center [548, 409] width 176 height 14
